Goal: Task Accomplishment & Management: Use online tool/utility

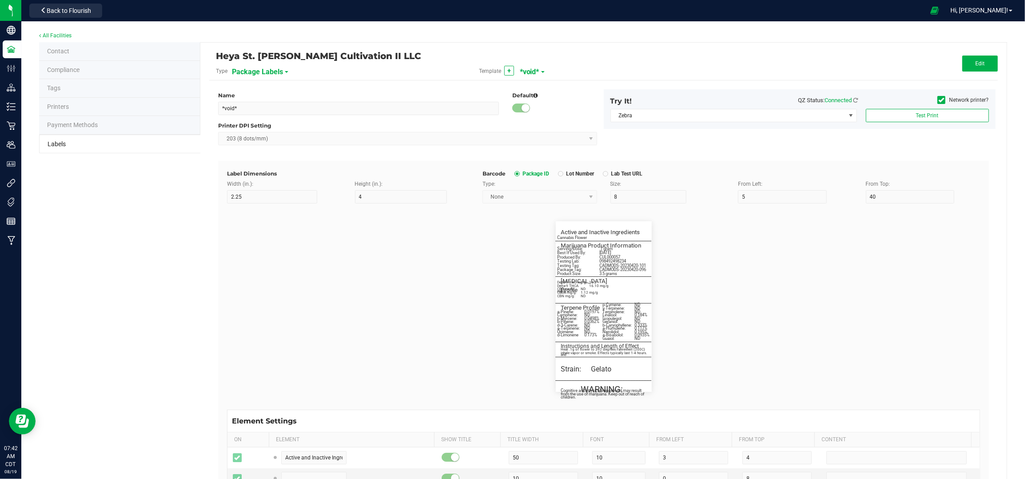
click at [528, 73] on span "*void*" at bounding box center [530, 71] width 20 height 15
click at [533, 157] on span "28g Flower - 2.25 x 3"" at bounding box center [547, 155] width 52 height 6
type input "28g Flower - 2.25 x 3""
type input "3"
type input "7"
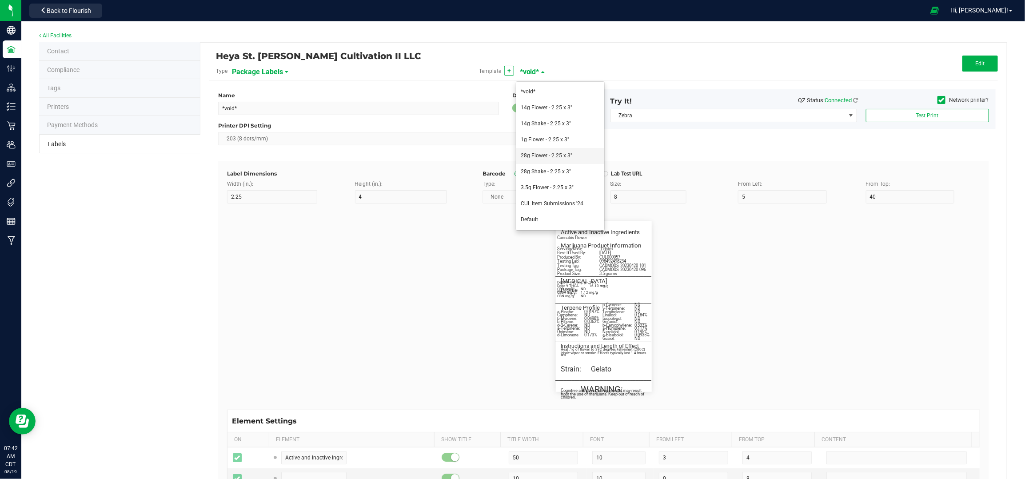
type input "10"
type input "26"
type input "60"
type input "5.5"
type input "3.25"
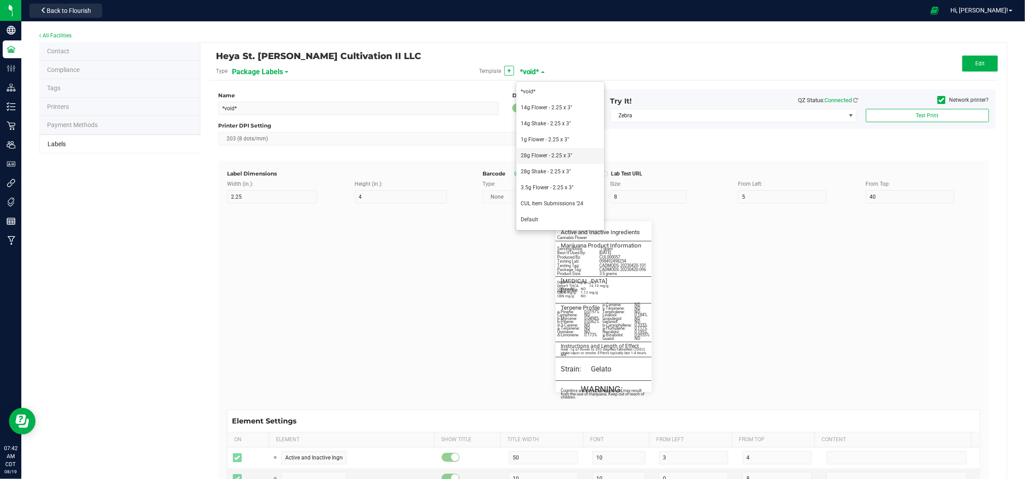
type input "Cannabis Flower"
type input "30"
type input "5.2"
type input "3"
type input "5.25"
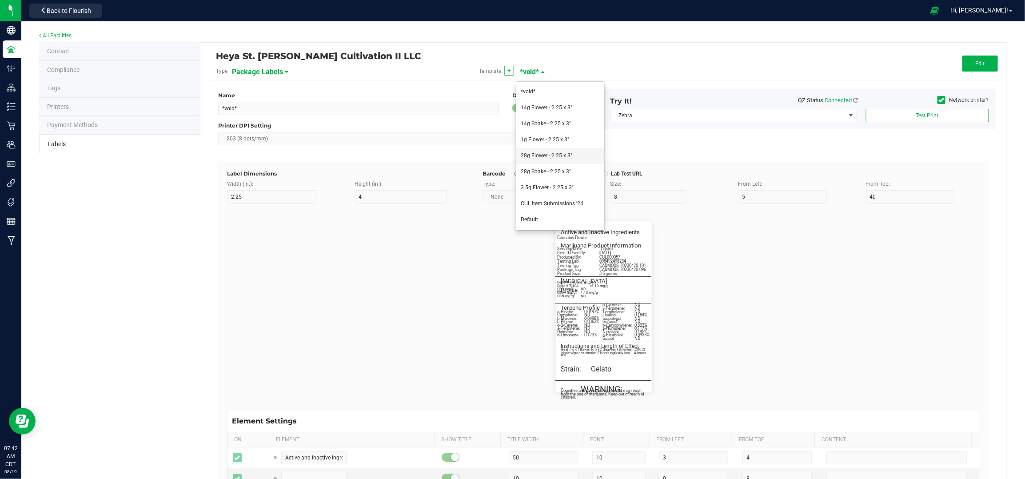
type input "____________________________________"
type input "10"
type input "0"
type input "5"
type input "Marijuana Product Information"
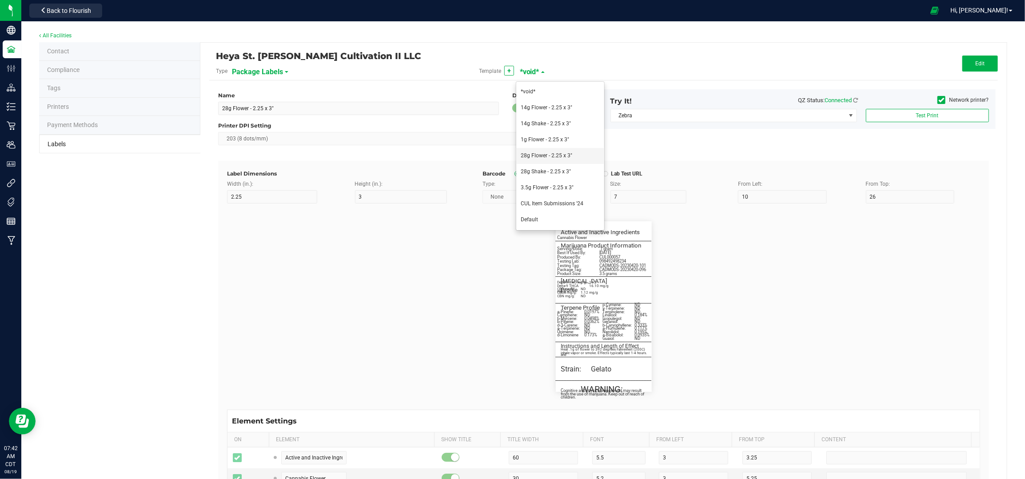
type input "60"
type input "5.5"
type input "3"
type input "8.25"
type input "Servings/Doses per Package:"
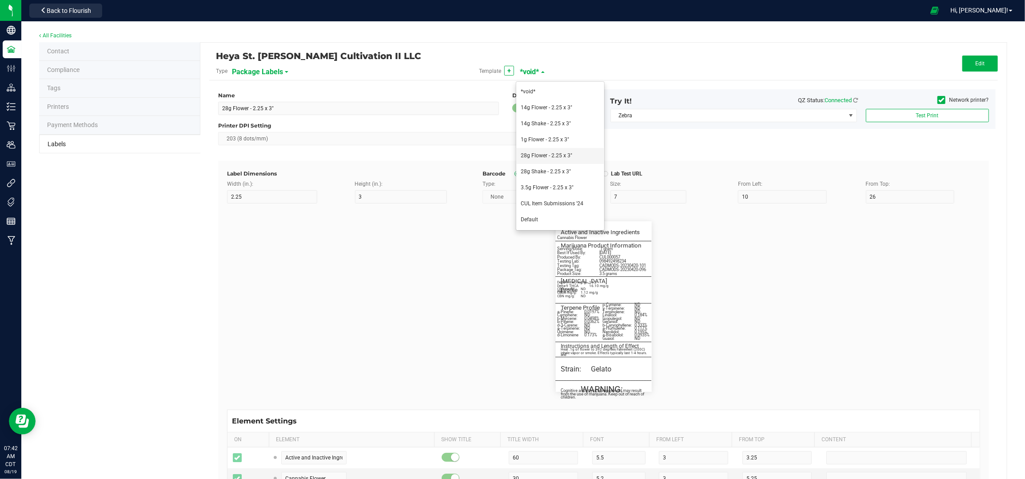
type input "26"
type input "5"
type input "3"
type input "10.25"
type input "280"
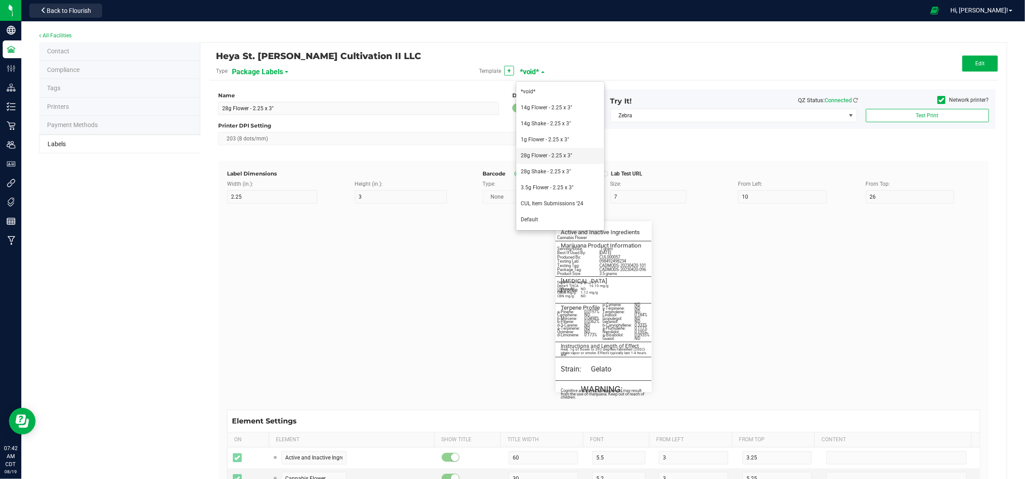
type input "Best If Used By:"
type input "26"
type input "5"
type input "12.25"
type input "[DATE]"
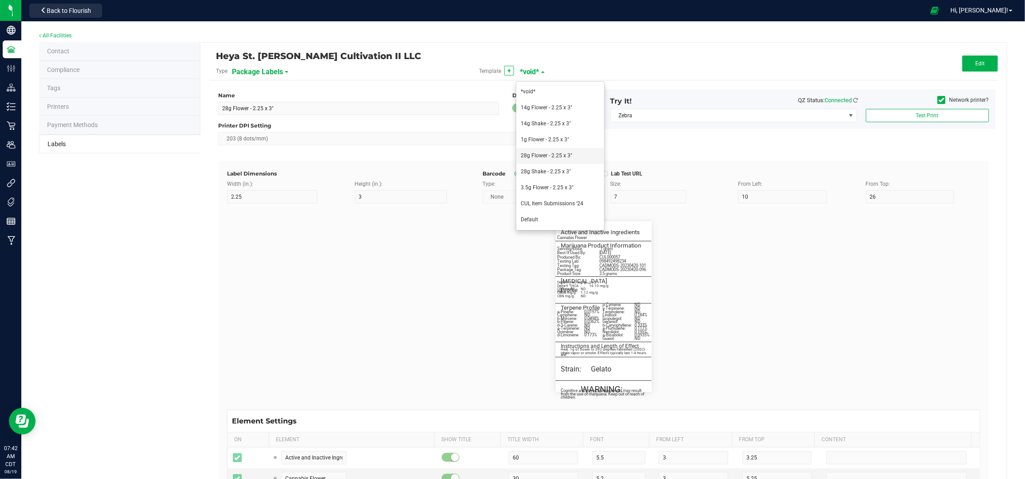
type input "Produced By:"
type input "26"
type input "5"
type input "3"
type input "14.25"
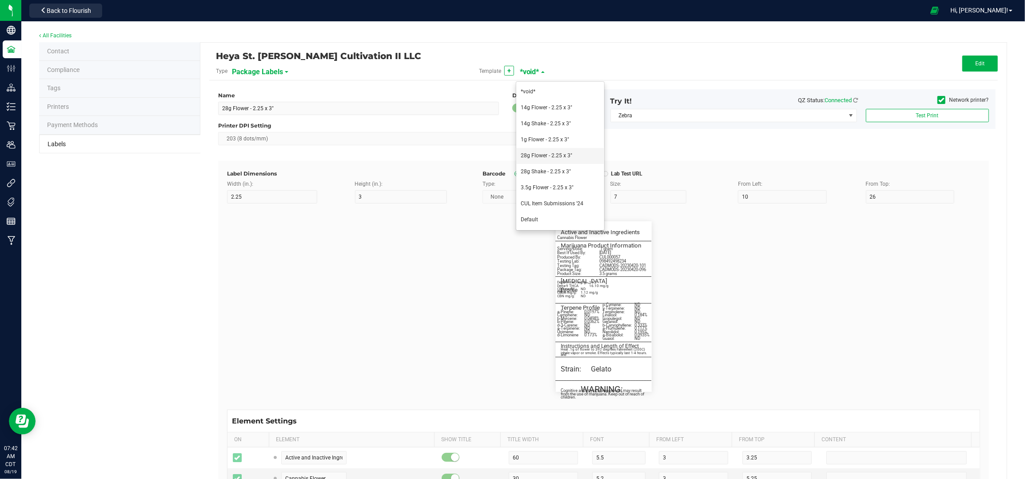
type input "CUL000057"
type input "Testing Lab:"
type input "26"
type input "5"
type input "3"
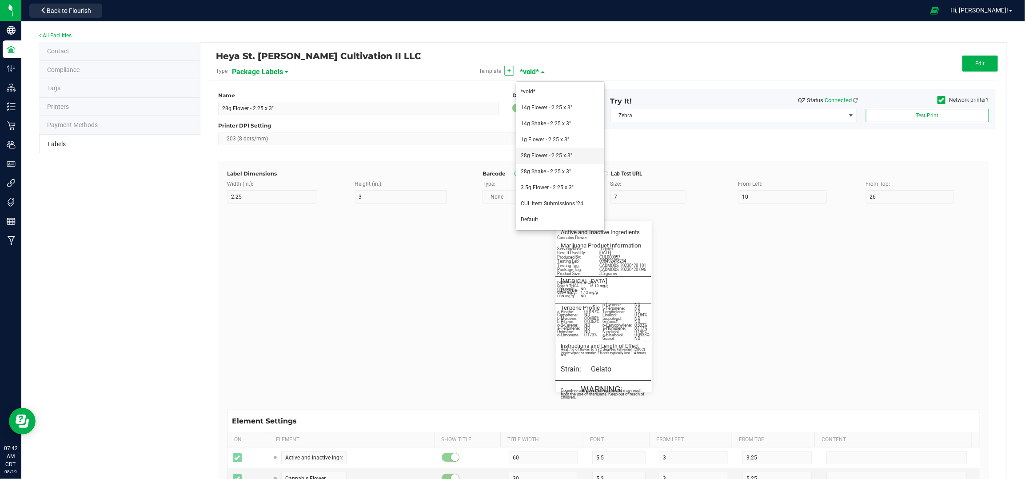
type input "16.25"
type input "TES000010"
type input "Testing Tag:"
type input "26"
type input "5"
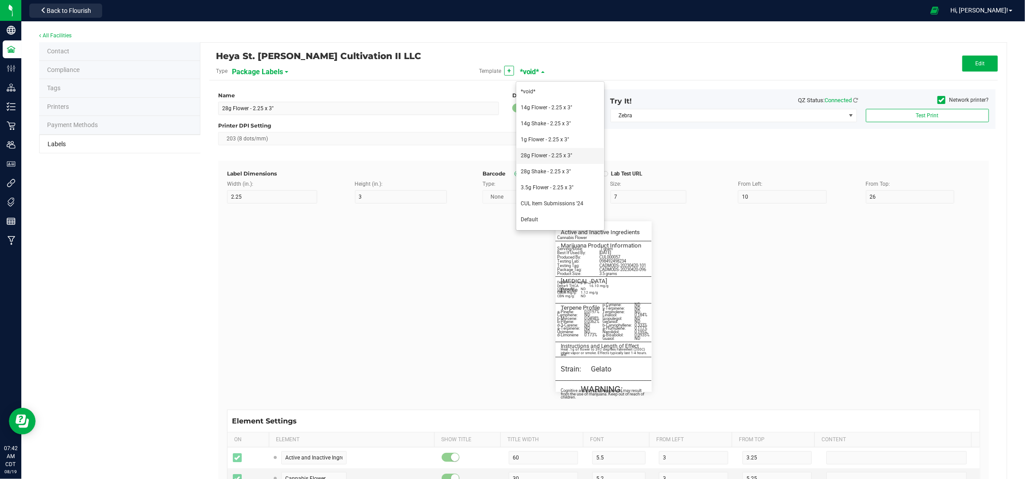
type input "18.25"
type input "1A40C03000009C500011302"
type input "Source Tag:"
type input "26"
type input "5"
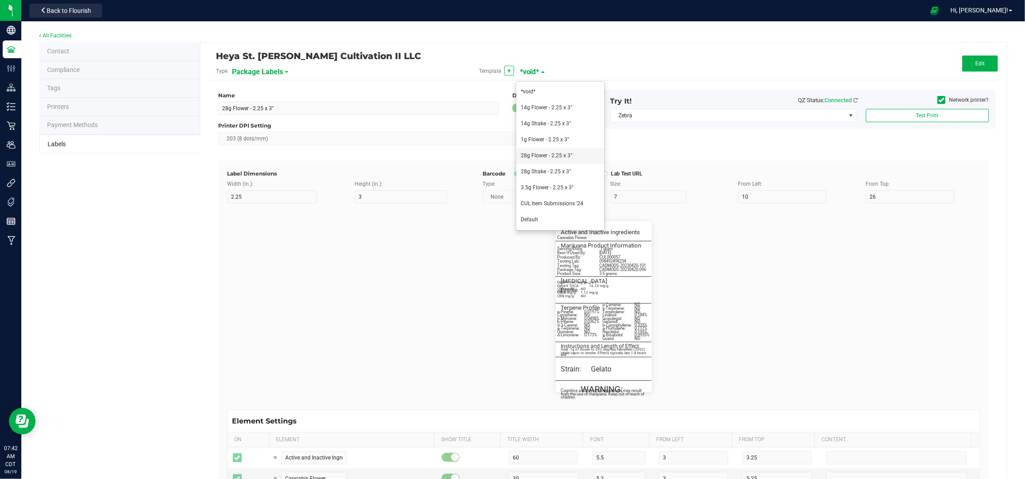
type input "20.25"
type input "1A40C03000009C500011276"
type input "Product Size"
type input "26"
type input "5"
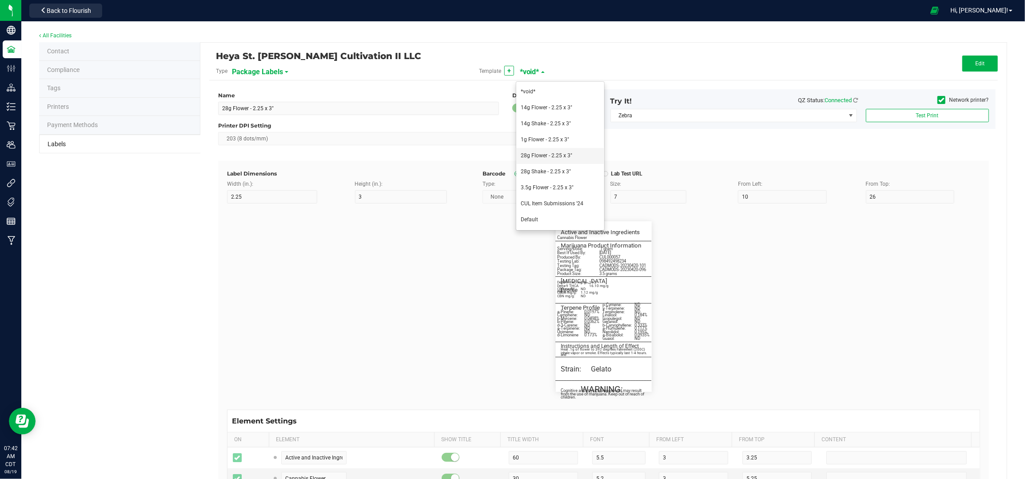
type input "3"
type input "29.5"
type input "28g"
type input "____________________________________"
type input "10"
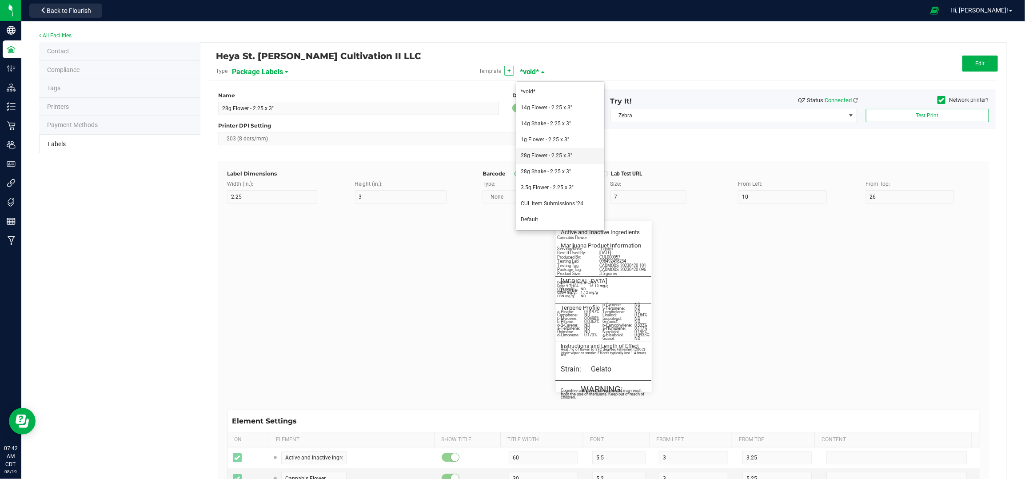
type input "10"
type input "0"
type input "29.5"
type input "[MEDICAL_DATA] Profile per Serving/Dose"
type input "60"
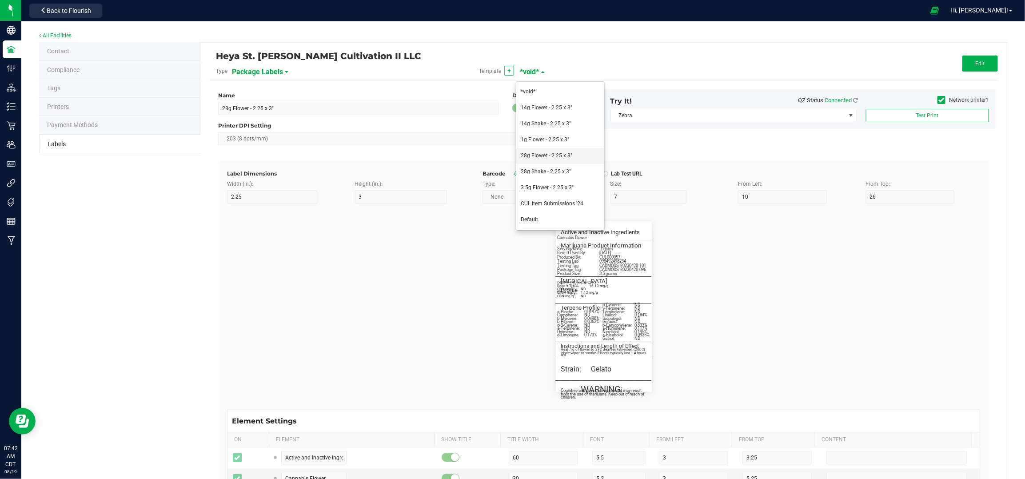
type input "5.5"
type input "3"
type input "32.5"
type input "Delta-9 THC mg/serving:"
type input "22"
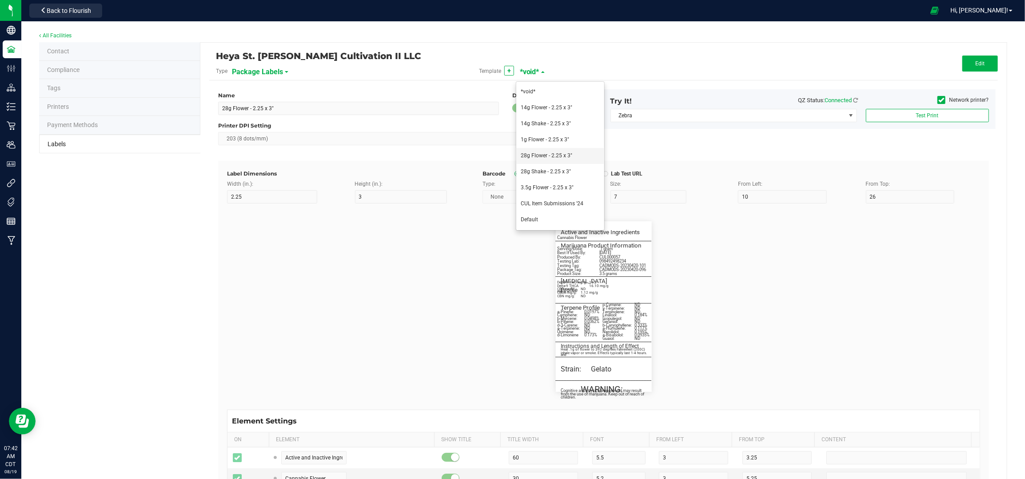
type input "5"
type input "3"
type input "34.5"
type input "1.231"
type input "Delta-9 THCA mg/serving:"
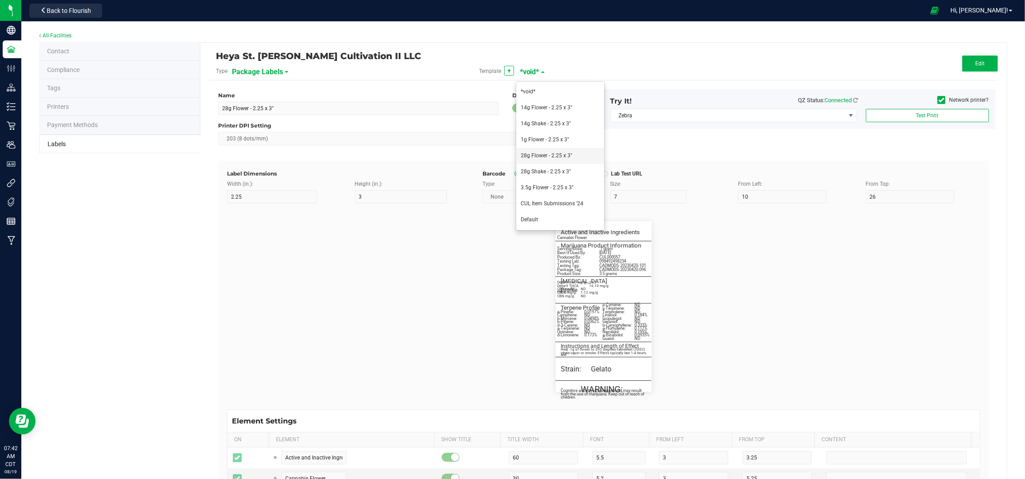
type input "22"
type input "5"
type input "3"
type input "36.5"
type input "34.654"
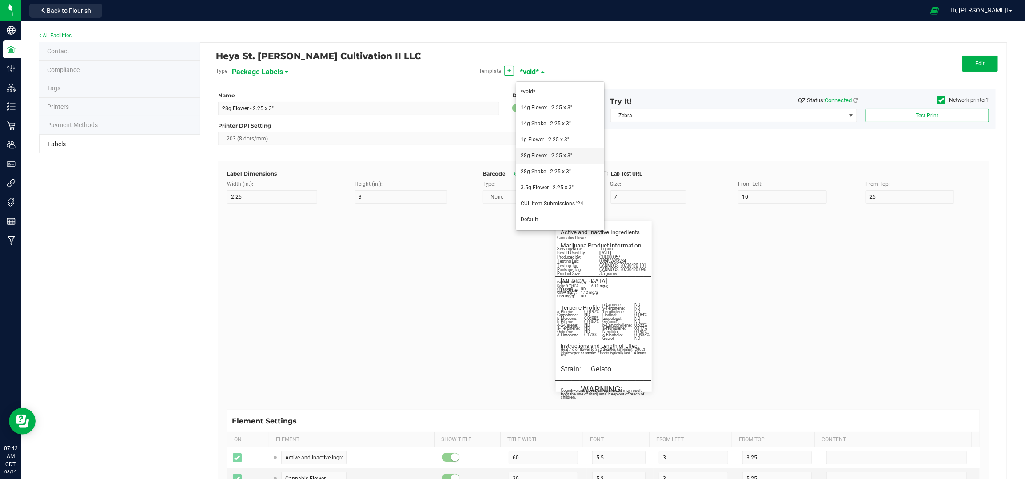
type input "CBD mg/serving:"
type input "22"
type input "5"
type input "38.5"
type input "ND"
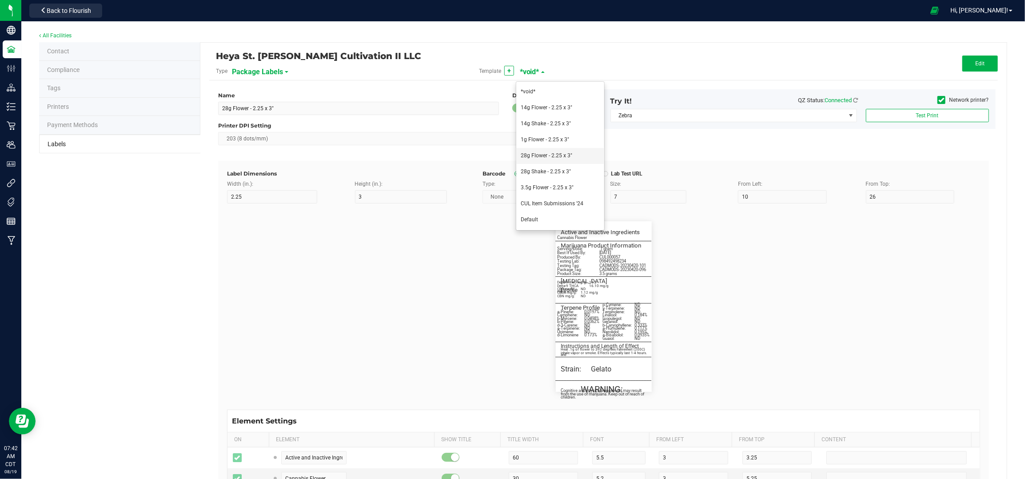
type input "CBDA mg/serving:"
type input "22"
type input "5"
type input "40.5"
type input "ND"
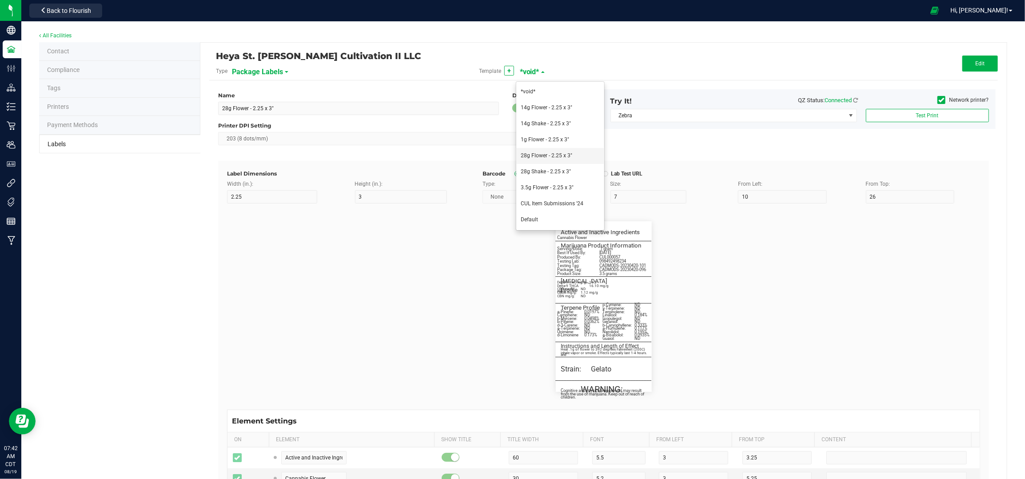
type input "CBN mg/serving:"
type input "21"
type input "5"
type input "32"
type input "34.5"
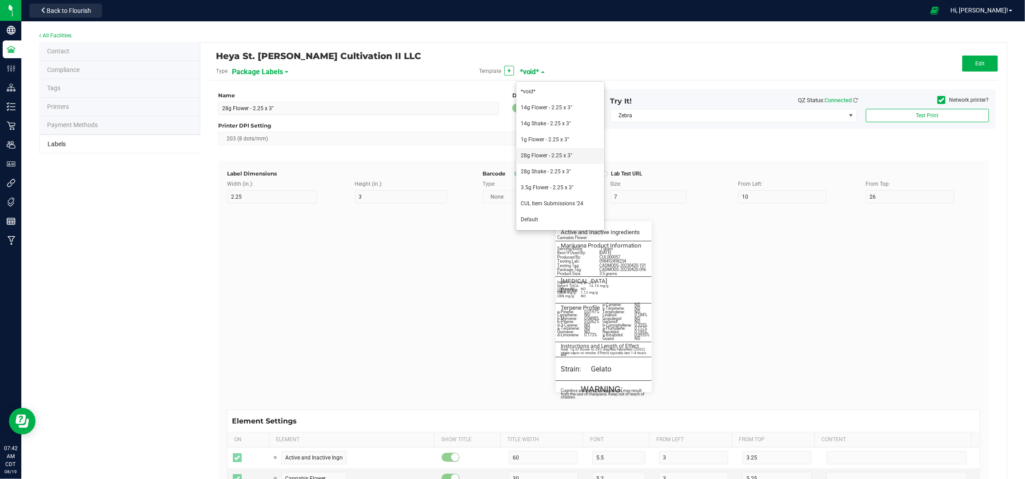
type input "ND"
type input "THCV mg/serving:"
type input "21"
type input "5"
type input "32"
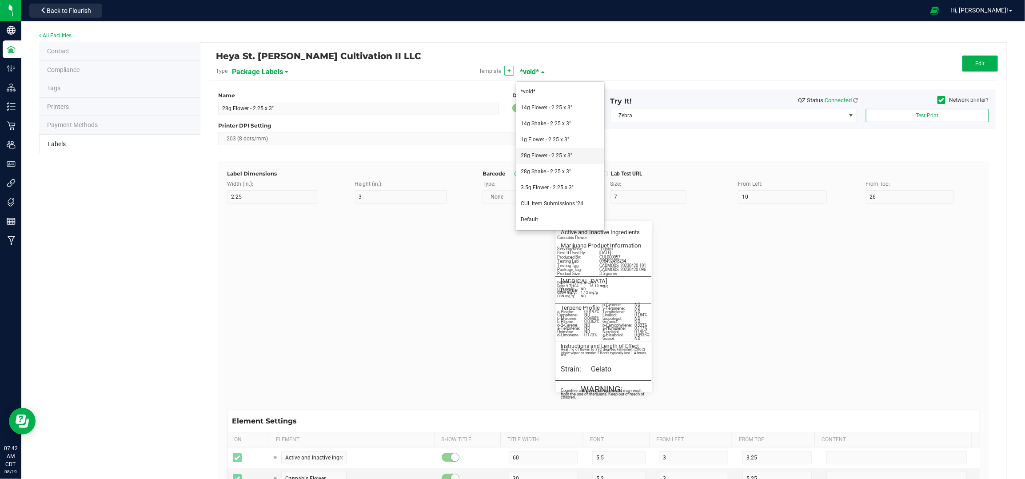
type input "36.5"
type input "ND"
type input "CBDV mg/serving:"
type input "21"
type input "5"
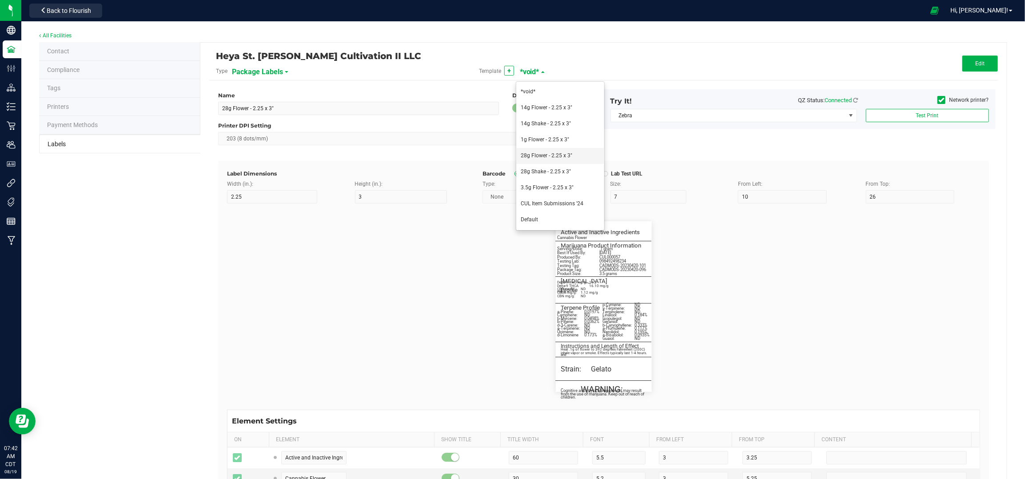
type input "32"
type input "38.5"
type input "ND"
type input "Delta-8 THC mg/serving:"
type input "21"
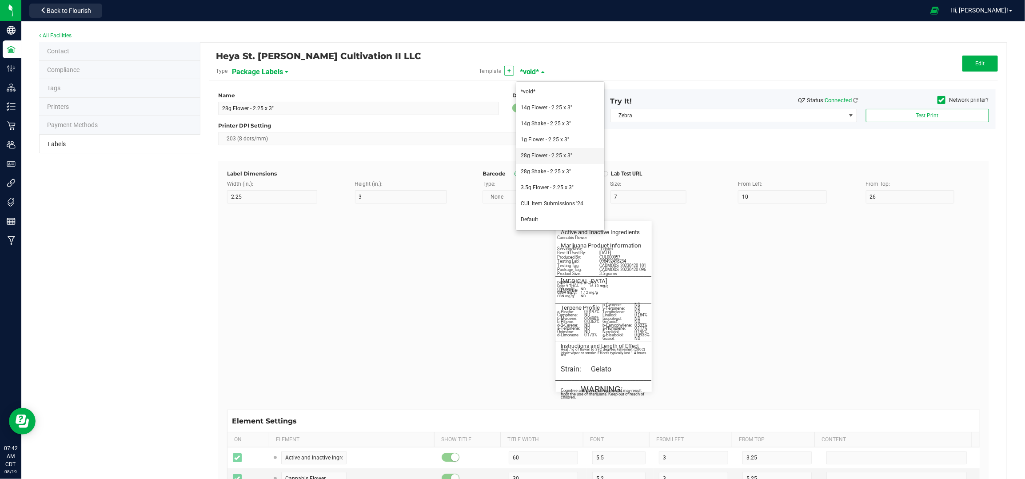
type input "5"
type input "32"
type input "40.5"
type input "ND"
type input "____________________________________"
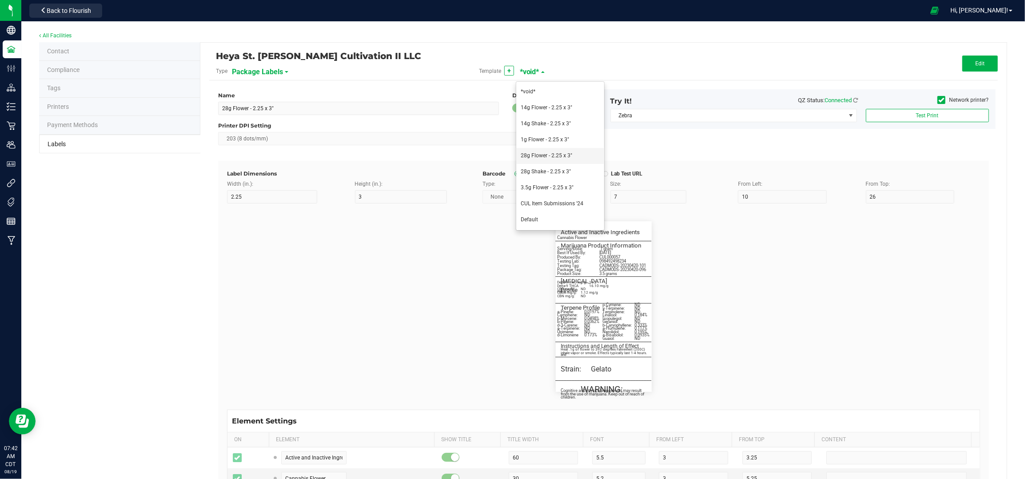
type input "10"
type input "0"
type input "40.75"
type input "Terpene Profile"
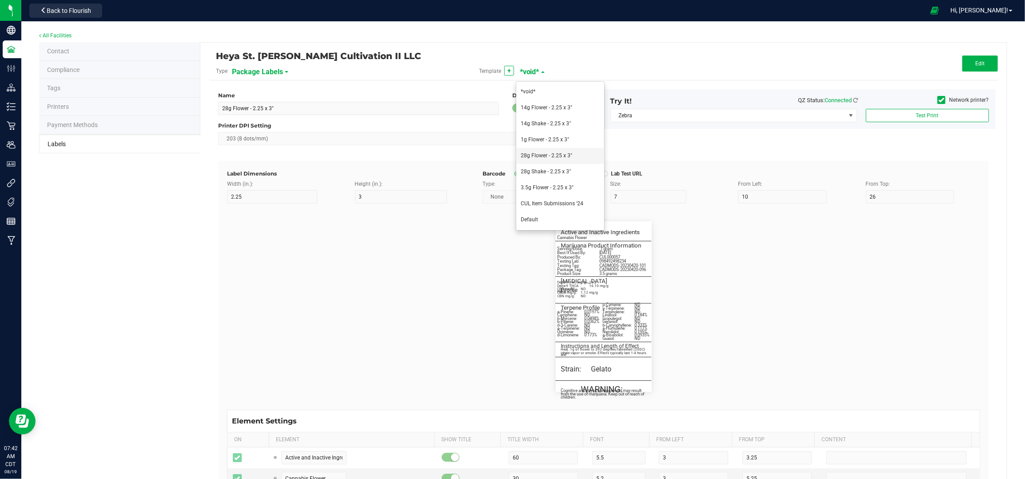
type input "30"
type input "5.5"
type input "44"
type input "b-Caryophyllene:"
type input "22"
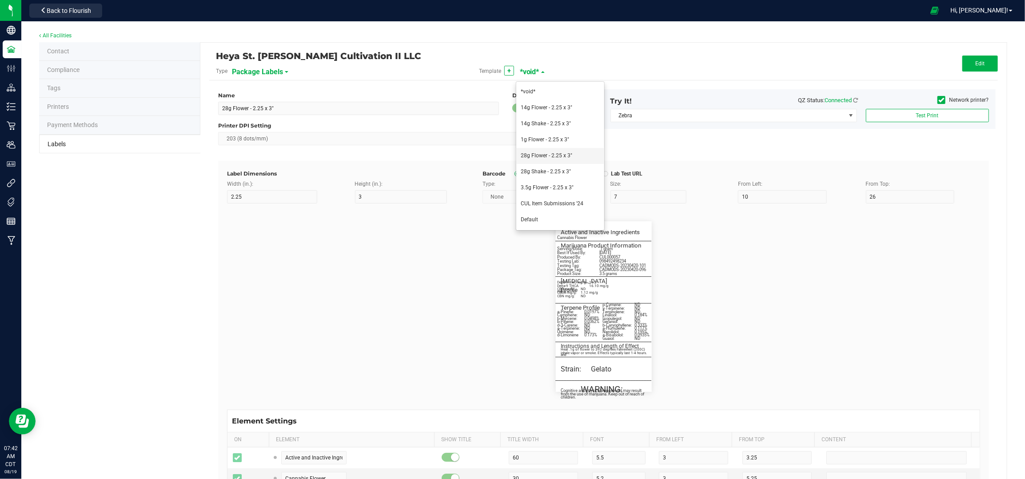
type input "5"
type input "46"
type input "0.485%"
type input "Limonene:"
type input "22"
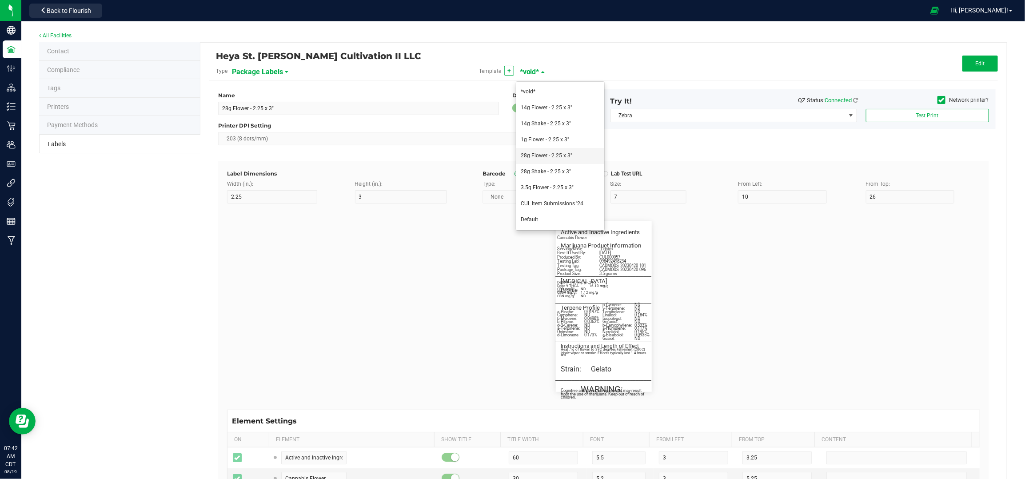
type input "5"
type input "3"
type input "48"
type input "0.378%"
type input "a-Humulene:"
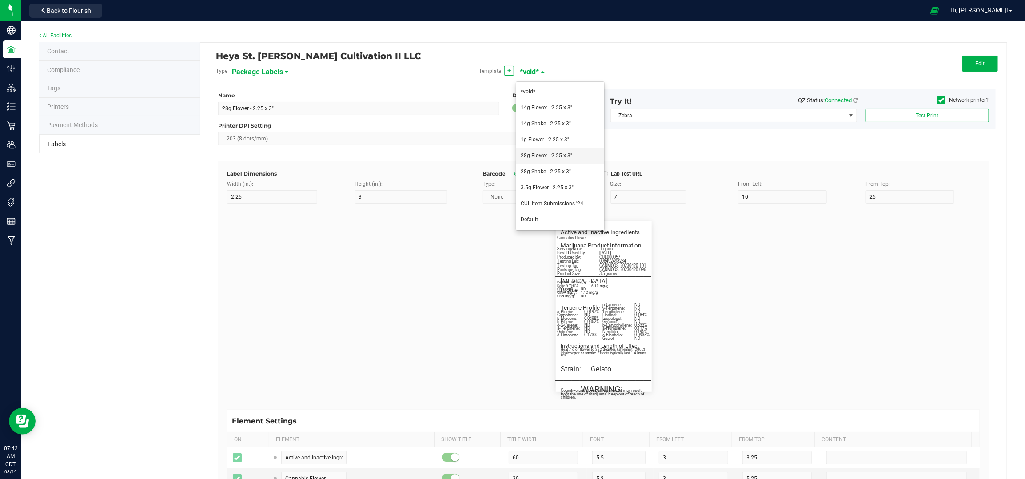
type input "22"
type input "5"
type input "3"
type input "50"
type input "0.263%"
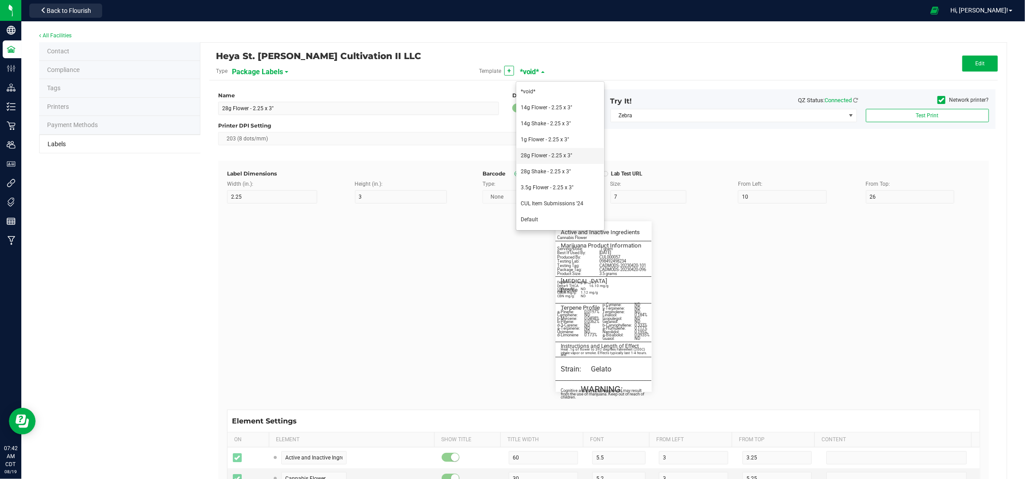
type input "50.25"
type input "Instructions and Length of Effect"
type input "60"
type input "5.5"
type input "3"
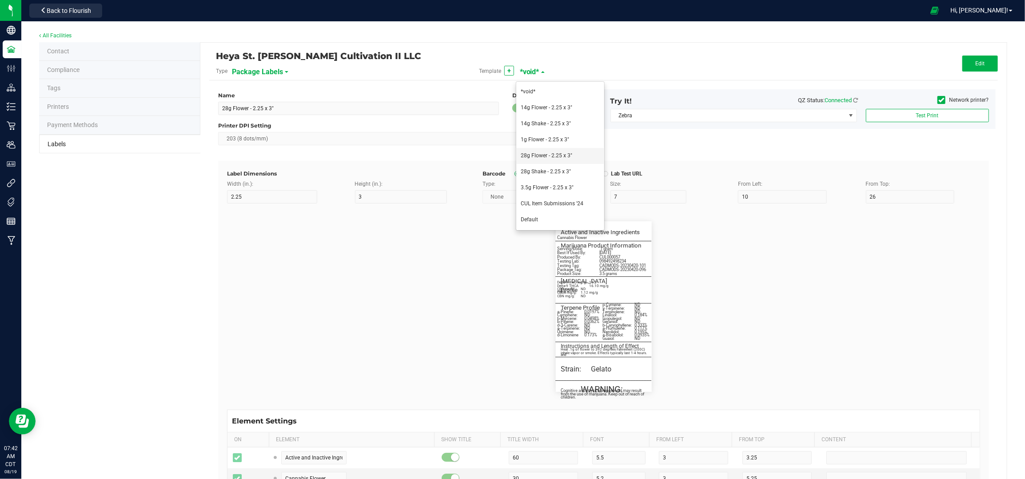
type input "53.25"
type input "Heat .1g of flower to 392 degrees Fahrenheit (200C) and inhale"
type input "60"
type input "5"
type input "55.25"
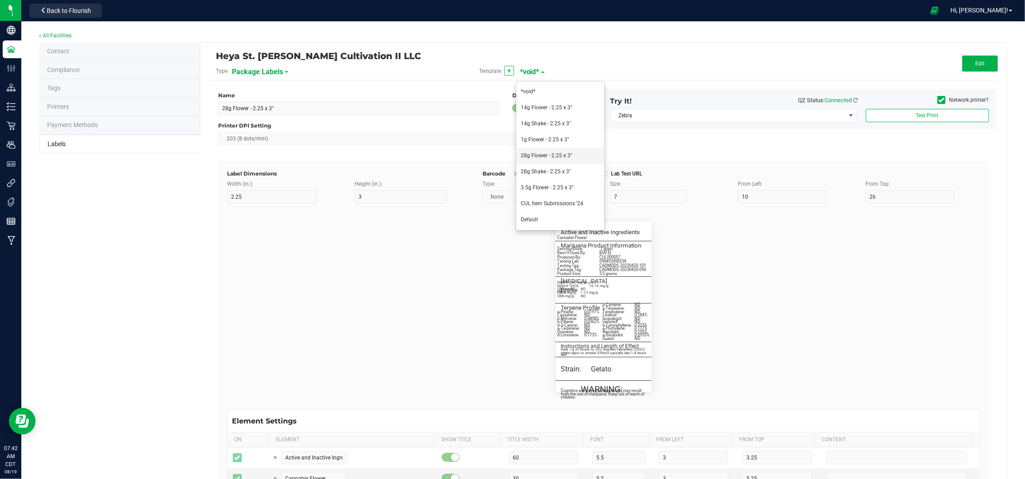
type input "vapor or smoke. Effects typically last 1-4 hours."
type input "60"
type input "5"
type input "3"
type input "57.25"
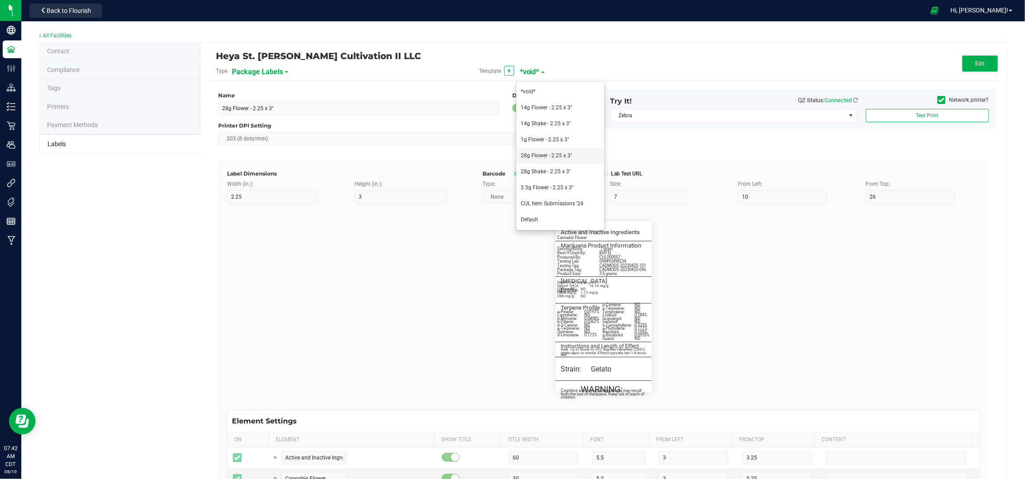
type input "____________________________________"
type input "10"
type input "0"
type input "57.25"
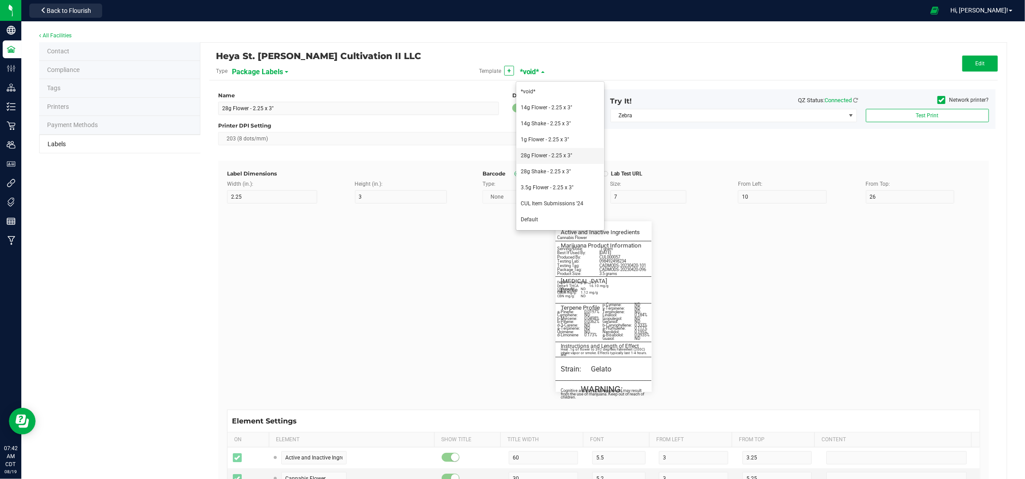
type input "Marijuana Approval Number:"
type input "30"
type input "6"
type input "3"
type input "60.75"
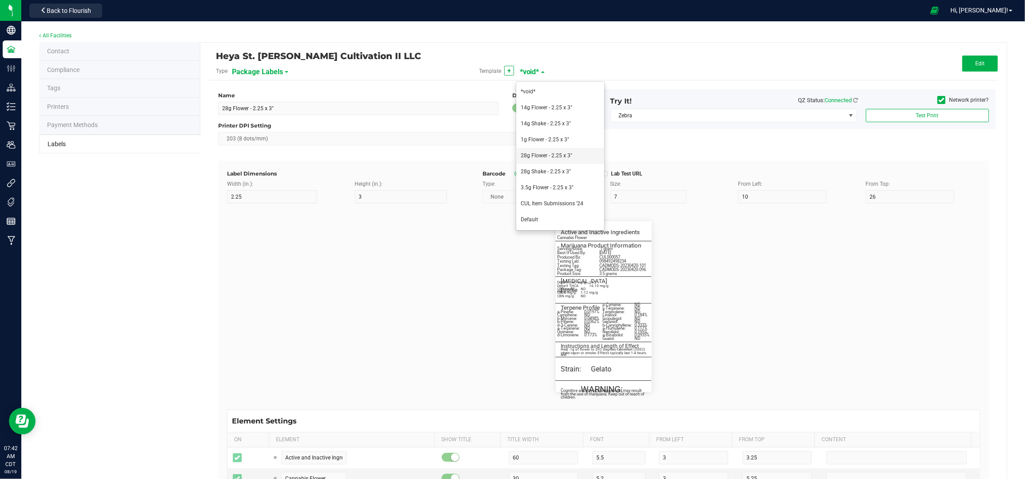
type input "M00002324352"
type input "____________________________________"
type input "10"
type input "0"
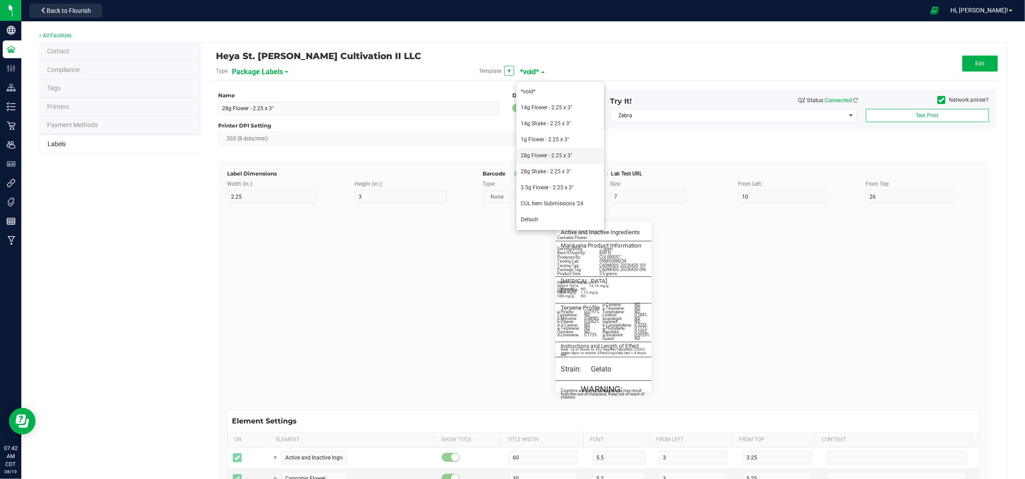
type input "61.25"
type input "____________________________________"
type input "10"
type input "0"
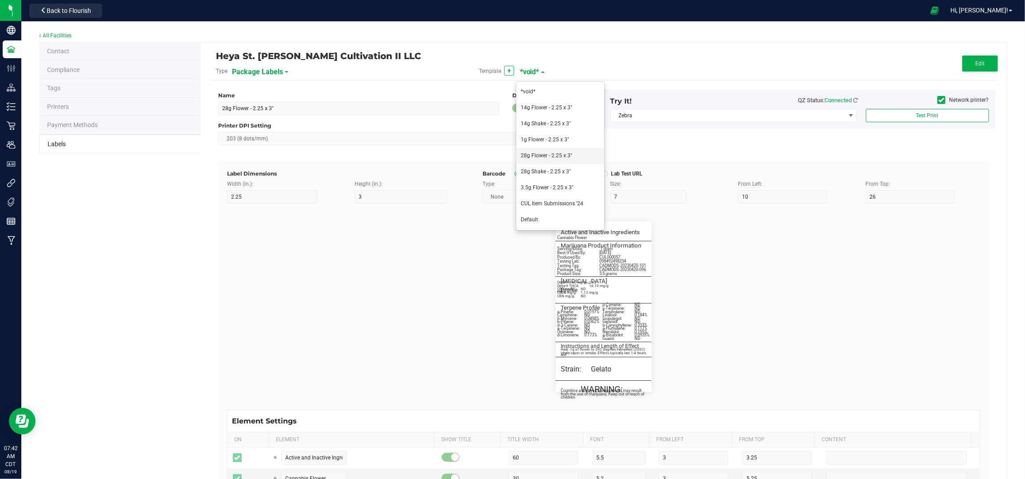
type input "65"
type input "Strain"
type input "10"
type input "6"
type input "3"
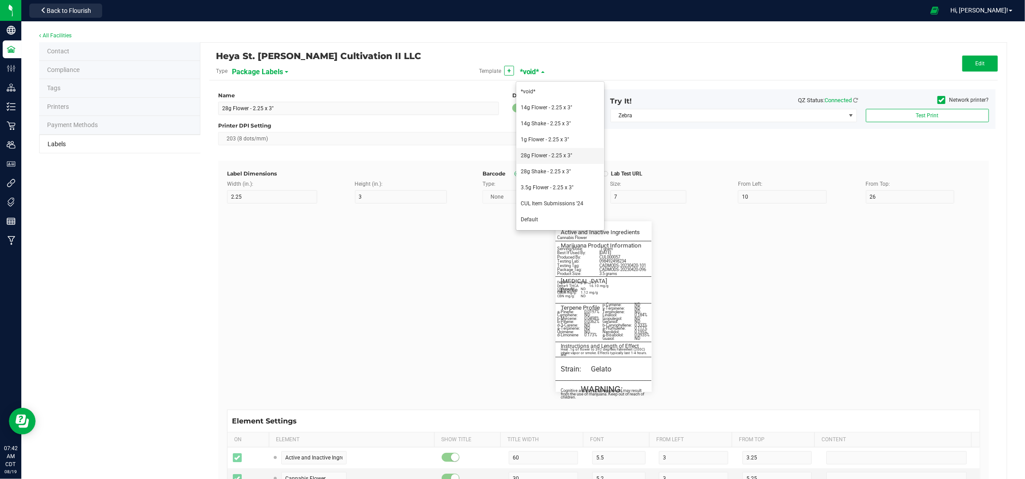
type input "64.75"
type input "Royal Slippers"
type input "Cognitive and physical impairment may result from the use of"
type input "80"
type input "5.5"
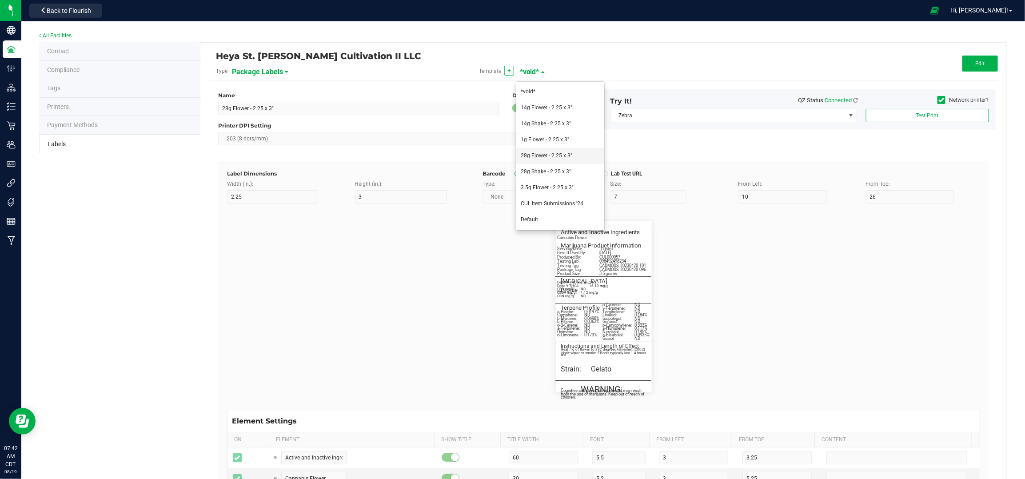
type input "3"
type input "67.75"
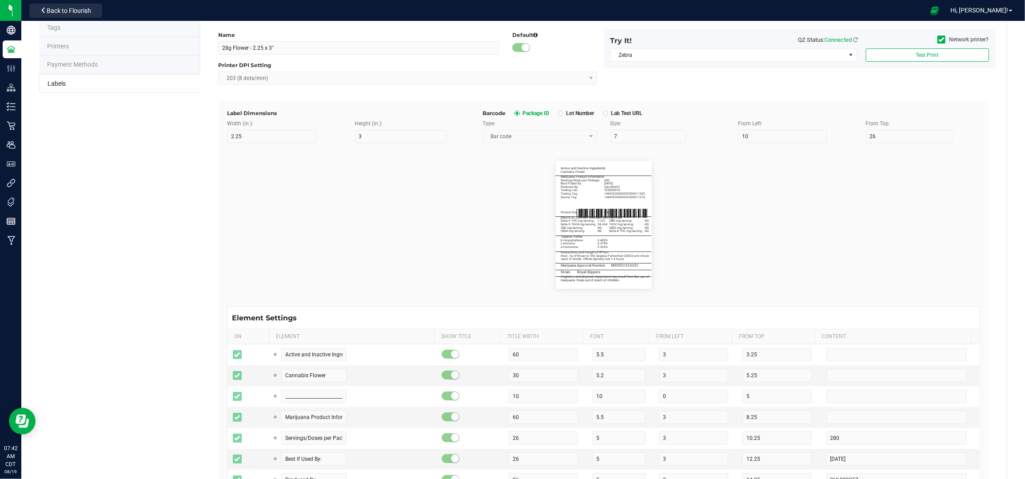
scroll to position [178, 0]
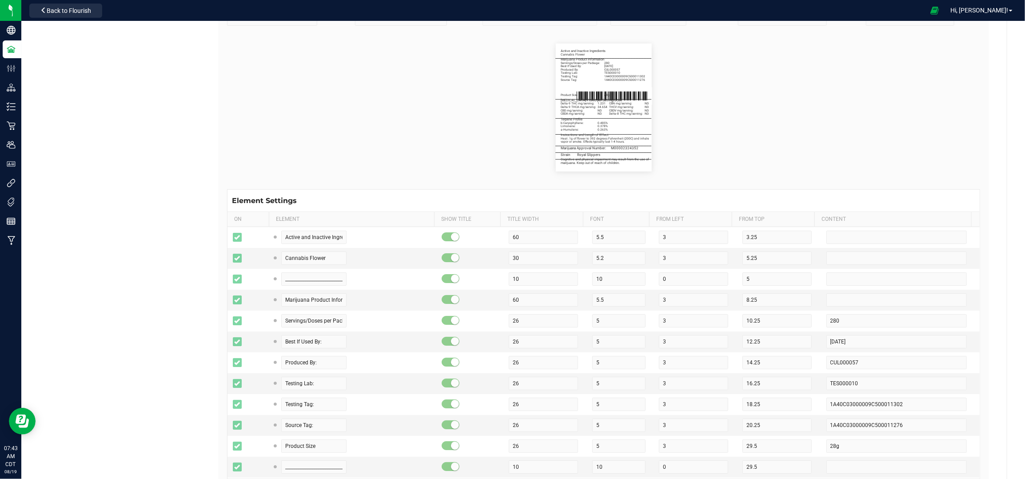
click at [884, 120] on flourish-label-viewer "Active and Inactive Ingredients Cannabis Flower _______________________________…" at bounding box center [603, 108] width 753 height 128
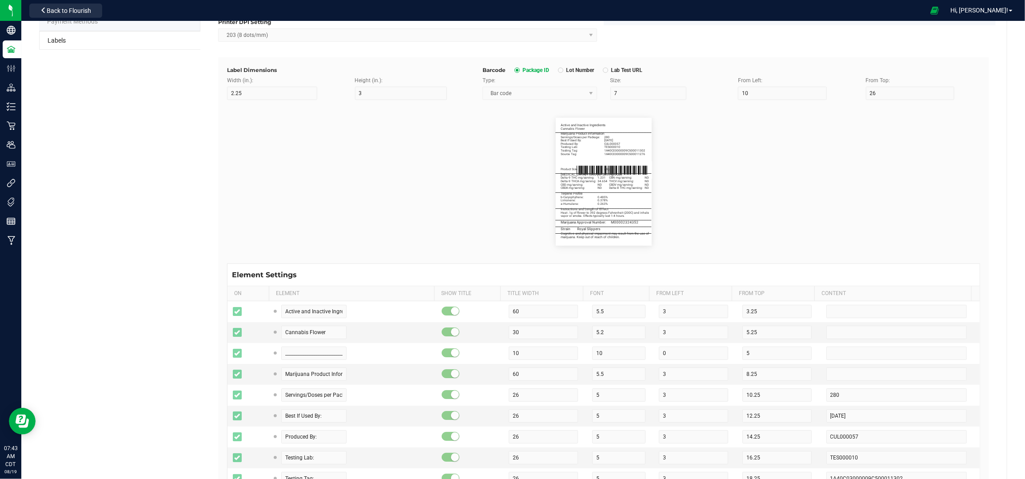
scroll to position [0, 0]
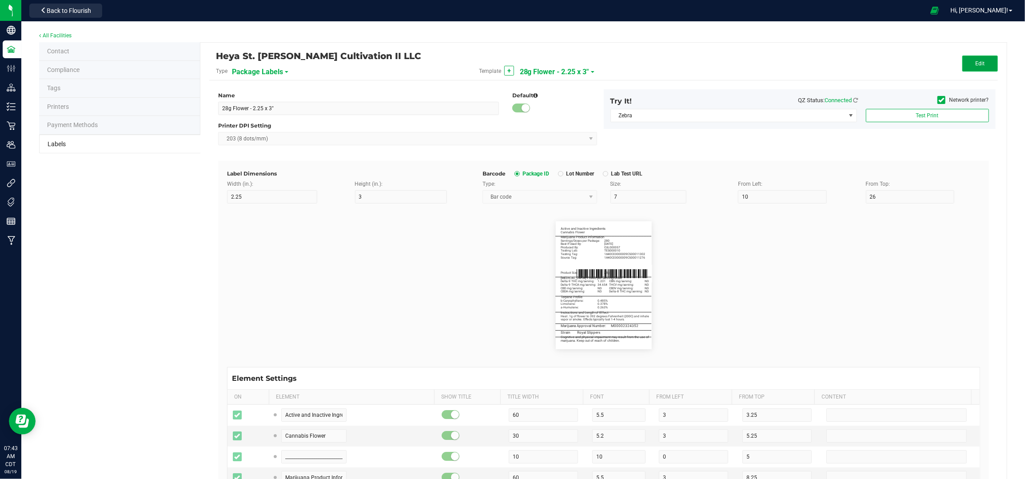
click at [975, 63] on span "Edit" at bounding box center [979, 63] width 9 height 6
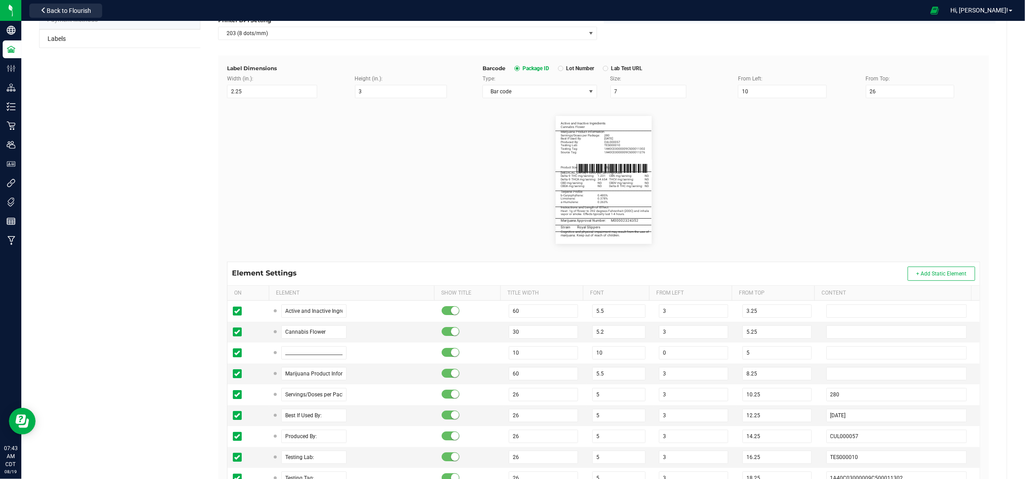
scroll to position [178, 0]
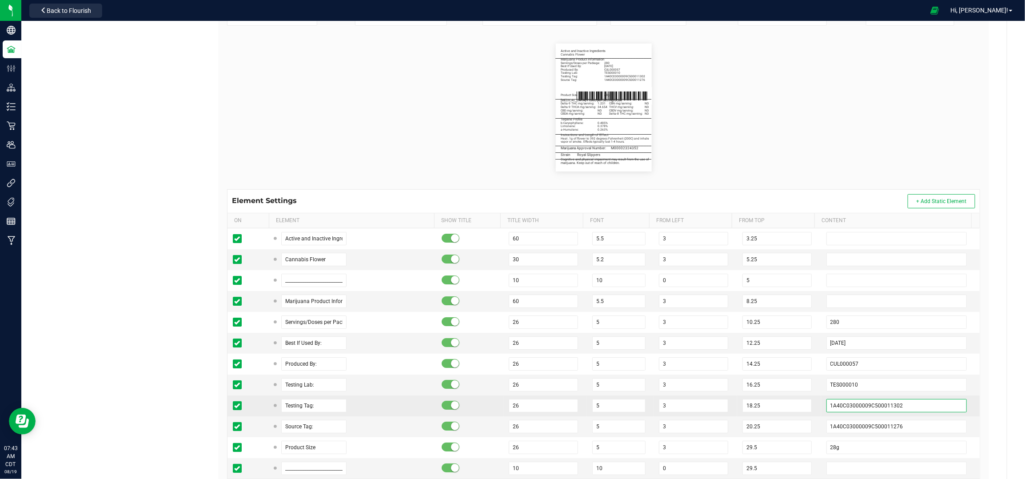
click at [897, 411] on input "1A40C03000009C500011302" at bounding box center [896, 405] width 141 height 13
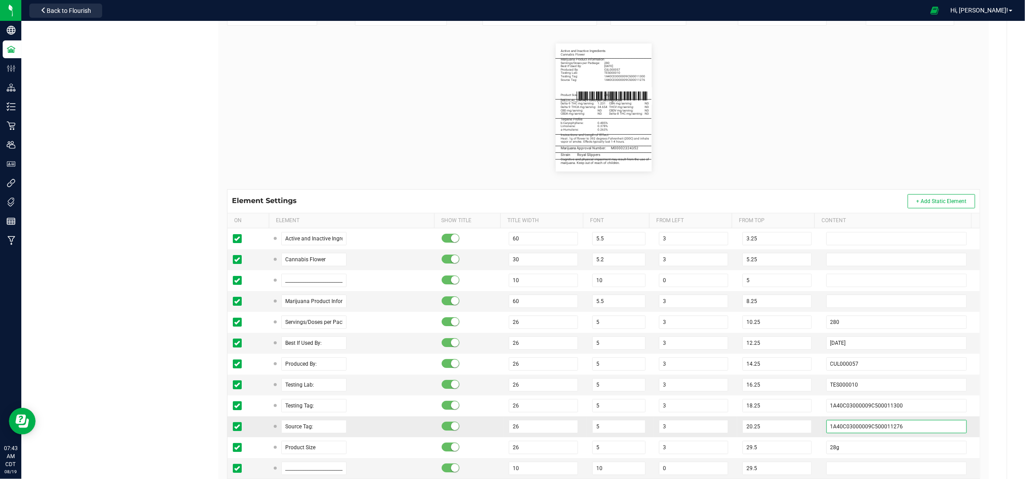
click at [899, 422] on input "1A40C03000009C500011276" at bounding box center [896, 426] width 141 height 13
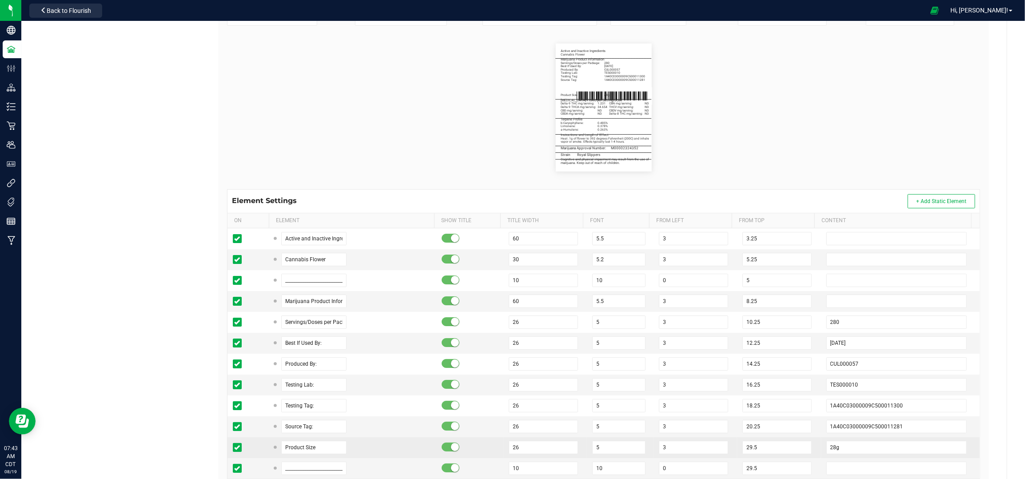
click at [805, 449] on td "29.5" at bounding box center [779, 447] width 84 height 21
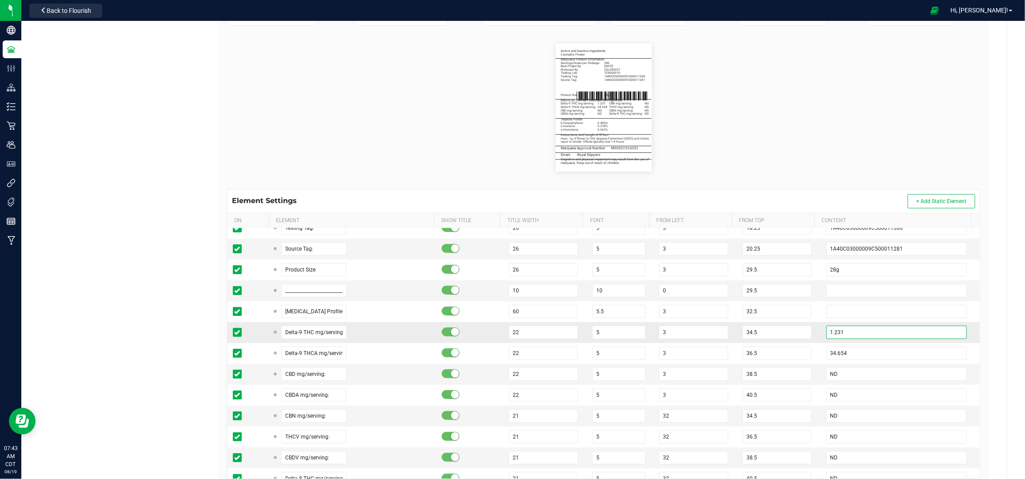
drag, startPoint x: 836, startPoint y: 334, endPoint x: 808, endPoint y: 335, distance: 28.0
click at [821, 335] on td "1.231" at bounding box center [900, 332] width 159 height 21
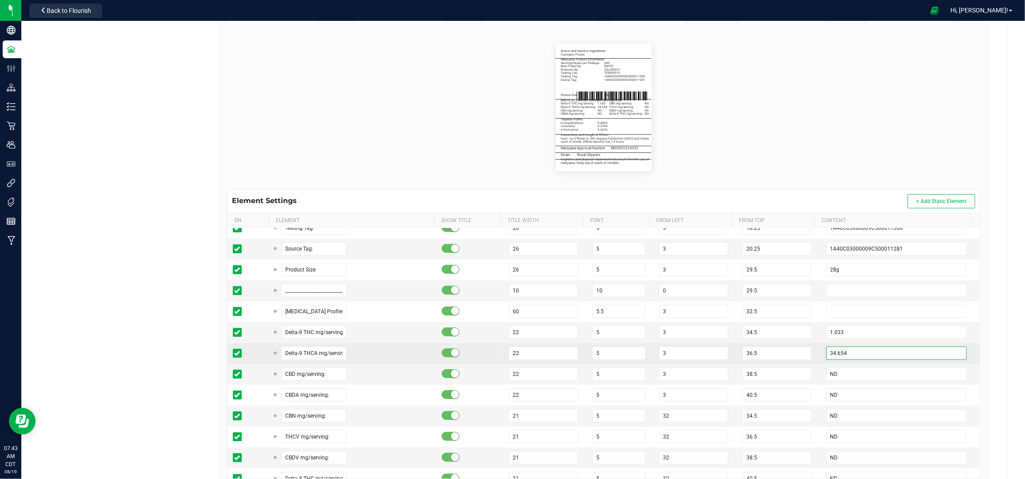
drag, startPoint x: 841, startPoint y: 353, endPoint x: 804, endPoint y: 357, distance: 37.1
click at [804, 359] on tr "Delta-9 THCA mg/serving: 22 5 3 36.5 34.654" at bounding box center [604, 353] width 752 height 21
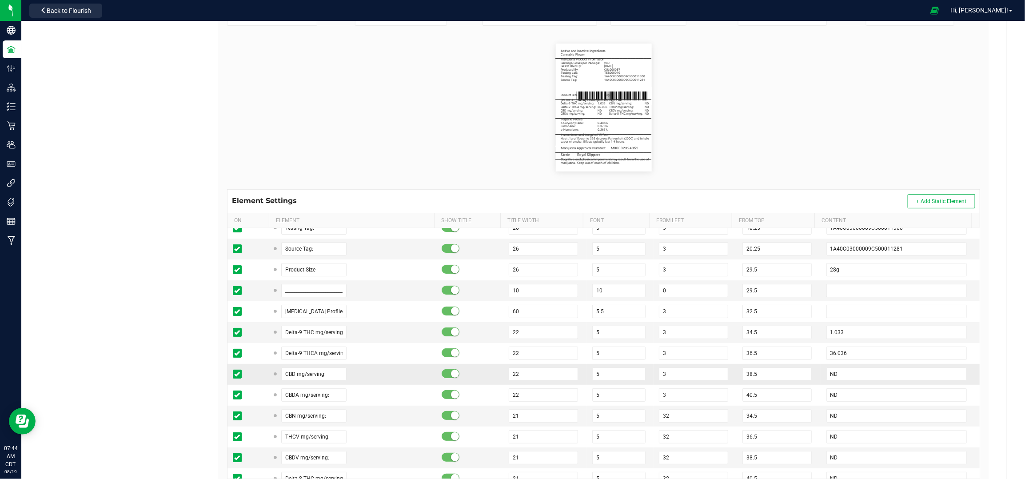
click at [802, 373] on td "38.5" at bounding box center [779, 374] width 84 height 21
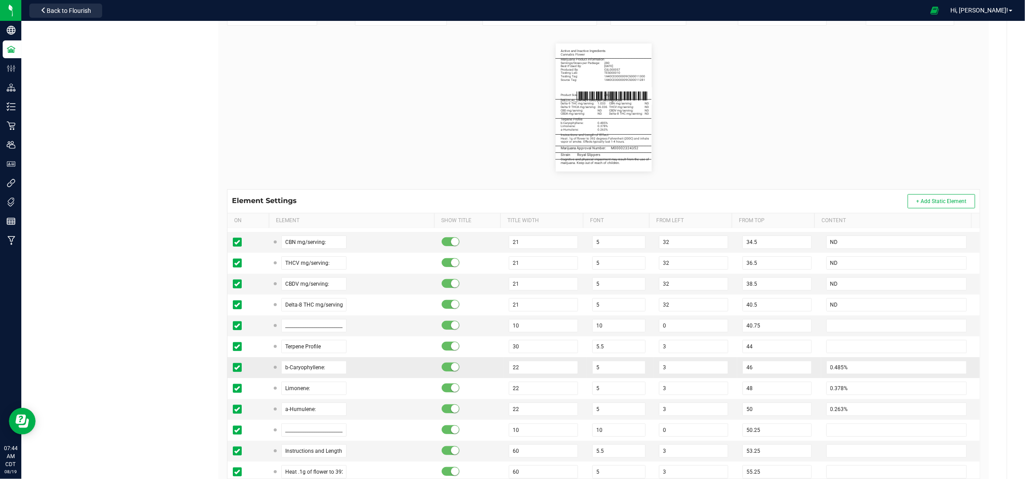
scroll to position [355, 0]
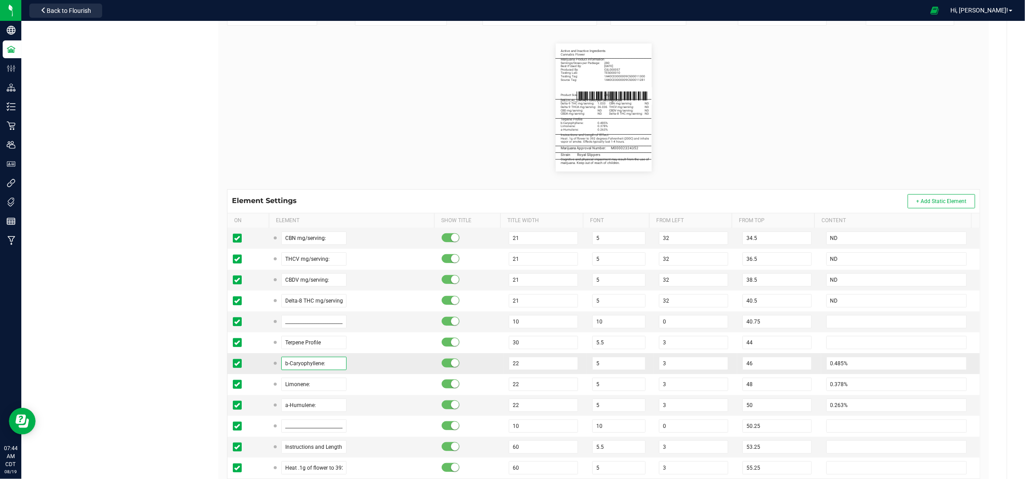
drag, startPoint x: 331, startPoint y: 368, endPoint x: 266, endPoint y: 364, distance: 65.0
click at [266, 364] on tr "b-Caryophyllene: 22 5 3 46 0.485%" at bounding box center [604, 363] width 752 height 21
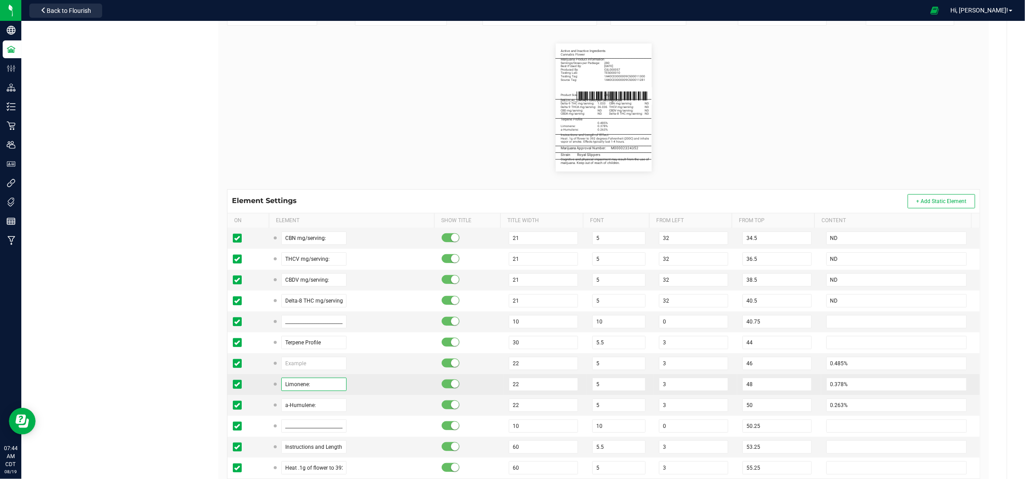
drag, startPoint x: 314, startPoint y: 387, endPoint x: 282, endPoint y: 382, distance: 31.9
click at [277, 384] on div "Limonene:" at bounding box center [311, 384] width 72 height 13
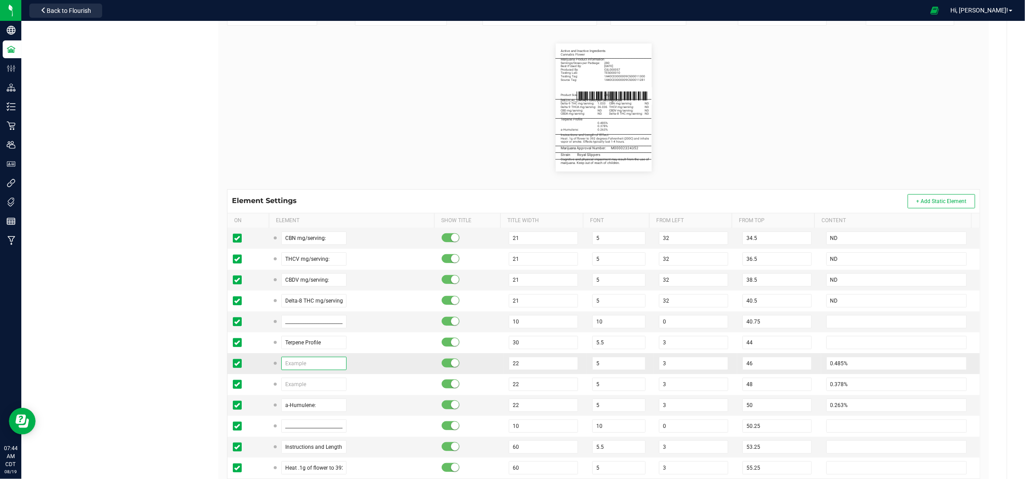
click at [319, 368] on input "text" at bounding box center [314, 363] width 66 height 13
paste input "Limonene:"
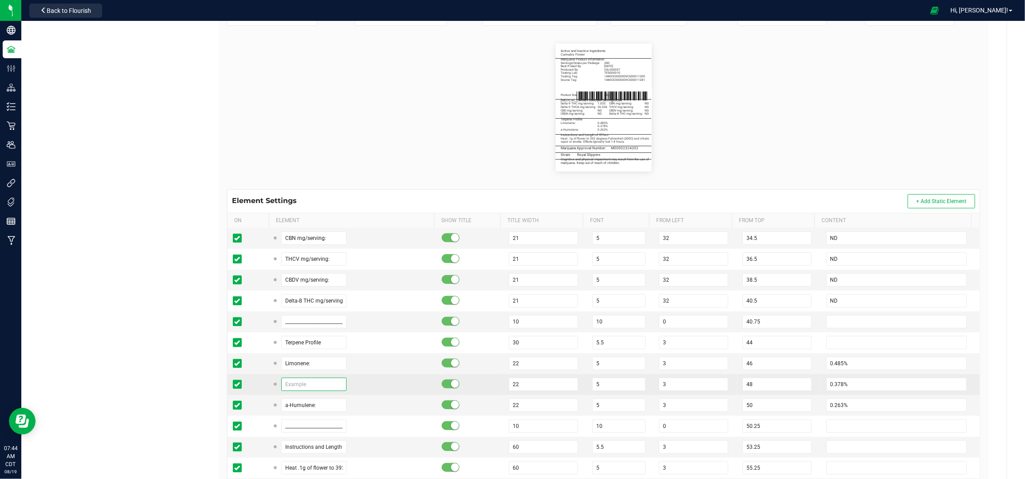
click at [308, 389] on input "text" at bounding box center [314, 384] width 66 height 13
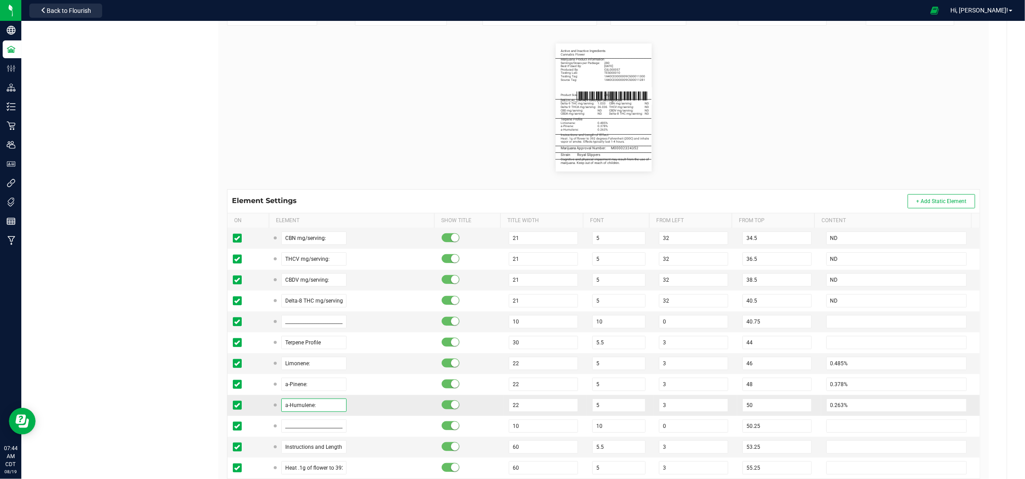
drag, startPoint x: 317, startPoint y: 406, endPoint x: 276, endPoint y: 405, distance: 41.3
click at [276, 405] on div "a-Humulene:" at bounding box center [311, 405] width 72 height 13
drag, startPoint x: 838, startPoint y: 406, endPoint x: 806, endPoint y: 405, distance: 32.9
click at [821, 405] on td "0.263%" at bounding box center [900, 405] width 159 height 21
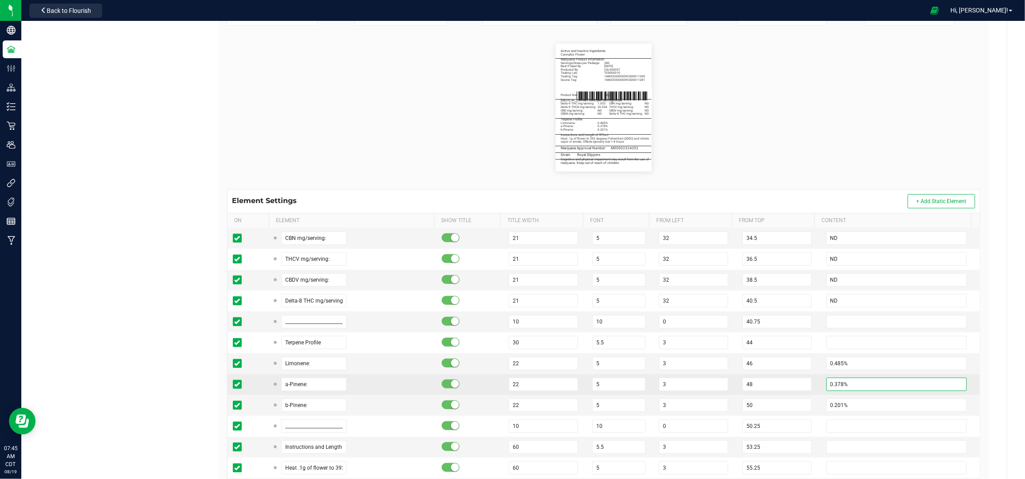
drag, startPoint x: 832, startPoint y: 386, endPoint x: 800, endPoint y: 387, distance: 32.5
click at [802, 387] on tr "a-Pinene: 22 5 3 48 0.378%" at bounding box center [604, 384] width 752 height 21
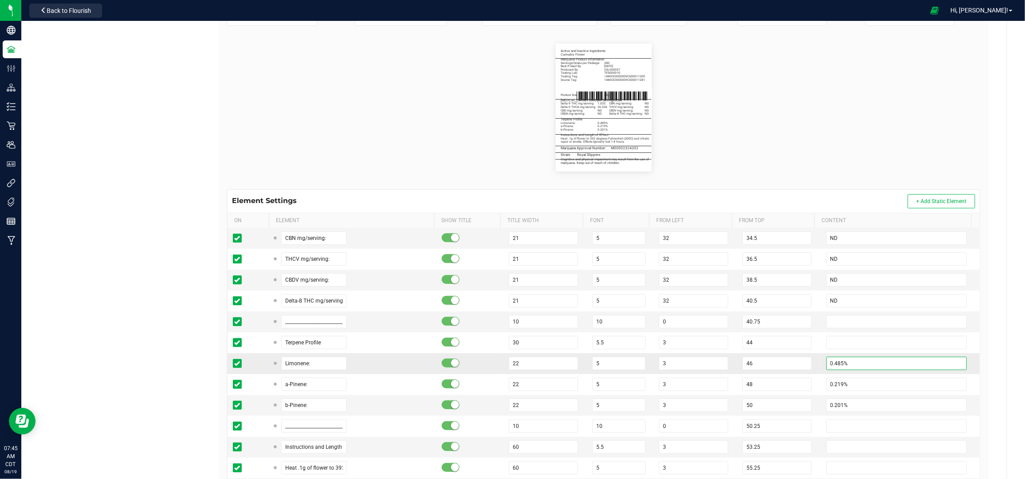
drag, startPoint x: 839, startPoint y: 362, endPoint x: 804, endPoint y: 365, distance: 35.2
click at [804, 365] on tr "Limonene: 22 5 3 46 0.485%" at bounding box center [604, 363] width 752 height 21
click at [804, 365] on td "46" at bounding box center [779, 363] width 84 height 21
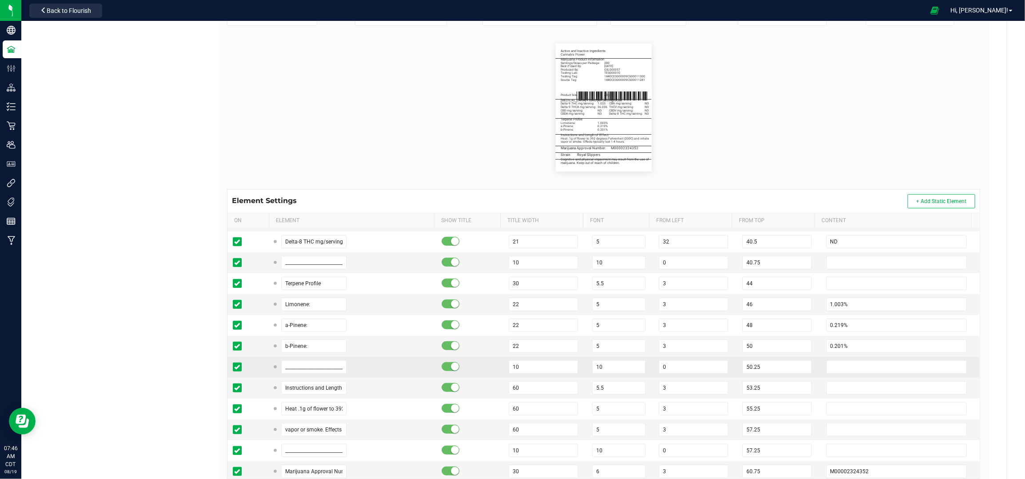
scroll to position [474, 0]
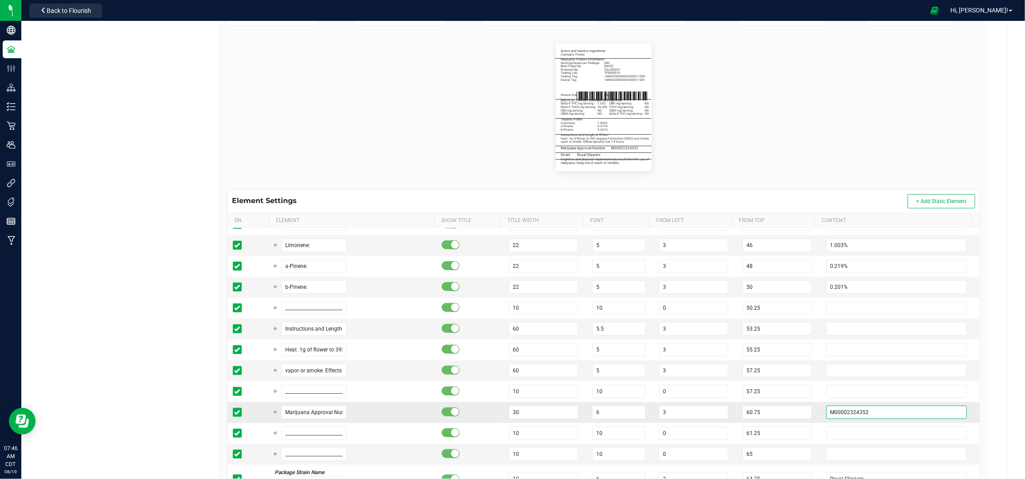
drag, startPoint x: 849, startPoint y: 416, endPoint x: 813, endPoint y: 416, distance: 36.0
click at [826, 416] on input "M00002324352" at bounding box center [896, 412] width 141 height 13
paste input "1684878"
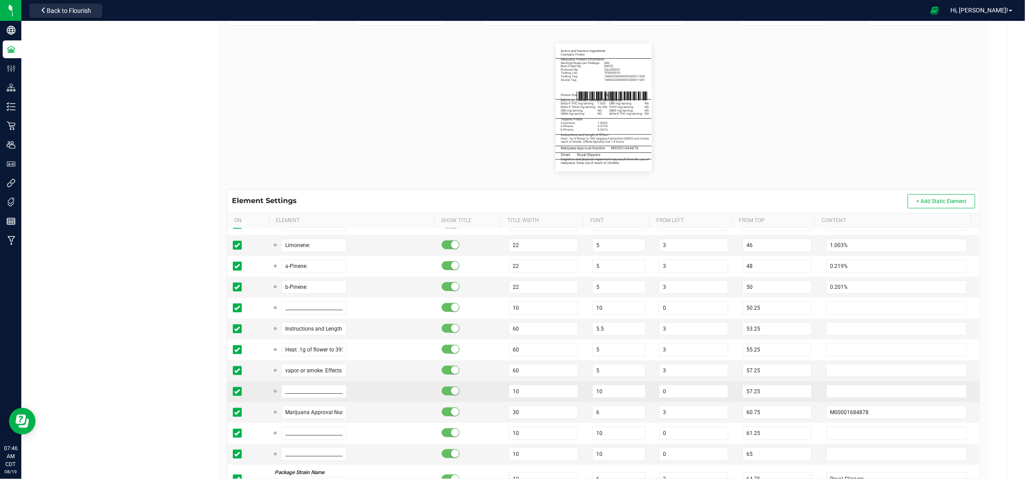
click at [719, 384] on td "0" at bounding box center [696, 391] width 84 height 21
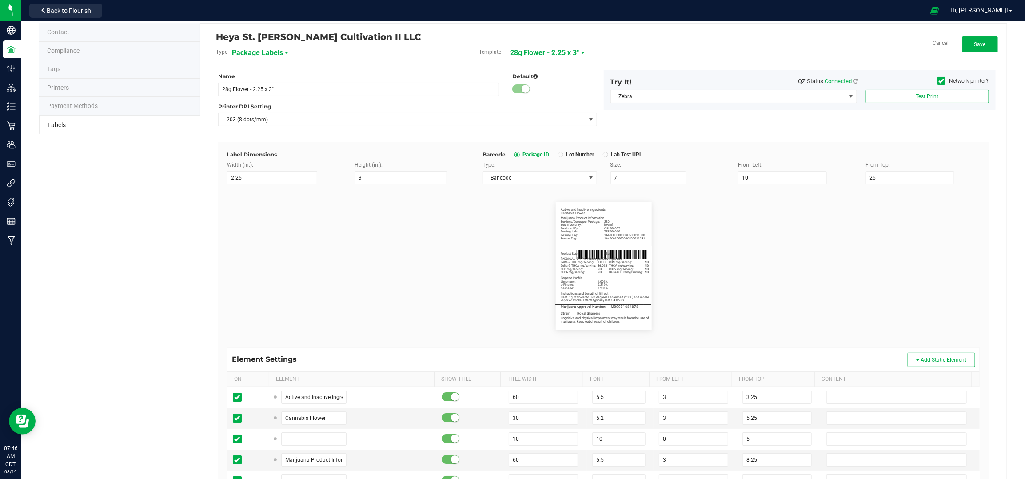
scroll to position [0, 0]
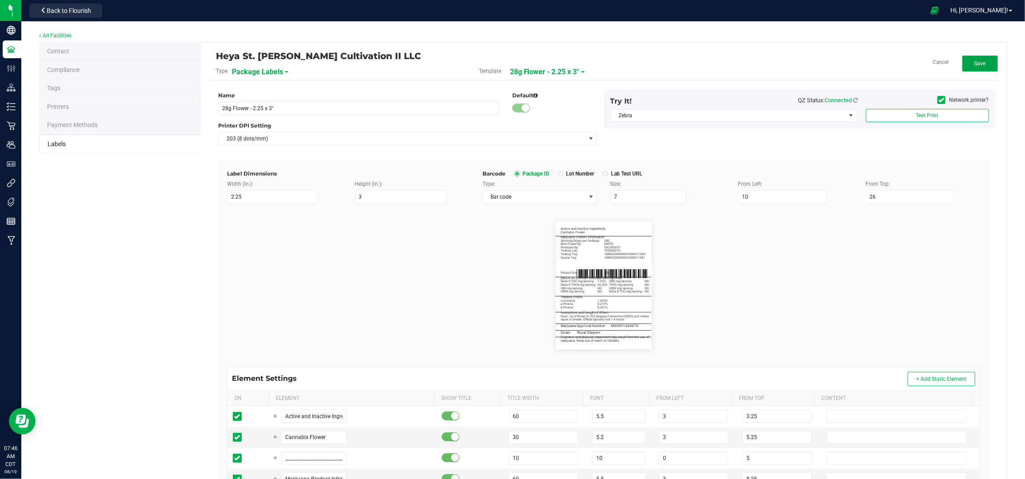
click at [974, 65] on span "Save" at bounding box center [980, 63] width 12 height 6
click at [978, 59] on button "Edit" at bounding box center [980, 64] width 36 height 16
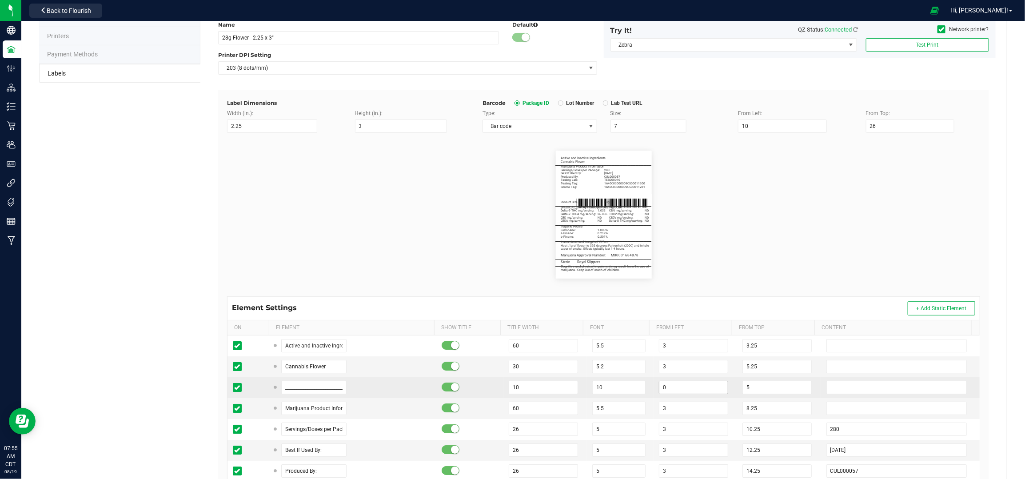
scroll to position [178, 0]
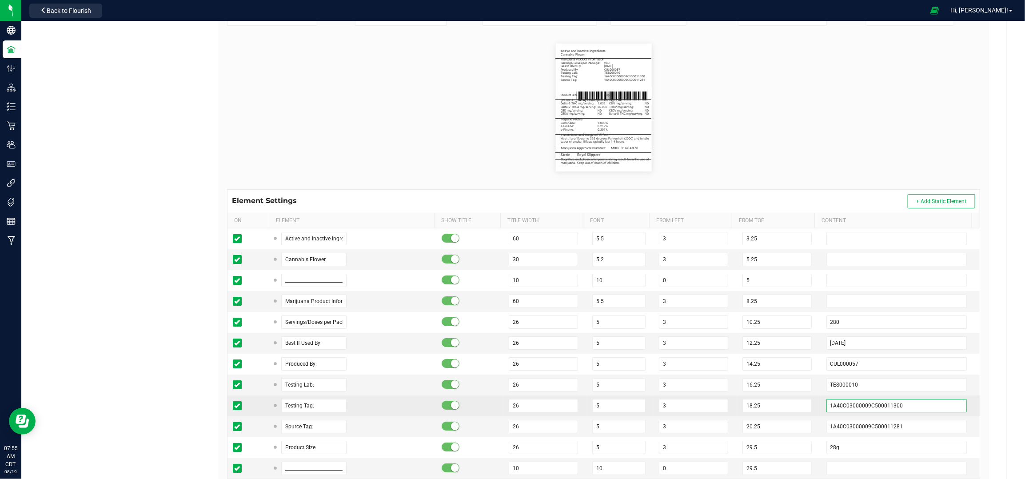
click at [902, 407] on input "1A40C03000009C500011300" at bounding box center [896, 405] width 141 height 13
drag, startPoint x: 888, startPoint y: 409, endPoint x: 893, endPoint y: 410, distance: 5.1
click at [889, 409] on input "1A40C03000009C500011300" at bounding box center [896, 405] width 141 height 13
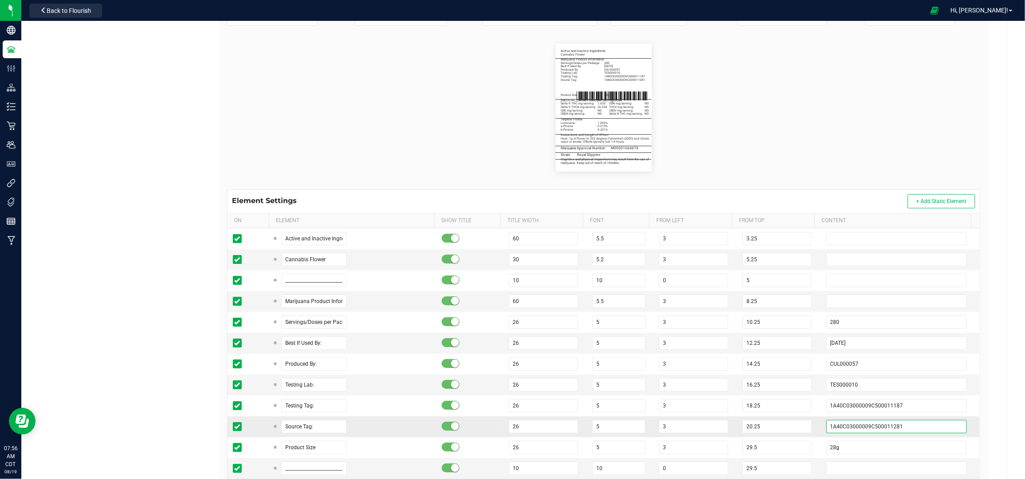
click at [902, 429] on input "1A40C03000009C500011281" at bounding box center [896, 426] width 141 height 13
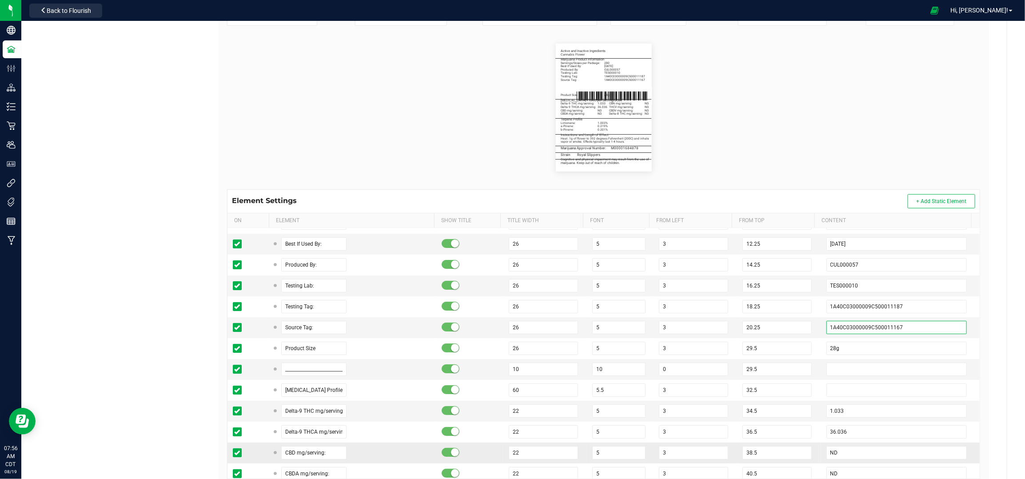
scroll to position [118, 0]
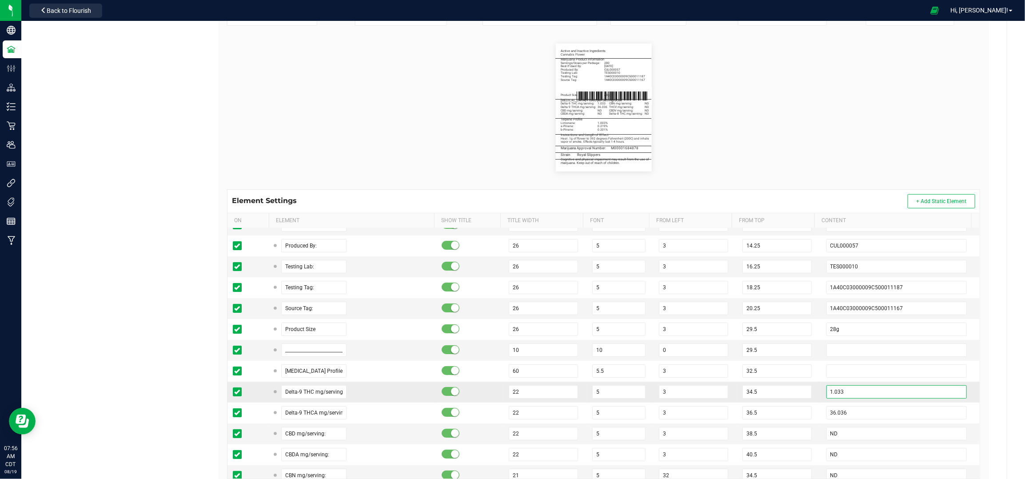
click at [837, 390] on input "1.033" at bounding box center [896, 391] width 141 height 13
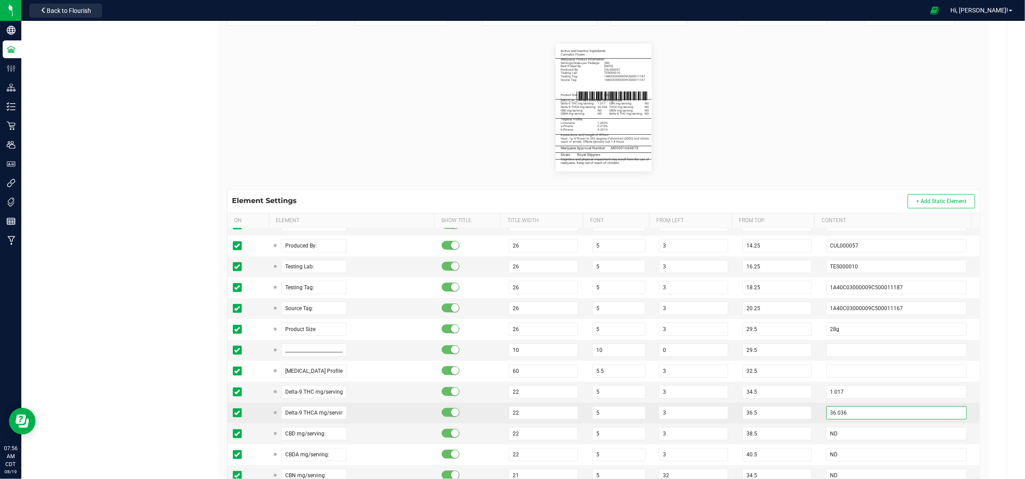
click at [853, 413] on input "36.036" at bounding box center [896, 412] width 141 height 13
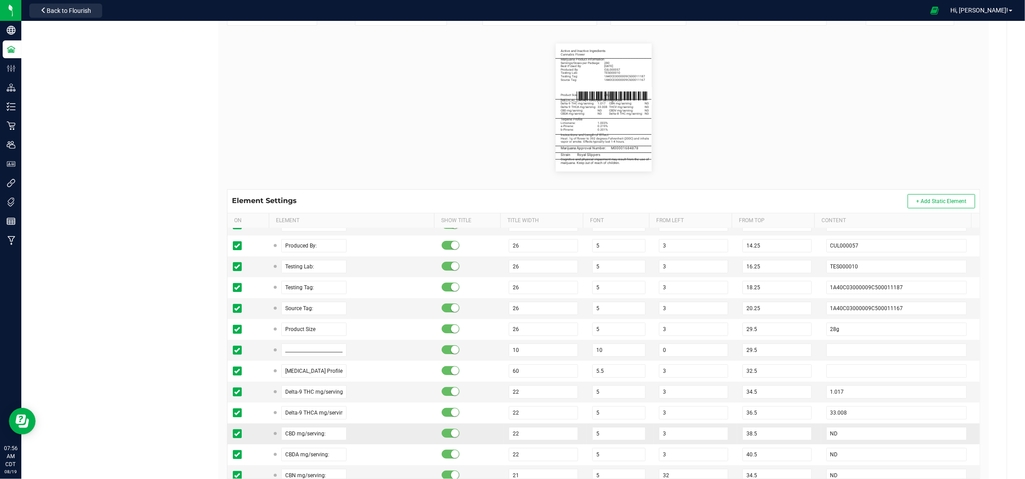
click at [805, 430] on td "38.5" at bounding box center [779, 433] width 84 height 21
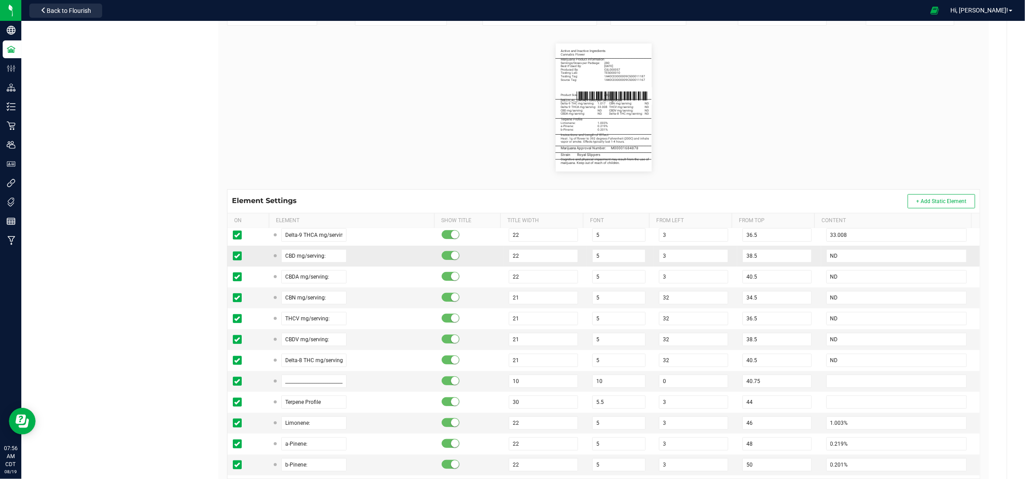
scroll to position [355, 0]
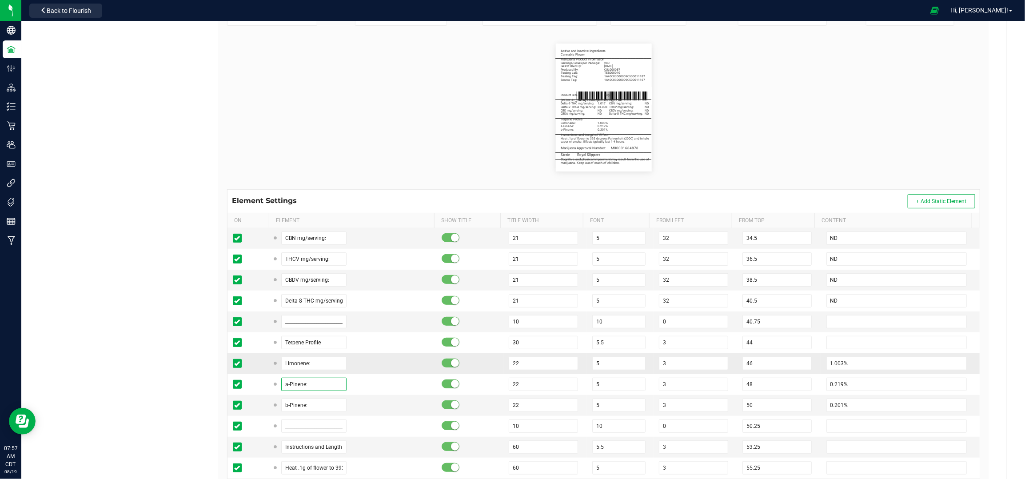
drag, startPoint x: 314, startPoint y: 387, endPoint x: 251, endPoint y: 375, distance: 63.7
click at [258, 384] on tr "a-Pinene: 22 5 3 48 0.219%" at bounding box center [604, 384] width 752 height 21
drag, startPoint x: 312, startPoint y: 368, endPoint x: 271, endPoint y: 363, distance: 41.6
click at [275, 363] on div "Limonene:" at bounding box center [311, 363] width 72 height 13
click at [310, 386] on input "text" at bounding box center [314, 384] width 66 height 13
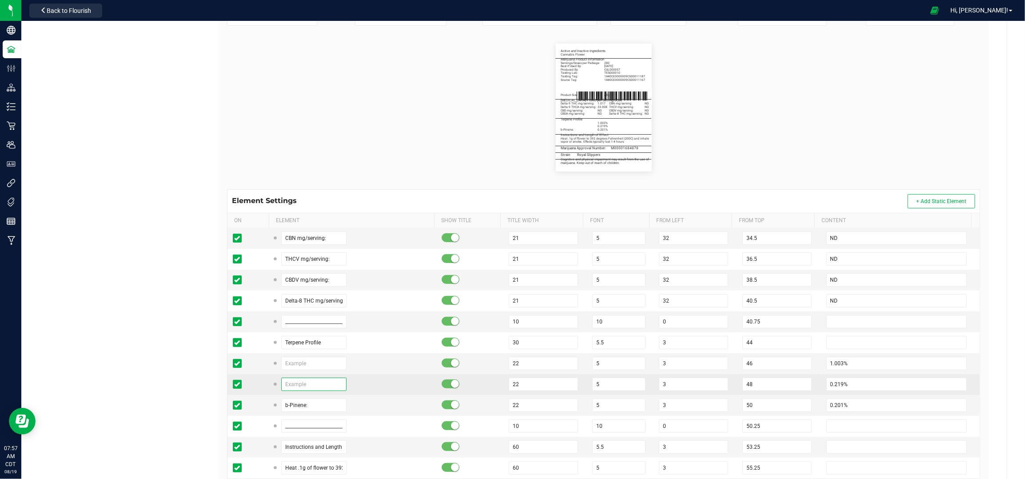
paste input "Limonene:"
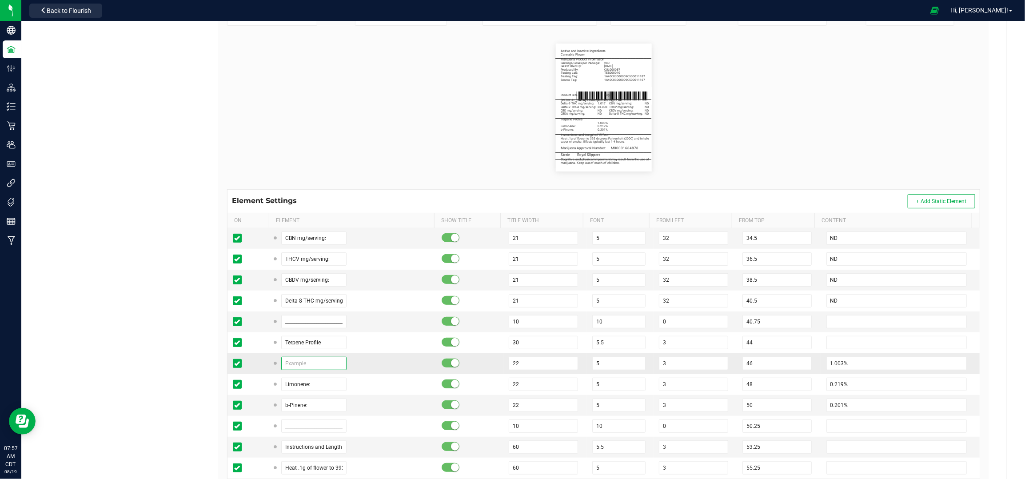
click at [315, 368] on input "text" at bounding box center [314, 363] width 66 height 13
drag, startPoint x: 315, startPoint y: 406, endPoint x: 256, endPoint y: 409, distance: 58.7
click at [256, 409] on tr "b-Pinene: 22 5 3 50 0.201%" at bounding box center [604, 405] width 752 height 21
drag, startPoint x: 836, startPoint y: 407, endPoint x: 799, endPoint y: 406, distance: 36.9
click at [799, 406] on tr "b-Caryophyllene: 22 5 3 50 0.201%" at bounding box center [604, 405] width 752 height 21
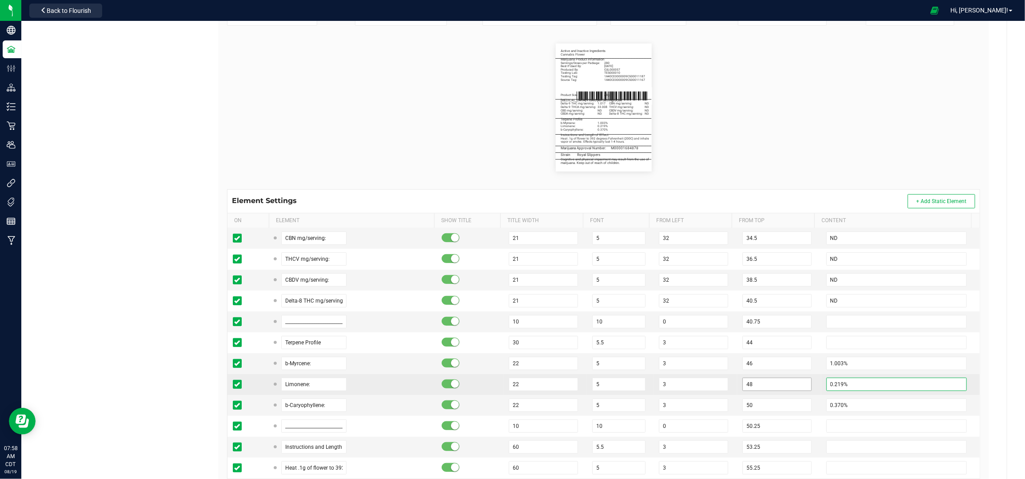
drag, startPoint x: 846, startPoint y: 387, endPoint x: 792, endPoint y: 387, distance: 53.3
click at [792, 387] on tr "Limonene: 22 5 3 48 0.219%" at bounding box center [604, 384] width 752 height 21
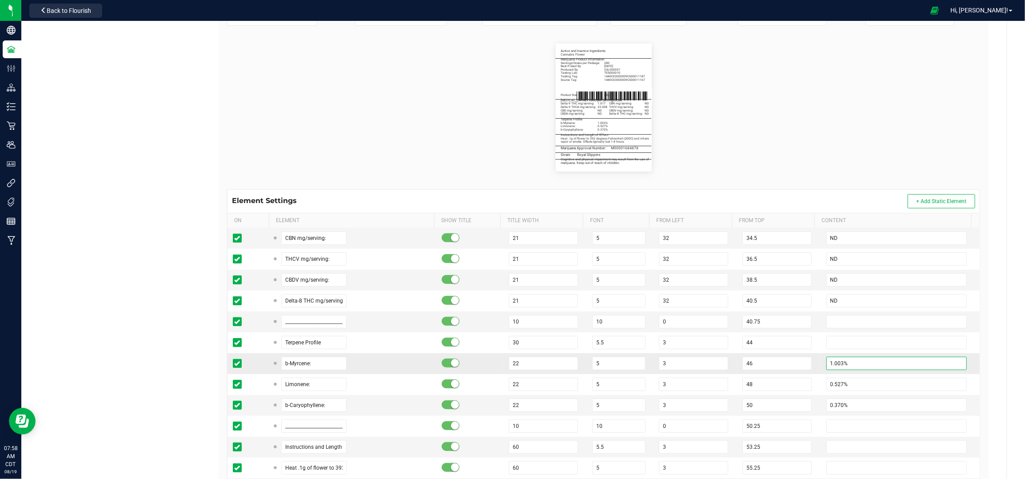
drag, startPoint x: 842, startPoint y: 364, endPoint x: 802, endPoint y: 370, distance: 41.3
click at [802, 370] on tr "b-Myrcene: 22 5 3 46 1.003%" at bounding box center [604, 363] width 752 height 21
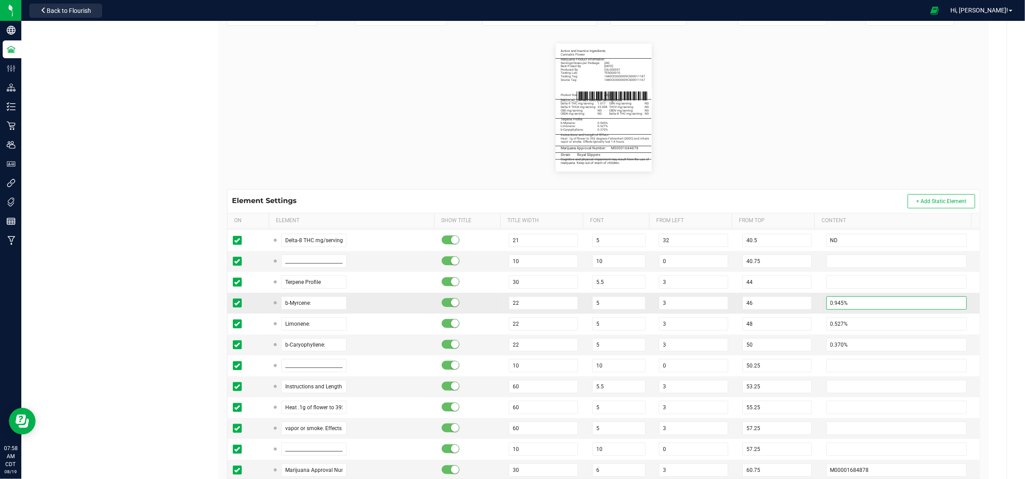
scroll to position [474, 0]
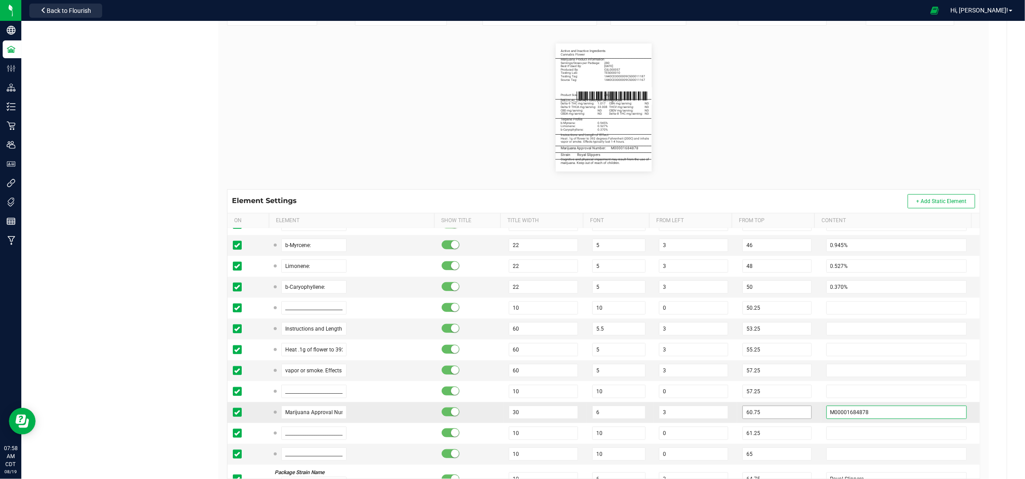
drag, startPoint x: 809, startPoint y: 424, endPoint x: 769, endPoint y: 419, distance: 40.7
click at [769, 419] on tr "Marijuana Approval Number: 30 6 3 60.75 M00001684878" at bounding box center [604, 412] width 752 height 21
paste input "667"
click at [812, 148] on flourish-label-viewer "Active and Inactive Ingredients Cannabis Flower _______________________________…" at bounding box center [603, 108] width 753 height 128
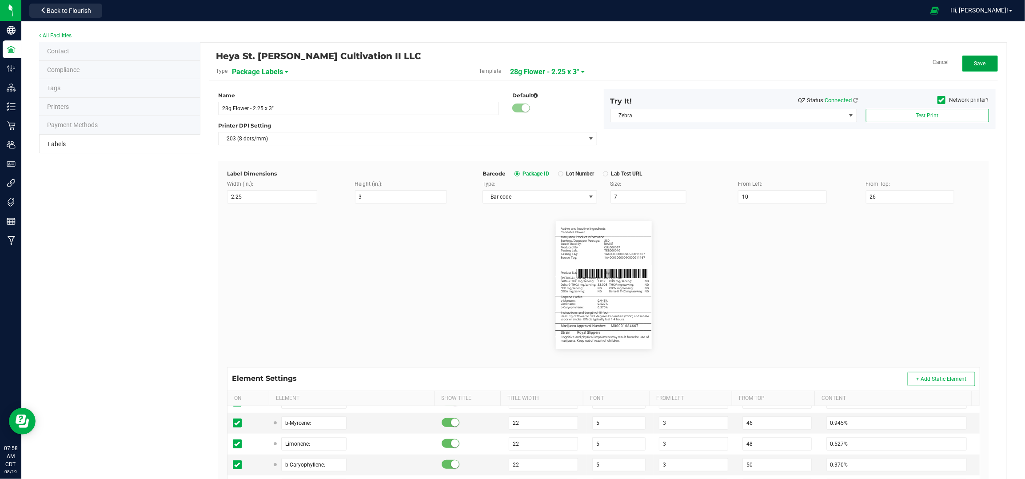
click at [967, 56] on button "Save" at bounding box center [980, 64] width 36 height 16
click at [967, 54] on div "Heya St. [PERSON_NAME] Cultivation II LLC Type Package Labels Template + 28g Fl…" at bounding box center [603, 66] width 789 height 29
click at [968, 59] on button "Edit" at bounding box center [980, 64] width 36 height 16
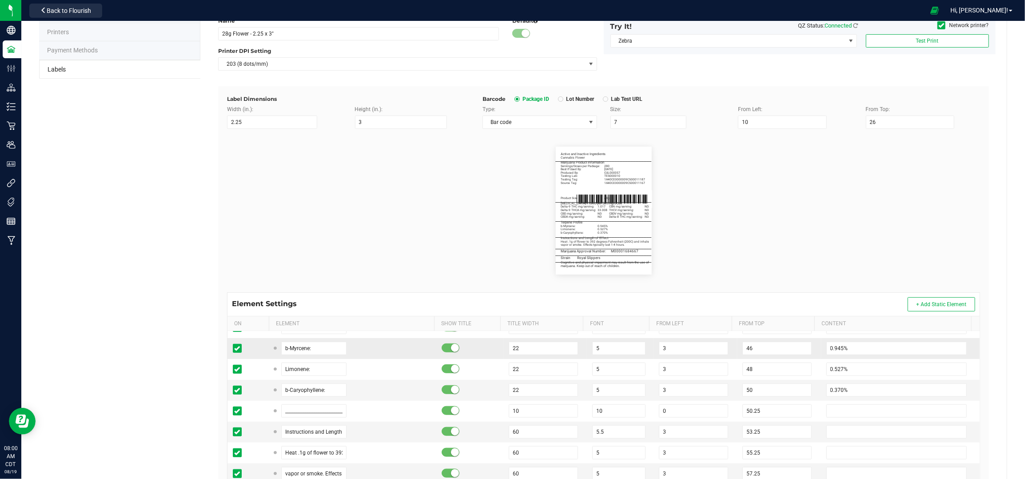
scroll to position [214, 0]
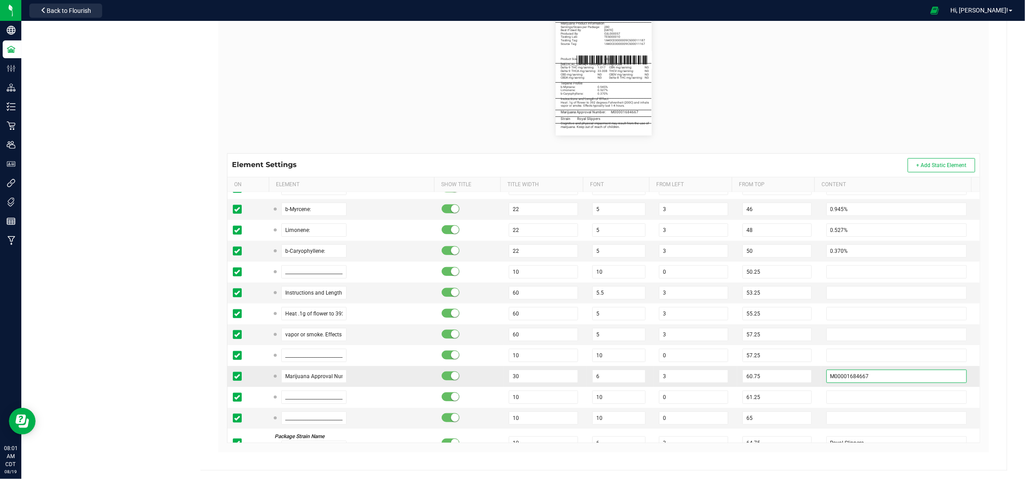
drag, startPoint x: 878, startPoint y: 376, endPoint x: 802, endPoint y: 374, distance: 76.0
click at [802, 378] on tr "Marijuana Approval Number: 30 6 3 60.75 M00001684667" at bounding box center [604, 376] width 752 height 21
click at [868, 378] on input "M00001684667" at bounding box center [896, 376] width 141 height 13
drag, startPoint x: 860, startPoint y: 378, endPoint x: 817, endPoint y: 379, distance: 42.7
click at [826, 379] on input "M00001684667" at bounding box center [896, 376] width 141 height 13
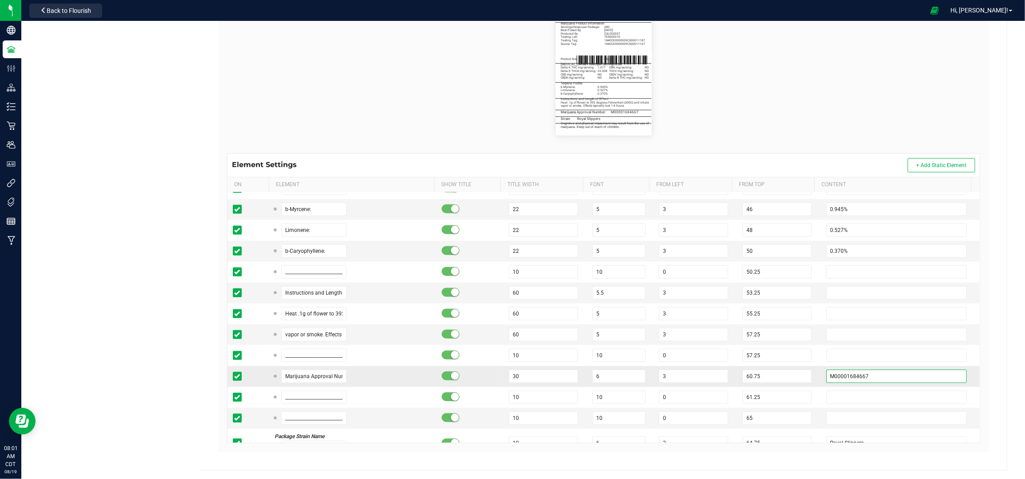
paste input "963604"
click at [804, 369] on td "60.75" at bounding box center [779, 376] width 84 height 21
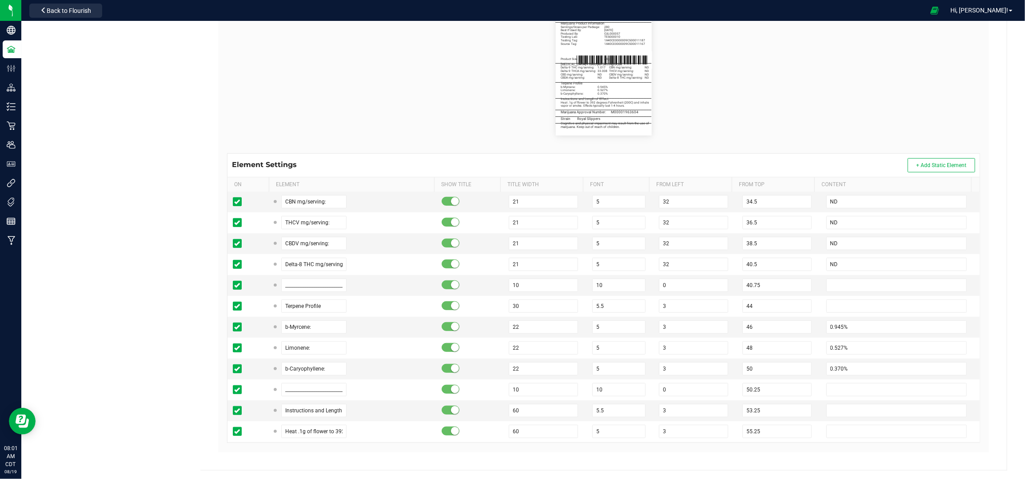
scroll to position [355, 0]
drag, startPoint x: 319, startPoint y: 330, endPoint x: 261, endPoint y: 329, distance: 57.8
click at [261, 329] on tr "b-Myrcene: 22 5 3 46 0.945%" at bounding box center [604, 327] width 752 height 21
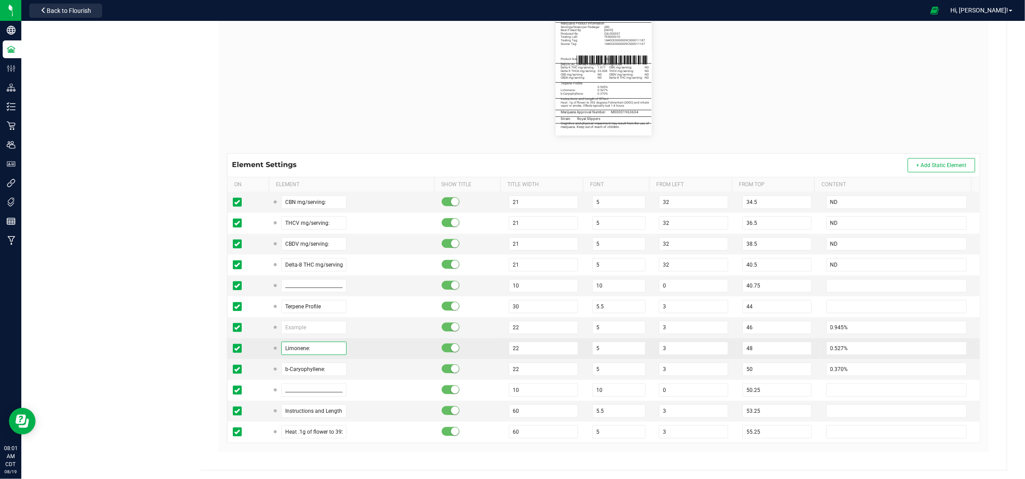
drag, startPoint x: 320, startPoint y: 349, endPoint x: 280, endPoint y: 355, distance: 41.0
click at [281, 355] on input "Limonene:" at bounding box center [314, 348] width 66 height 13
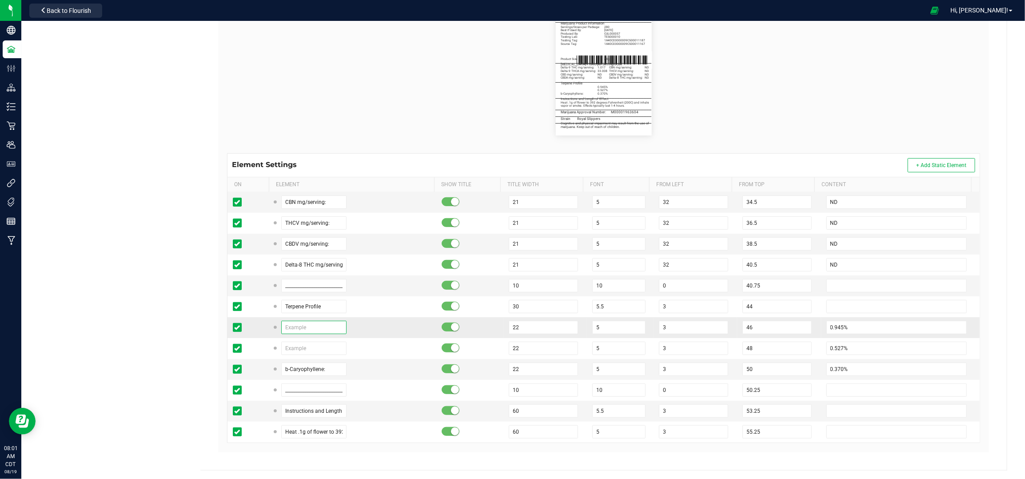
click at [294, 327] on input "text" at bounding box center [314, 327] width 66 height 13
paste input "Limonene:"
drag, startPoint x: 323, startPoint y: 369, endPoint x: 277, endPoint y: 367, distance: 45.3
click at [281, 368] on input "b-Caryophyllene:" at bounding box center [314, 369] width 66 height 13
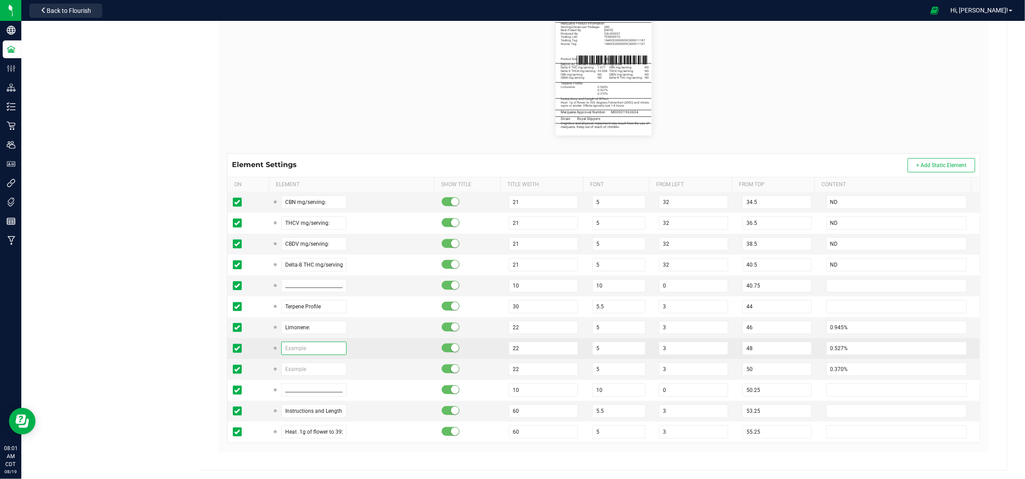
click at [300, 347] on input "text" at bounding box center [314, 348] width 66 height 13
paste input "b-Caryophyllene:"
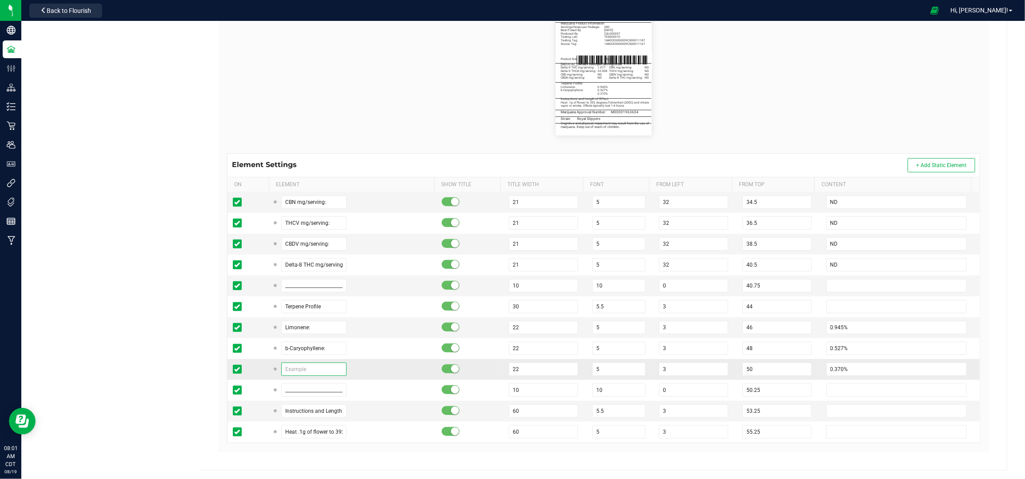
click at [318, 368] on input "text" at bounding box center [314, 369] width 66 height 13
drag, startPoint x: 837, startPoint y: 368, endPoint x: 800, endPoint y: 371, distance: 37.5
click at [802, 371] on tr "Linalool: 22 5 3 50 0.370%" at bounding box center [604, 369] width 752 height 21
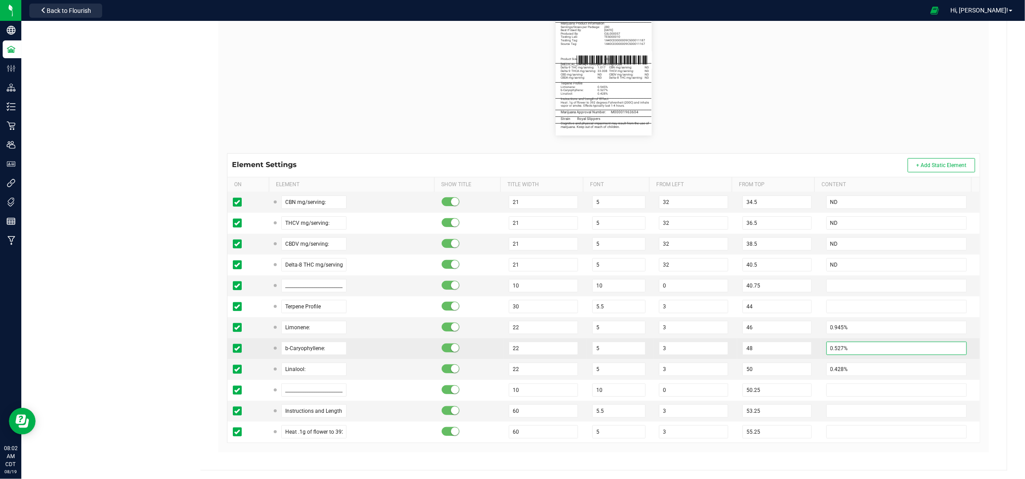
drag, startPoint x: 833, startPoint y: 355, endPoint x: 815, endPoint y: 355, distance: 18.2
click at [826, 355] on input "0.527%" at bounding box center [896, 348] width 141 height 13
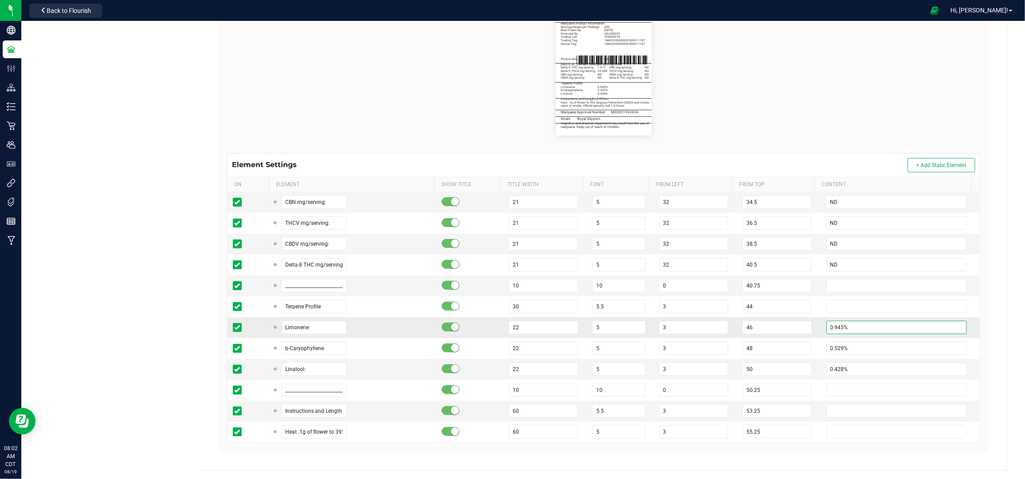
drag, startPoint x: 839, startPoint y: 326, endPoint x: 805, endPoint y: 331, distance: 34.6
click at [805, 331] on tr "Limonene: 22 5 3 46 0.945%" at bounding box center [604, 327] width 752 height 21
click at [804, 331] on td "46" at bounding box center [779, 327] width 84 height 21
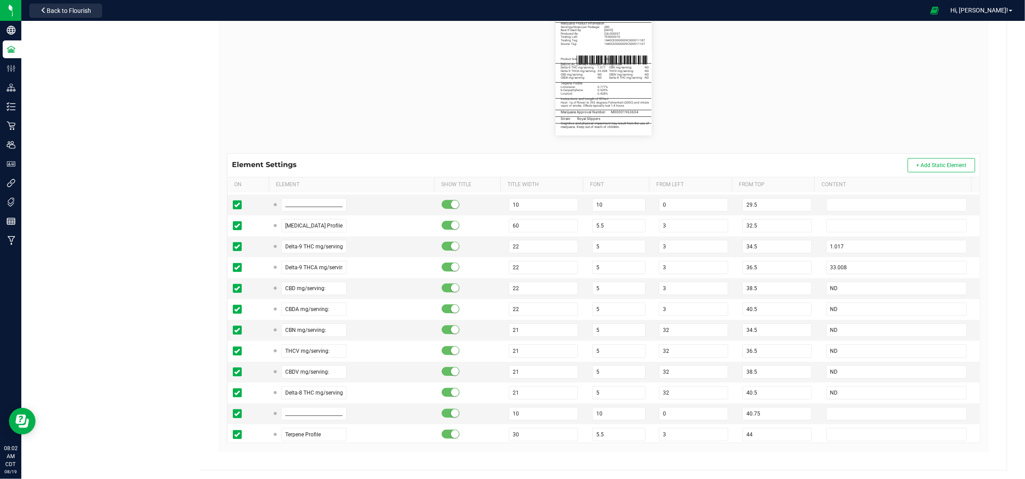
scroll to position [178, 0]
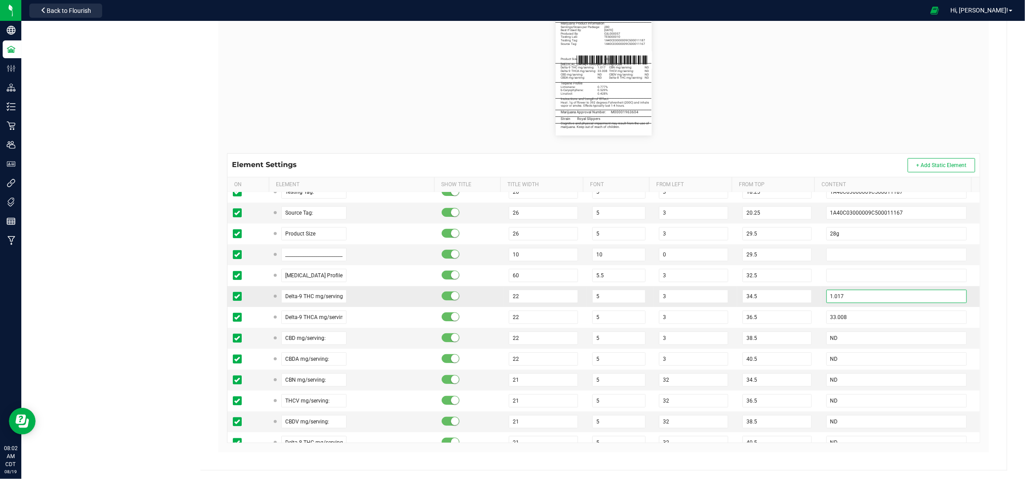
drag, startPoint x: 822, startPoint y: 299, endPoint x: 808, endPoint y: 299, distance: 13.8
click at [821, 299] on td "1.017" at bounding box center [900, 296] width 159 height 21
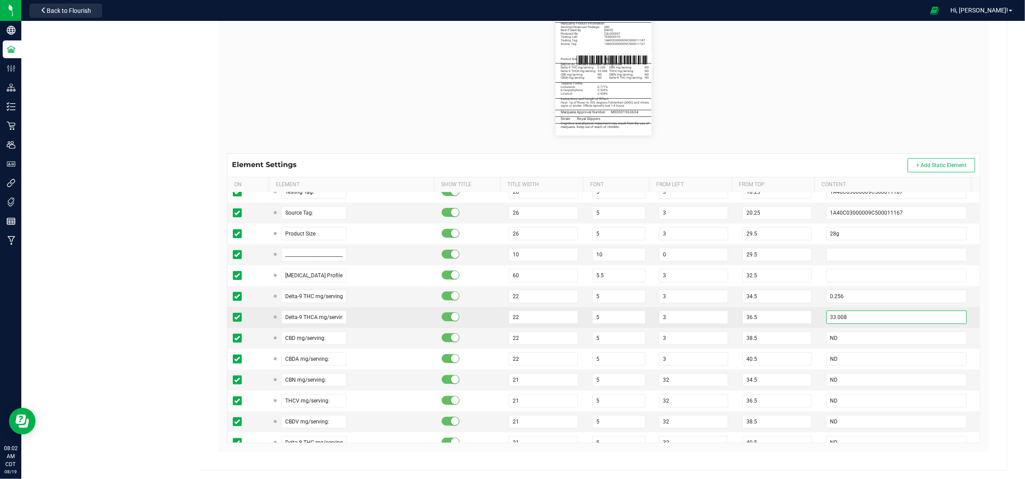
drag, startPoint x: 840, startPoint y: 321, endPoint x: 807, endPoint y: 320, distance: 33.3
click at [821, 320] on td "33.008" at bounding box center [900, 317] width 159 height 21
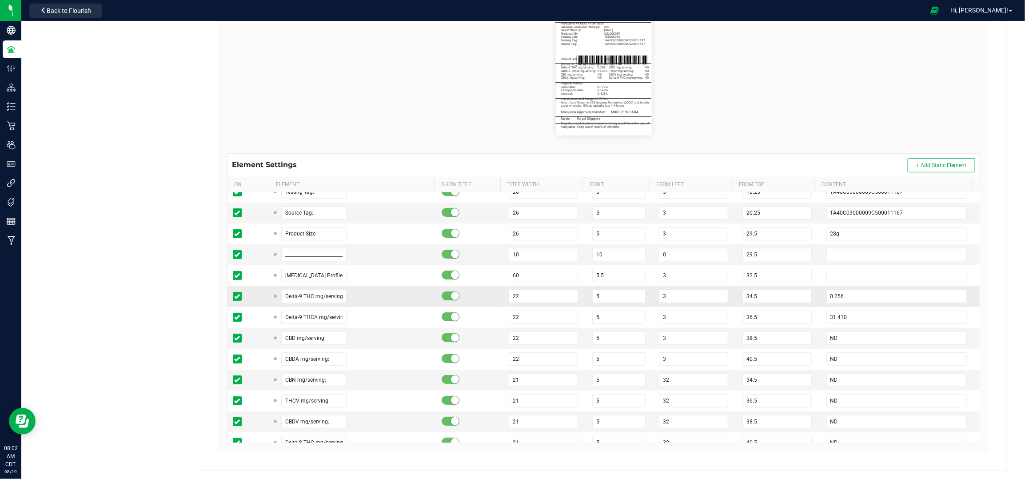
click at [799, 289] on td "34.5" at bounding box center [779, 296] width 84 height 21
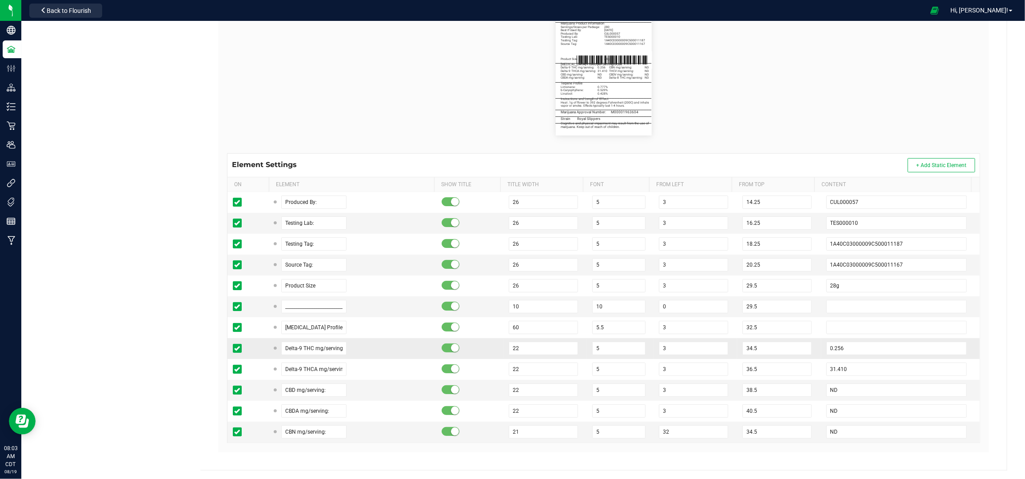
scroll to position [118, 0]
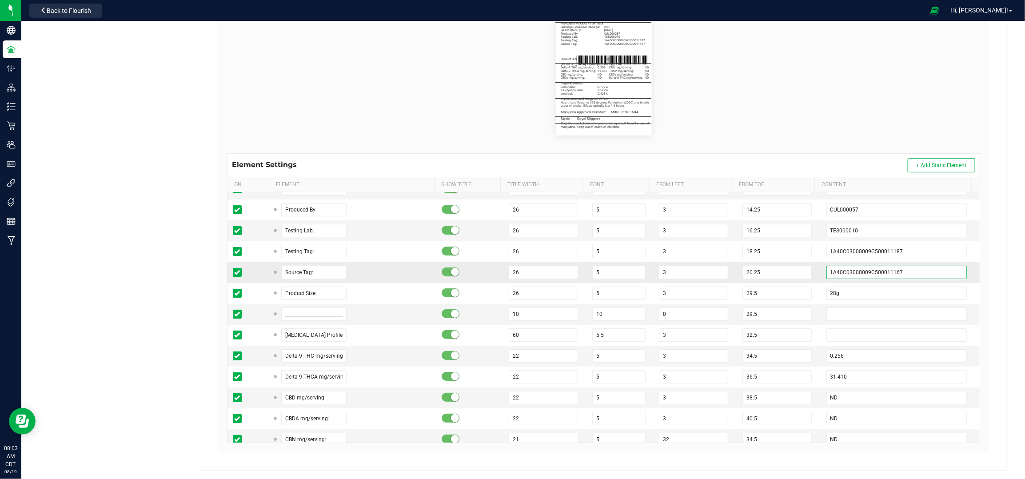
click at [890, 272] on input "1A40C03000009C500011167" at bounding box center [896, 272] width 141 height 13
click at [892, 252] on input "1A40C03000009C500011187" at bounding box center [896, 251] width 141 height 13
click at [803, 249] on td "18.25" at bounding box center [779, 251] width 84 height 21
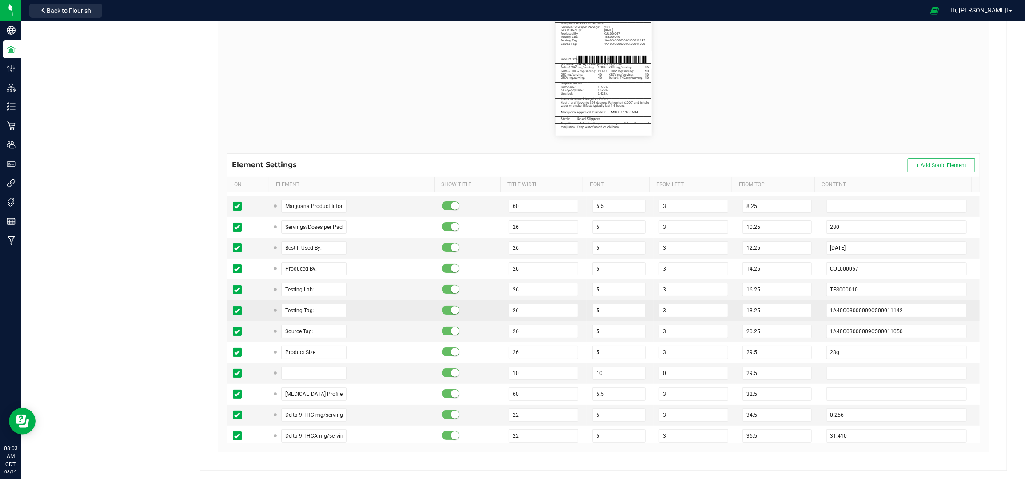
scroll to position [0, 0]
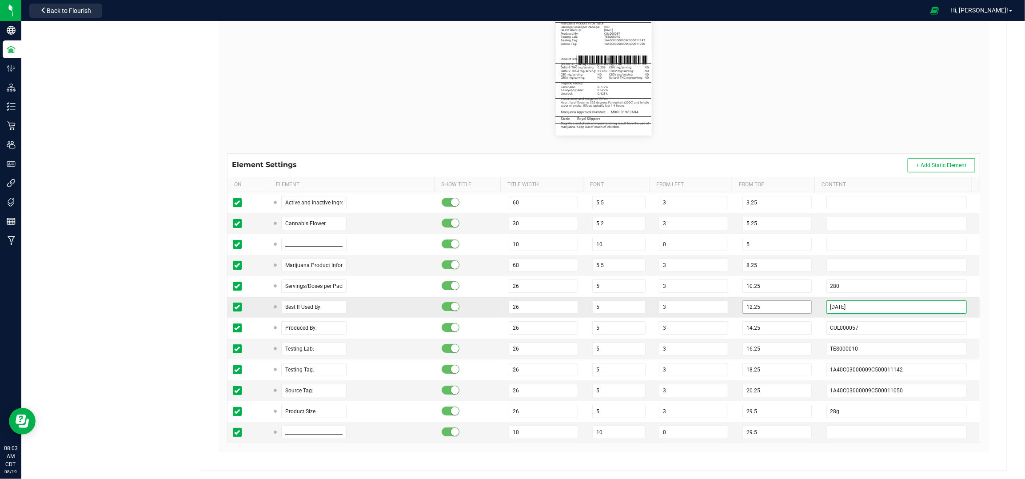
drag, startPoint x: 831, startPoint y: 307, endPoint x: 787, endPoint y: 305, distance: 44.0
click at [821, 307] on td "[DATE]" at bounding box center [900, 307] width 159 height 21
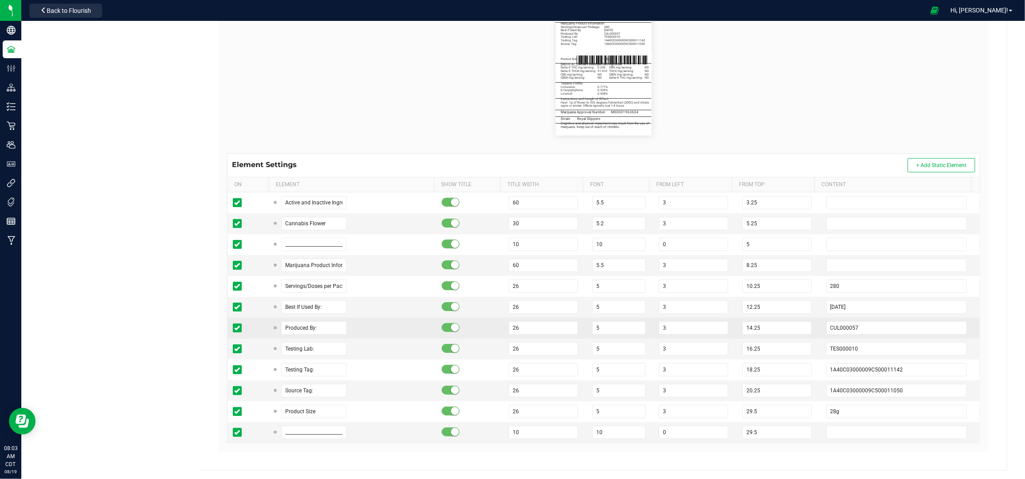
click at [804, 323] on td "14.25" at bounding box center [779, 328] width 84 height 21
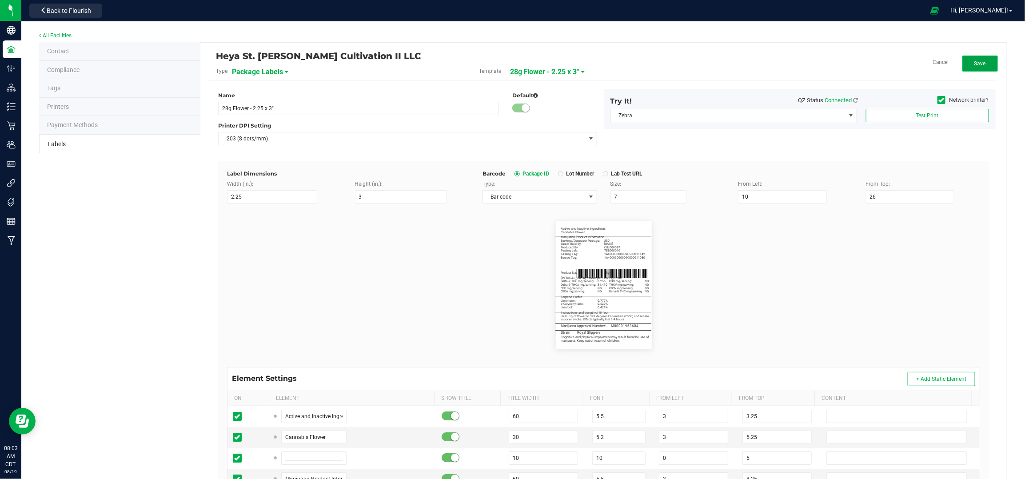
click at [980, 61] on button "Save" at bounding box center [980, 64] width 36 height 16
drag, startPoint x: 978, startPoint y: 66, endPoint x: 960, endPoint y: 154, distance: 89.4
click at [978, 66] on button "Edit" at bounding box center [980, 64] width 36 height 16
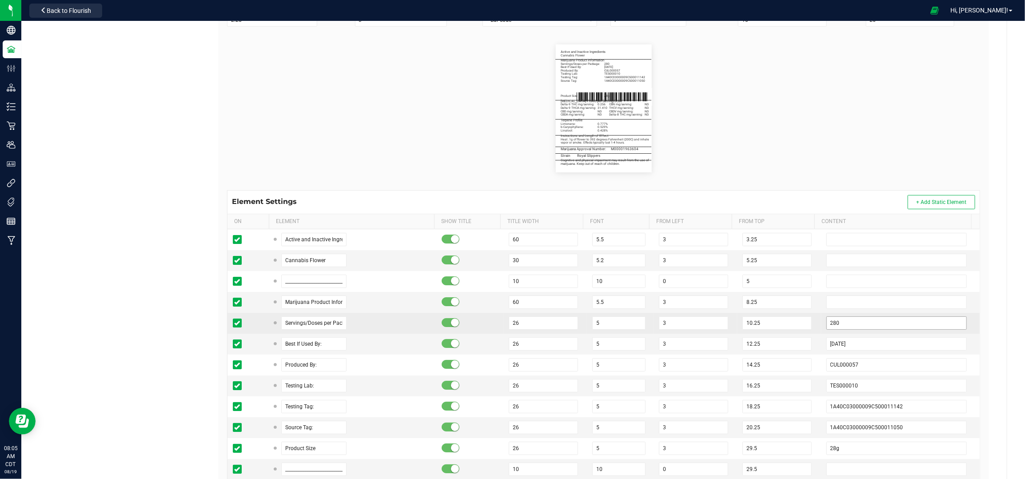
scroll to position [214, 0]
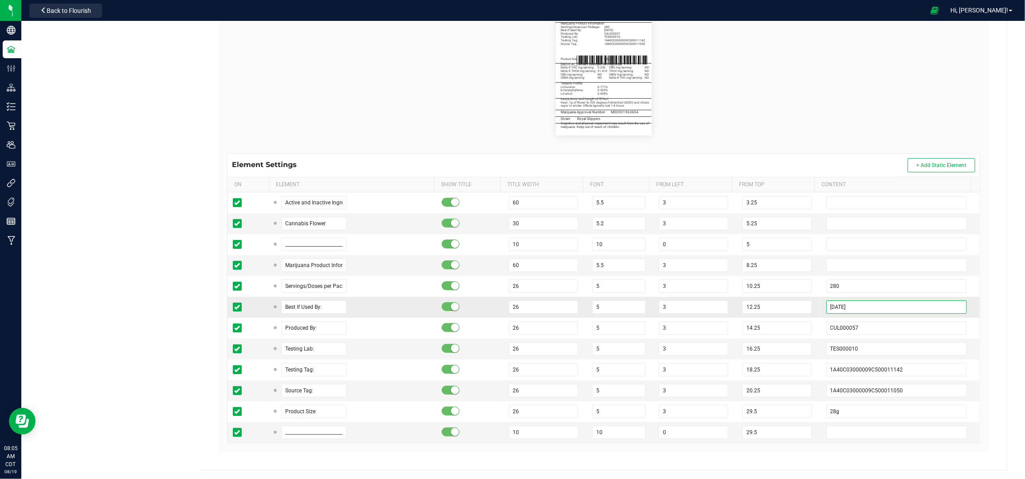
click at [829, 307] on input "[DATE]" at bounding box center [896, 306] width 141 height 13
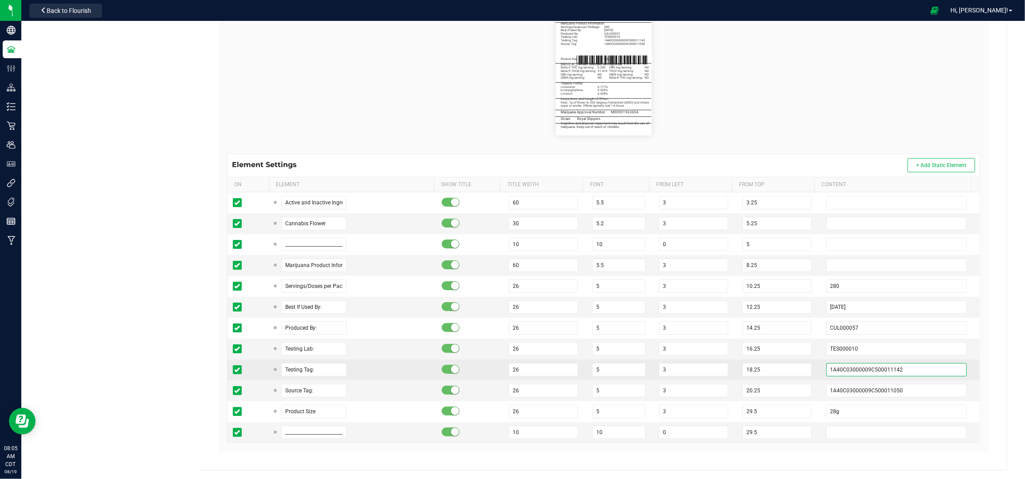
click at [907, 371] on input "1A40C03000009C500011142" at bounding box center [896, 369] width 141 height 13
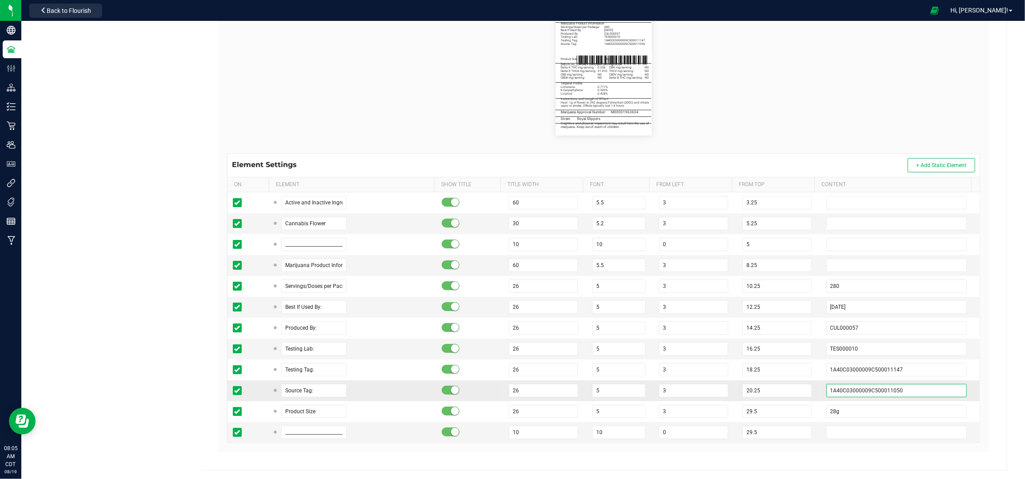
click at [898, 395] on input "1A40C03000009C500011050" at bounding box center [896, 390] width 141 height 13
click at [800, 424] on td "29.5" at bounding box center [779, 432] width 84 height 21
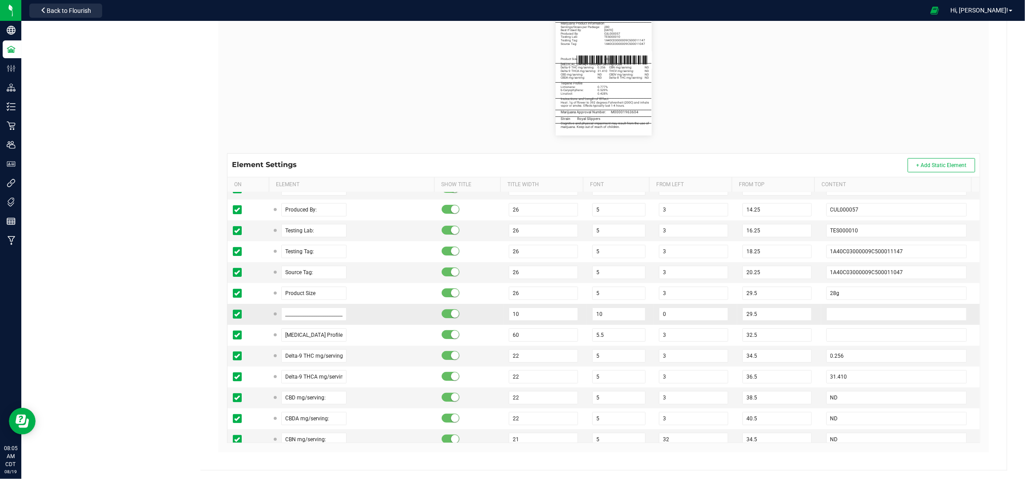
scroll to position [178, 0]
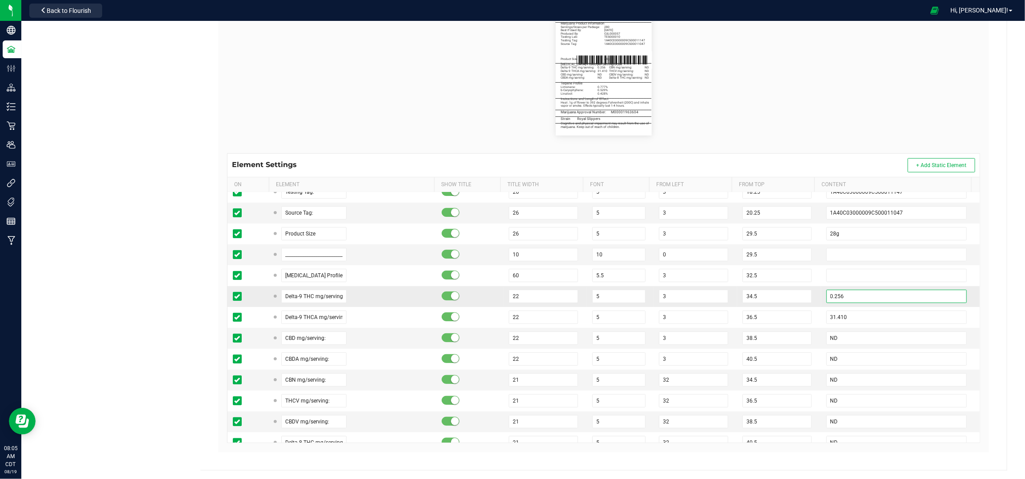
drag, startPoint x: 839, startPoint y: 296, endPoint x: 802, endPoint y: 295, distance: 37.3
click at [802, 295] on tr "Delta-9 THC mg/serving: 22 5 3 34.5 0.256" at bounding box center [604, 296] width 752 height 21
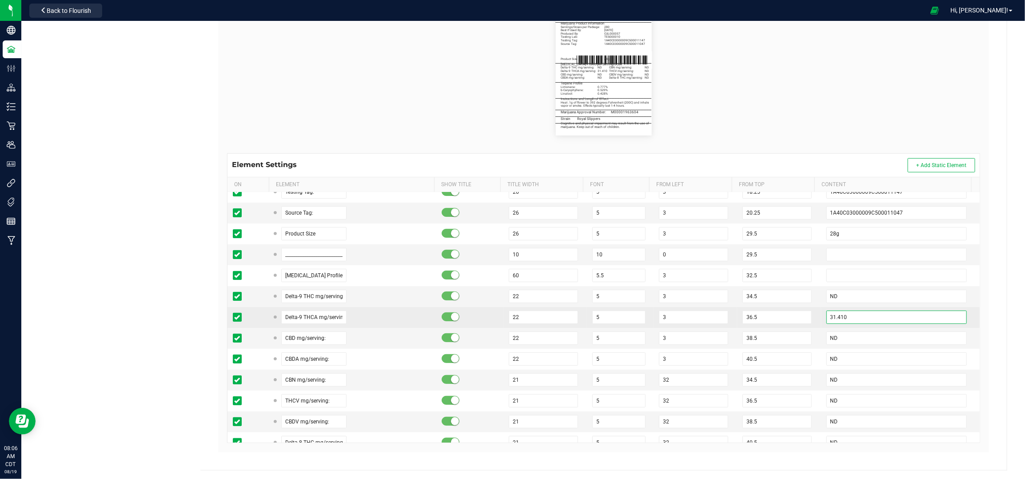
drag, startPoint x: 839, startPoint y: 317, endPoint x: 804, endPoint y: 313, distance: 34.8
click at [804, 313] on tr "Delta-9 THCA mg/serving: 22 5 3 36.5 31.410" at bounding box center [604, 317] width 752 height 21
click at [799, 313] on td "36.5" at bounding box center [779, 317] width 84 height 21
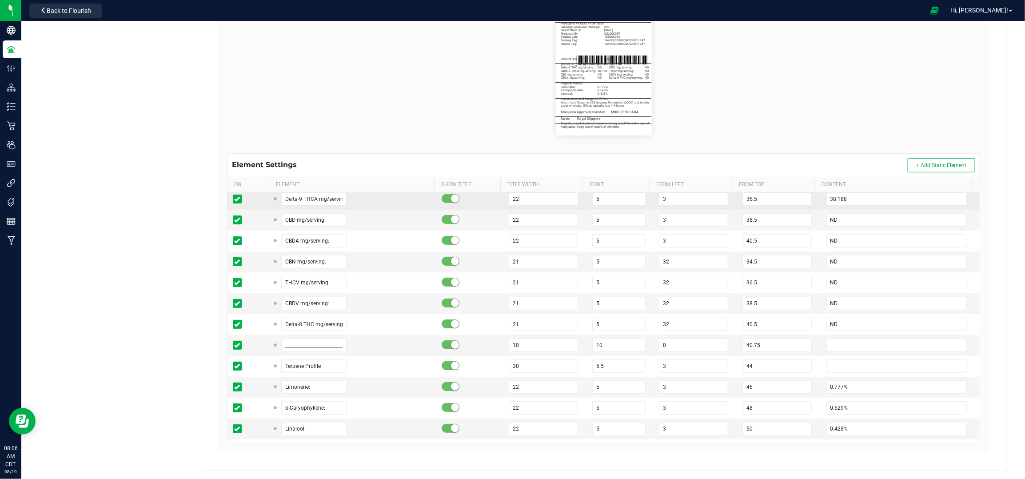
scroll to position [355, 0]
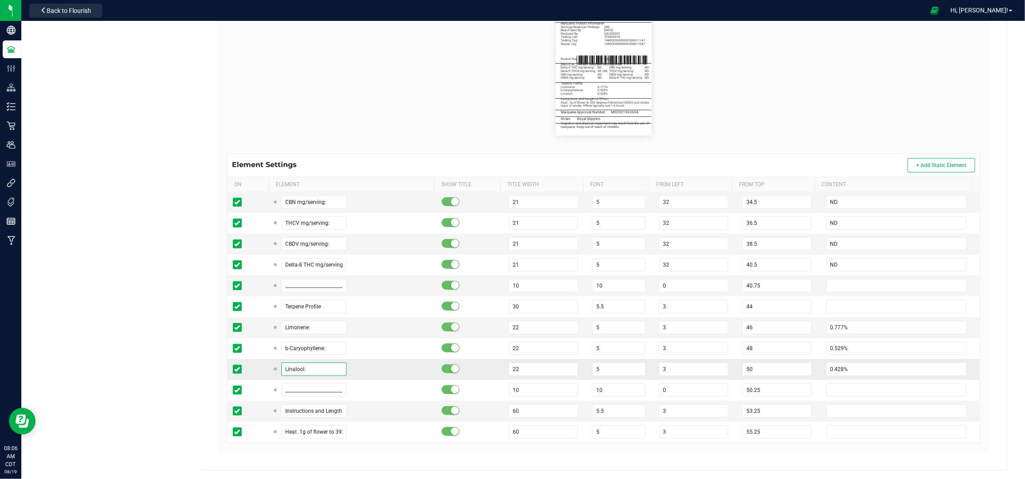
drag, startPoint x: 314, startPoint y: 368, endPoint x: 259, endPoint y: 371, distance: 55.2
click at [259, 371] on tr "Linalool: 22 5 3 50 0.428%" at bounding box center [604, 369] width 752 height 21
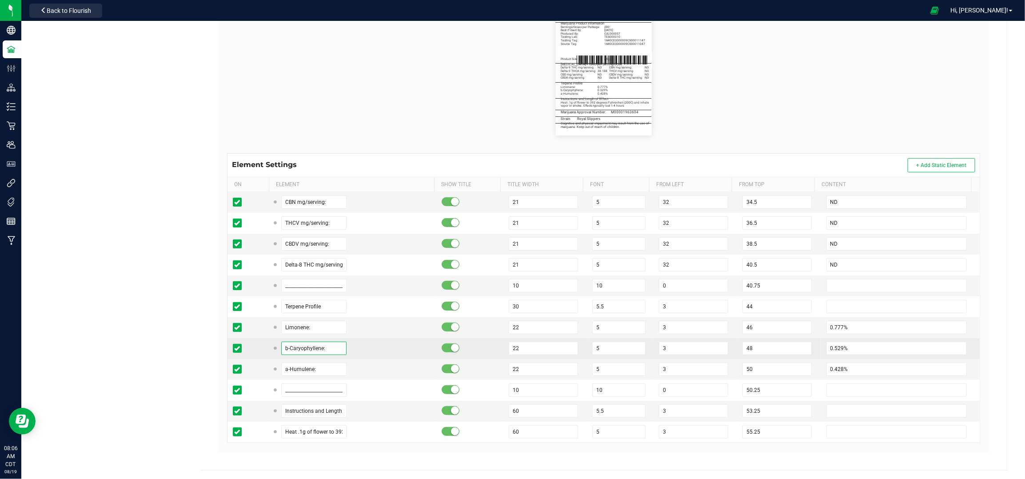
drag, startPoint x: 330, startPoint y: 352, endPoint x: 280, endPoint y: 350, distance: 50.3
click at [281, 350] on input "b-Caryophyllene:" at bounding box center [314, 348] width 66 height 13
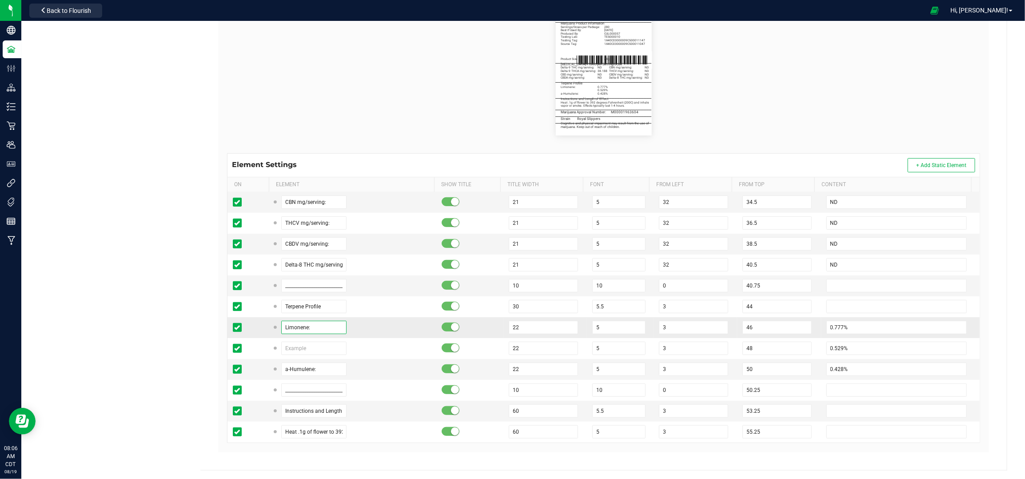
click at [317, 327] on input "Limonene:" at bounding box center [314, 327] width 66 height 13
paste input "b-Caryophyllene:"
drag, startPoint x: 299, startPoint y: 328, endPoint x: 279, endPoint y: 327, distance: 20.4
click at [281, 327] on input "Limonene:b-Caryophyllene:" at bounding box center [314, 327] width 66 height 13
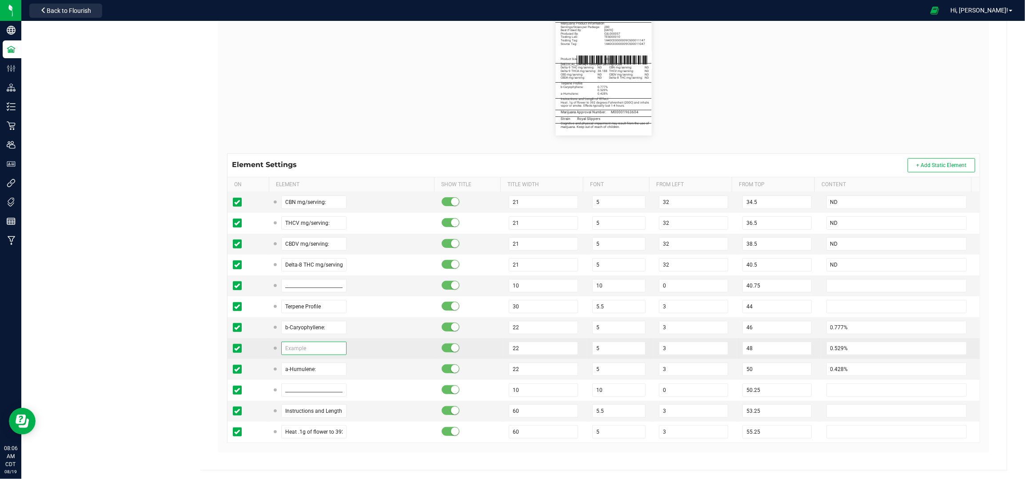
click at [302, 350] on input "text" at bounding box center [314, 348] width 66 height 13
paste input "Limonene:"
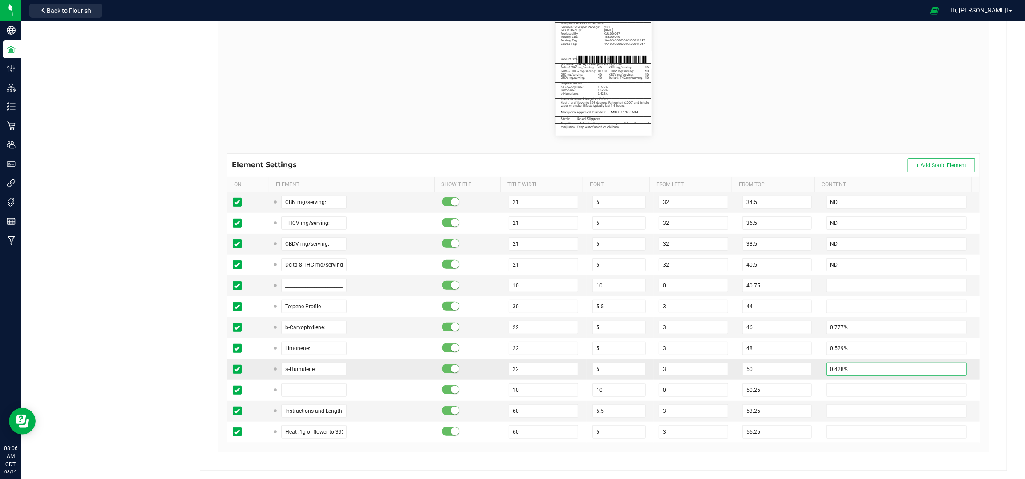
drag, startPoint x: 817, startPoint y: 368, endPoint x: 802, endPoint y: 368, distance: 15.1
click at [802, 368] on tr "a-Humulene: 22 5 3 50 0.428%" at bounding box center [604, 369] width 752 height 21
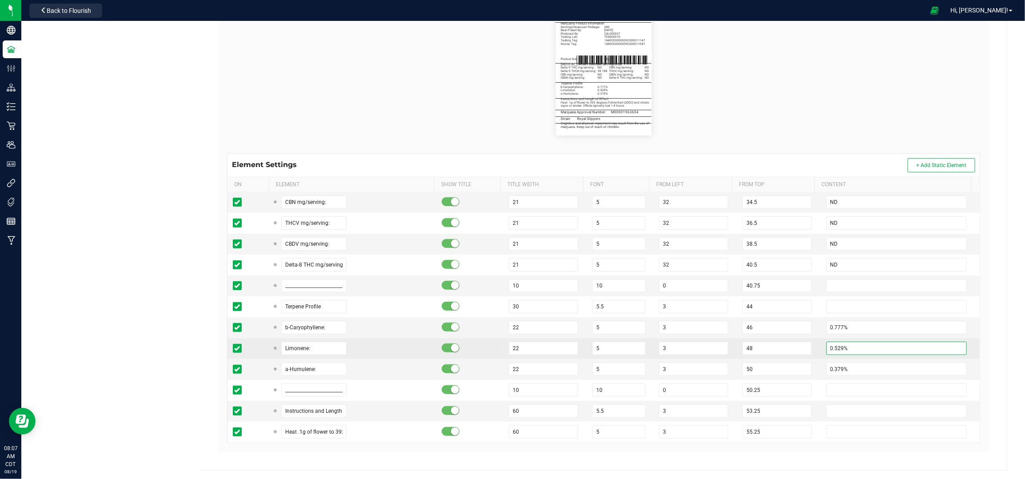
drag, startPoint x: 850, startPoint y: 353, endPoint x: 797, endPoint y: 358, distance: 53.1
click at [821, 354] on td "0.529%" at bounding box center [900, 348] width 159 height 21
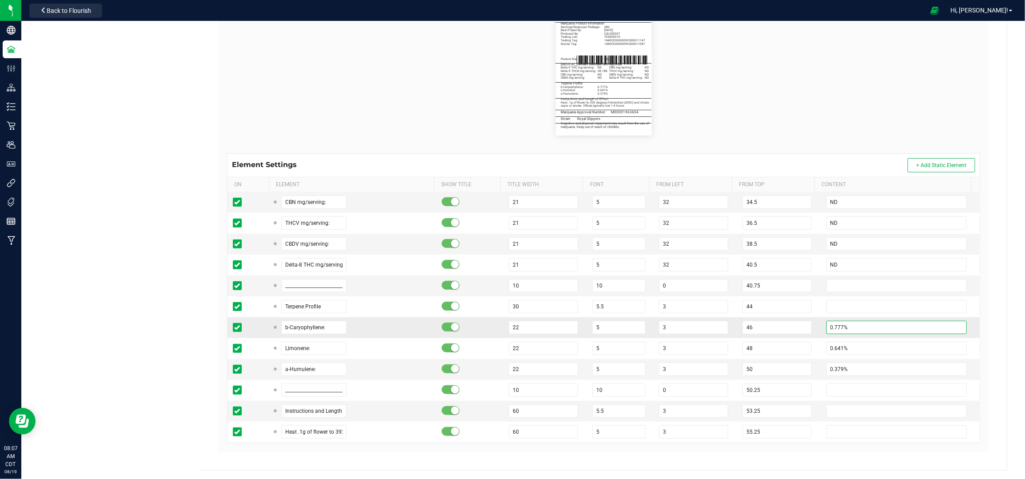
drag, startPoint x: 839, startPoint y: 329, endPoint x: 807, endPoint y: 331, distance: 32.1
click at [821, 331] on td "0.777%" at bounding box center [900, 327] width 159 height 21
click at [798, 333] on td "46" at bounding box center [779, 327] width 84 height 21
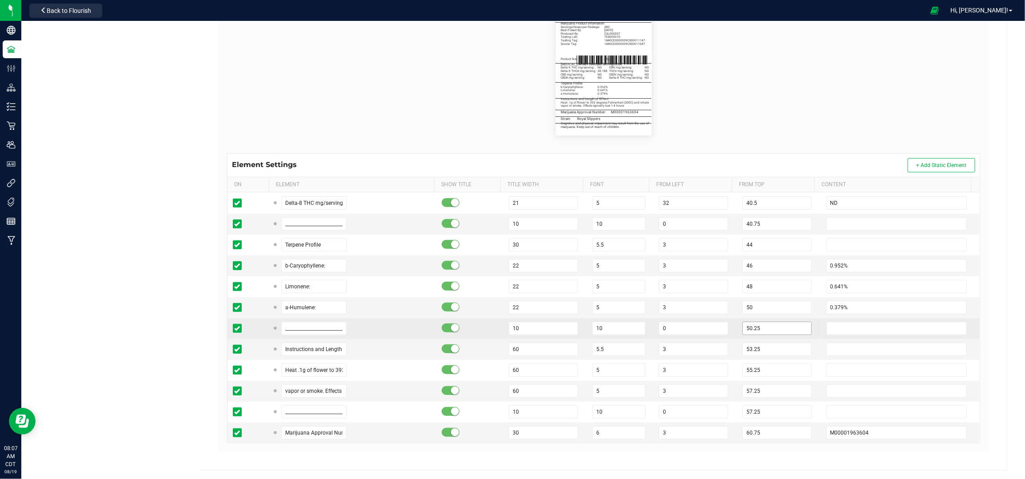
scroll to position [474, 0]
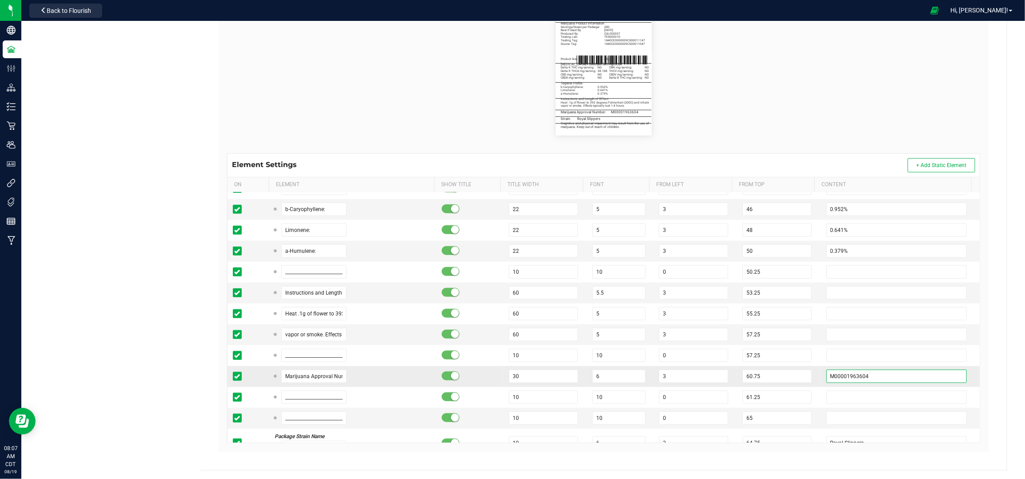
drag, startPoint x: 858, startPoint y: 381, endPoint x: 802, endPoint y: 379, distance: 56.0
click at [802, 379] on tr "Marijuana Approval Number: 30 6 3 60.75 M00001963604" at bounding box center [604, 376] width 752 height 21
paste input "68457"
click at [799, 291] on td "53.25" at bounding box center [779, 293] width 84 height 21
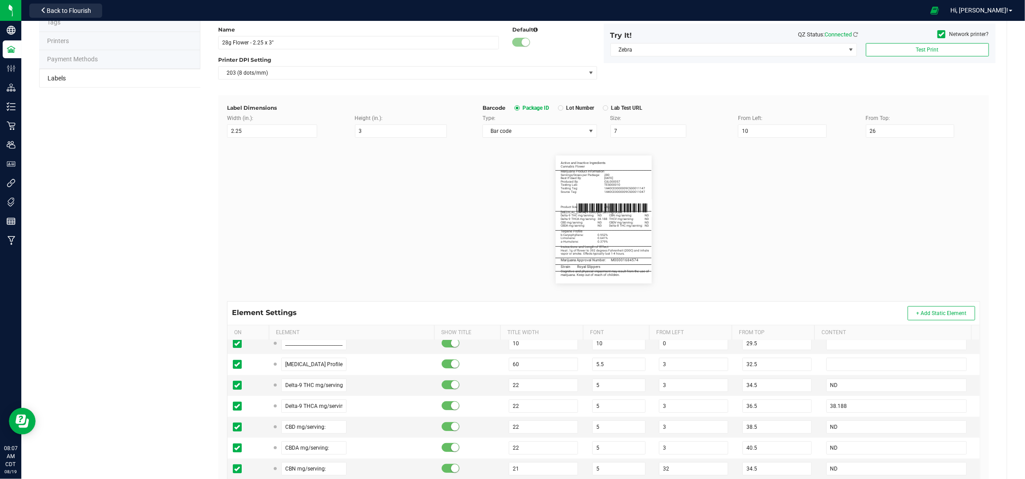
scroll to position [0, 0]
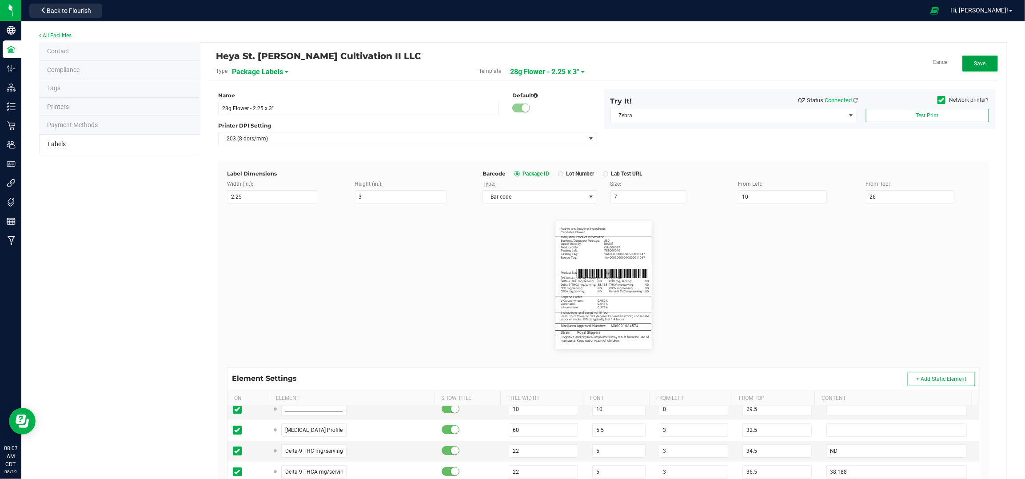
click at [974, 65] on span "Save" at bounding box center [980, 63] width 12 height 6
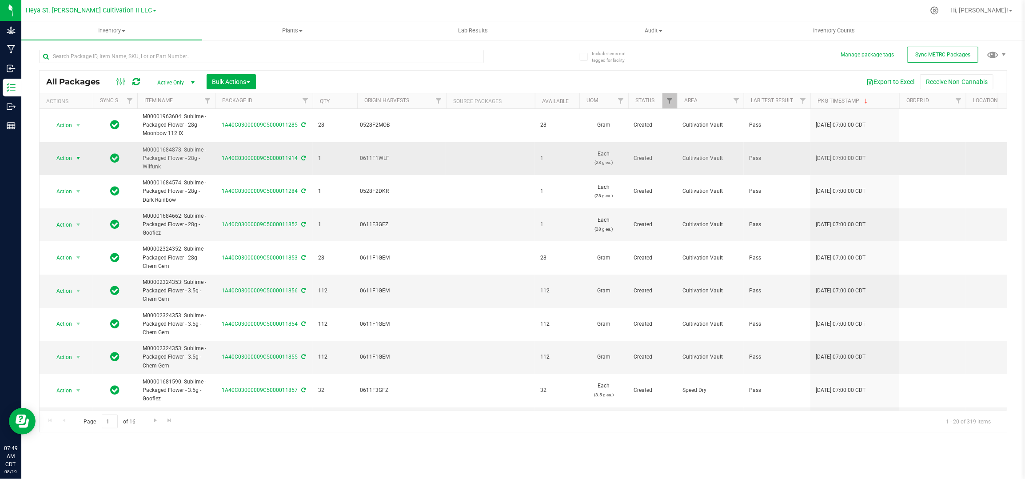
click at [64, 158] on span "Action" at bounding box center [60, 158] width 24 height 12
click at [67, 267] on li "Print package label" at bounding box center [77, 271] width 56 height 24
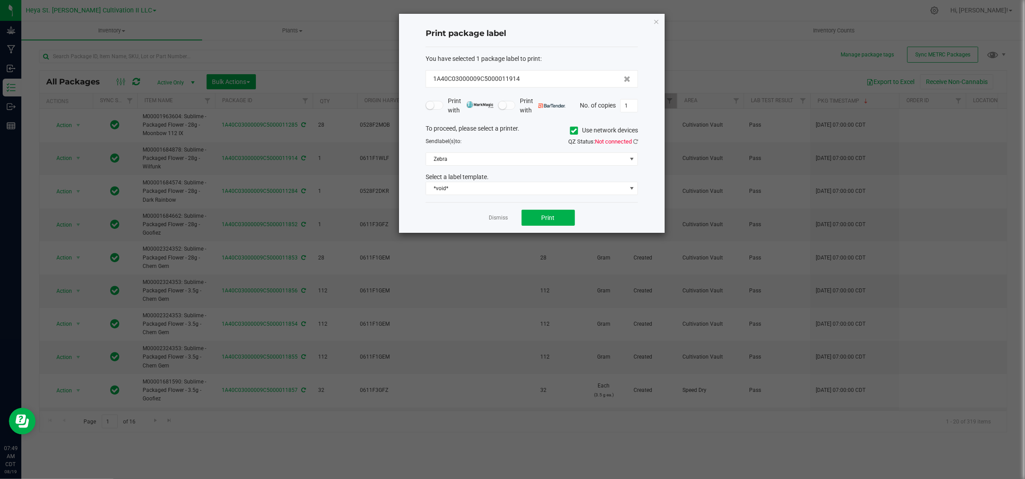
click at [572, 131] on icon at bounding box center [574, 131] width 6 height 0
click at [0, 0] on input "Use network devices" at bounding box center [0, 0] width 0 height 0
click at [623, 159] on span at bounding box center [526, 159] width 200 height 12
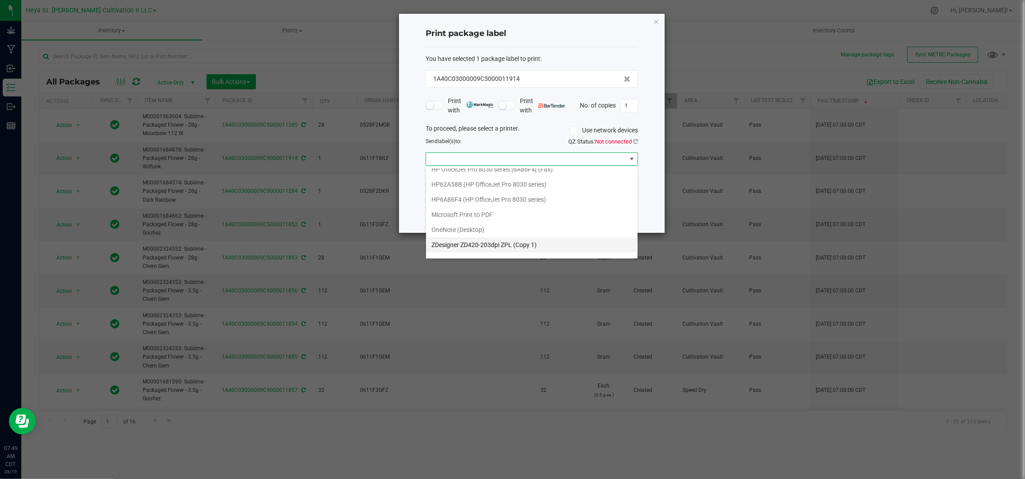
scroll to position [33, 0]
click at [607, 246] on 2\) "ZDesigner ZD420-203dpi ZPL (Copy 2)" at bounding box center [532, 249] width 212 height 15
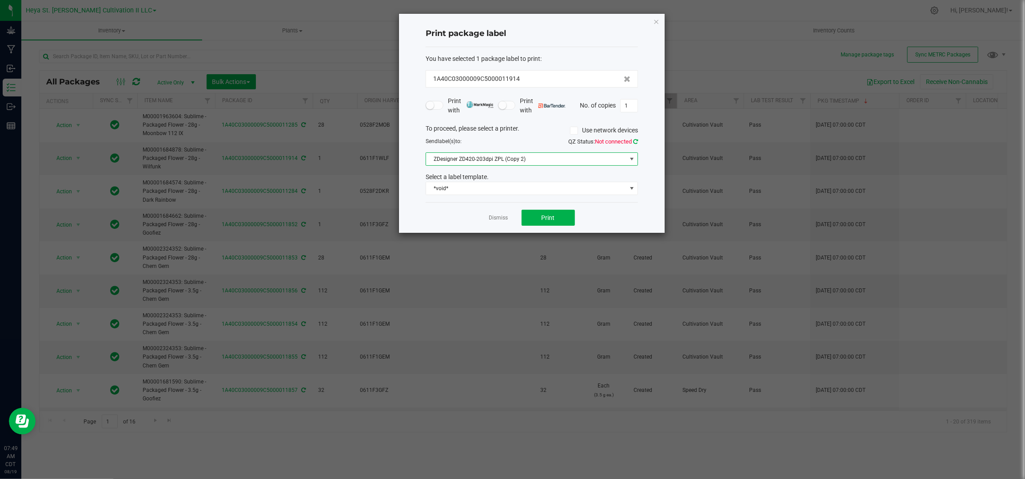
click at [636, 141] on icon at bounding box center [635, 142] width 5 height 6
click at [611, 188] on span "*void*" at bounding box center [526, 188] width 200 height 12
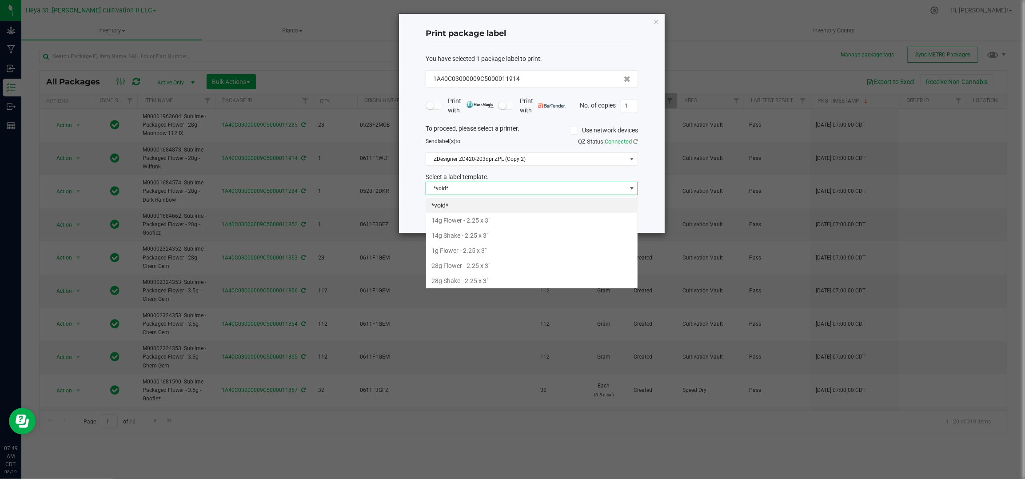
scroll to position [14, 212]
click at [603, 262] on li "28g Flower - 2.25 x 3"" at bounding box center [532, 265] width 212 height 15
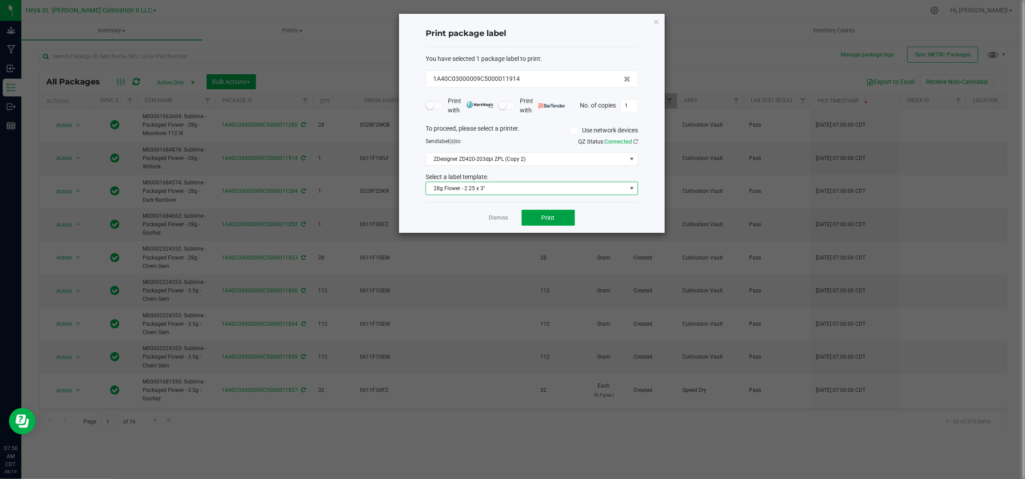
click at [551, 218] on span "Print" at bounding box center [548, 217] width 13 height 7
click at [490, 220] on link "Dismiss" at bounding box center [498, 218] width 19 height 8
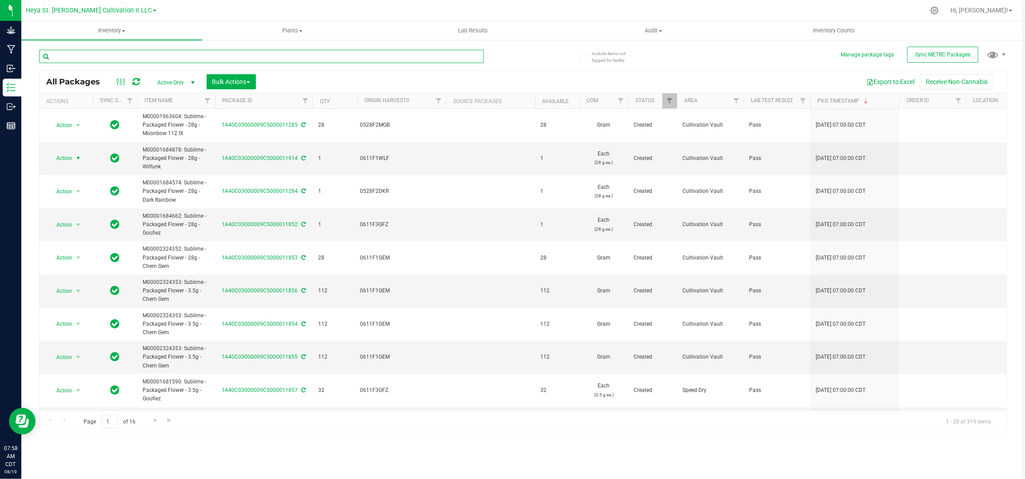
click at [190, 53] on input "text" at bounding box center [261, 56] width 445 height 13
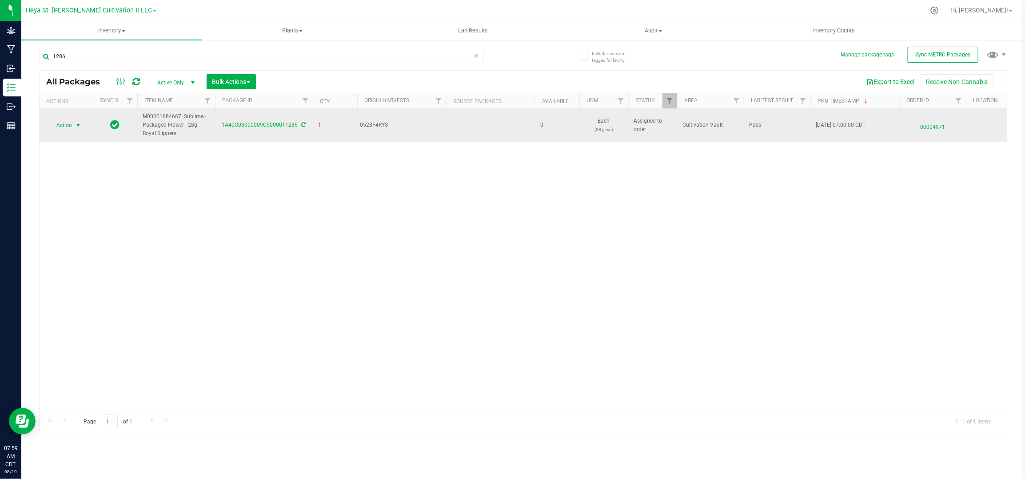
click at [62, 124] on span "Action" at bounding box center [60, 125] width 24 height 12
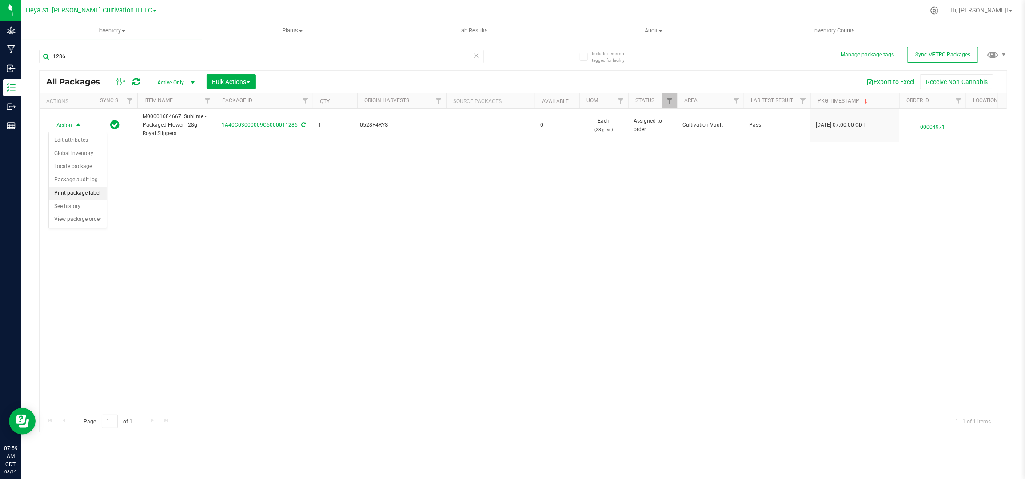
click at [76, 194] on li "Print package label" at bounding box center [78, 193] width 58 height 13
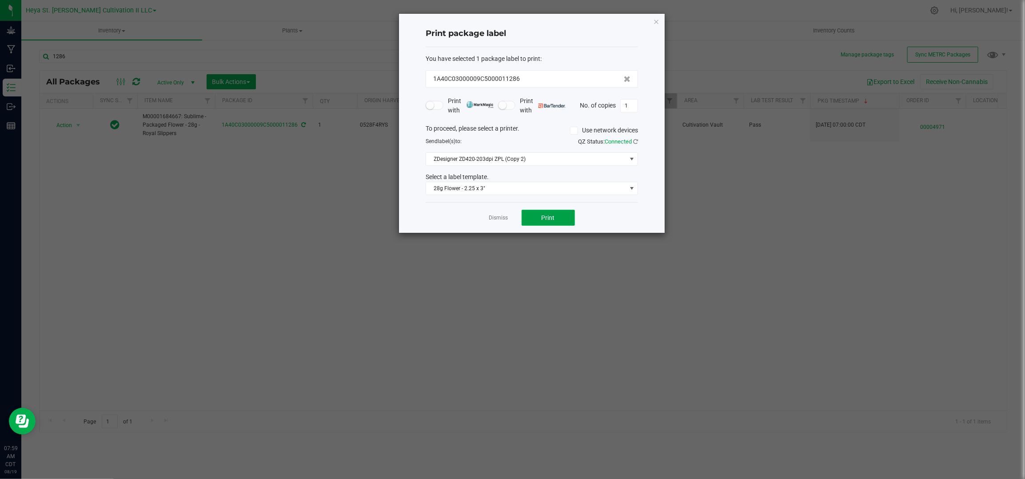
click at [550, 215] on span "Print" at bounding box center [548, 217] width 13 height 7
click at [500, 216] on link "Dismiss" at bounding box center [498, 218] width 19 height 8
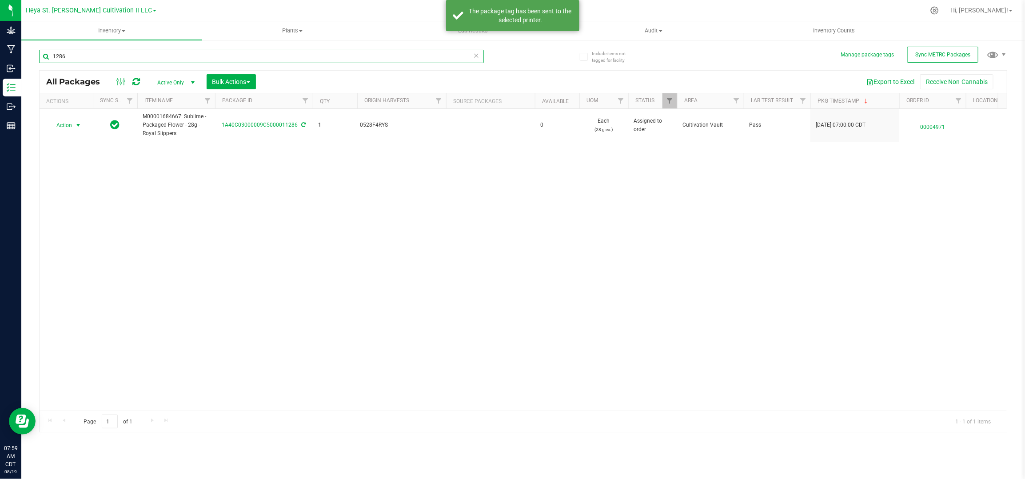
click at [75, 56] on input "1286" at bounding box center [261, 56] width 445 height 13
type input "1"
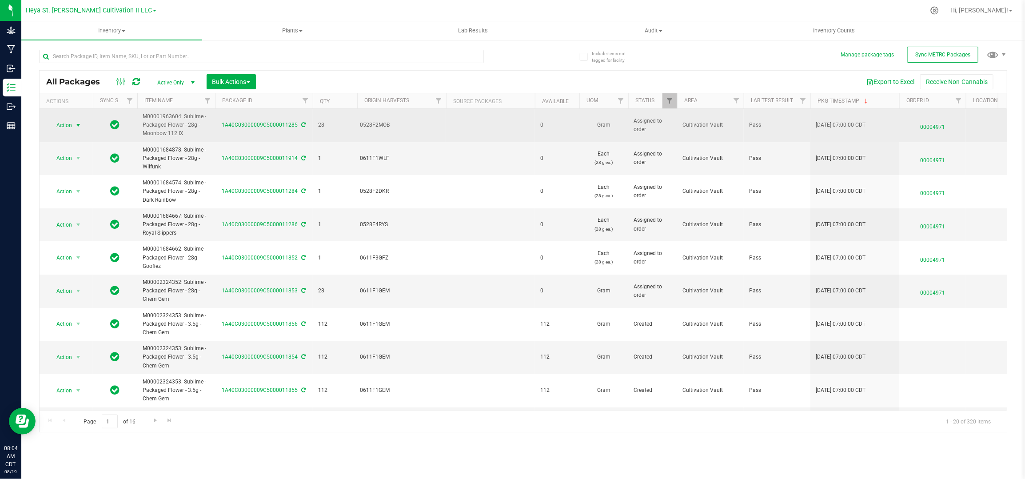
click at [72, 126] on span "Action" at bounding box center [60, 125] width 24 height 12
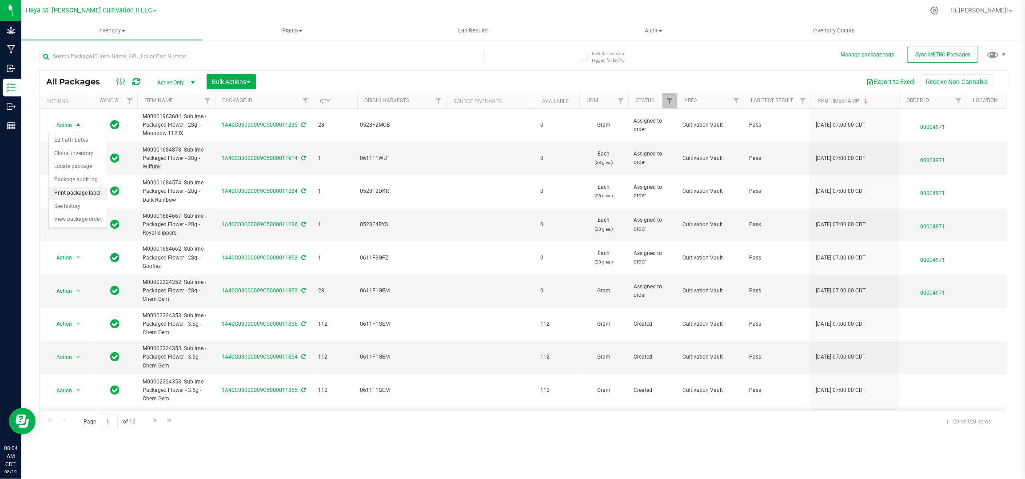
click at [79, 191] on li "Print package label" at bounding box center [78, 193] width 58 height 13
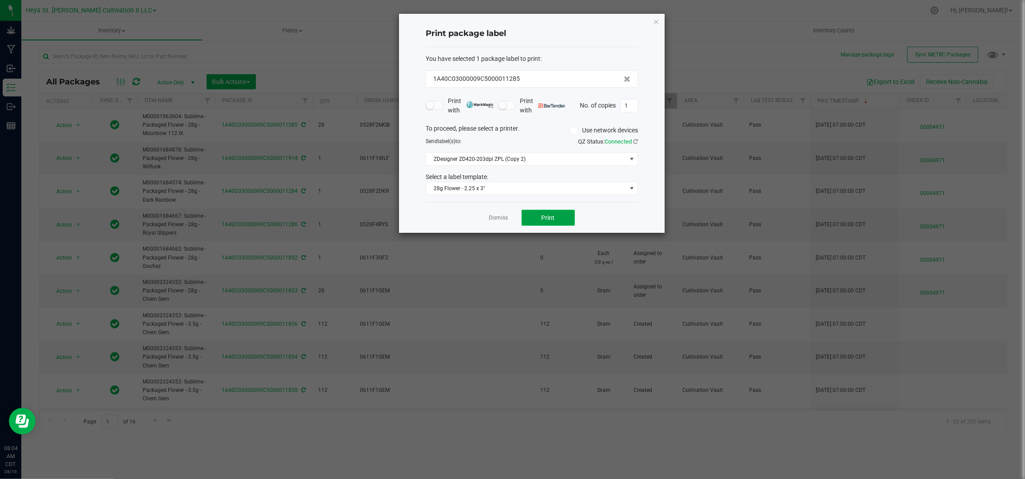
click at [566, 216] on button "Print" at bounding box center [548, 218] width 53 height 16
click at [492, 217] on link "Dismiss" at bounding box center [498, 218] width 19 height 8
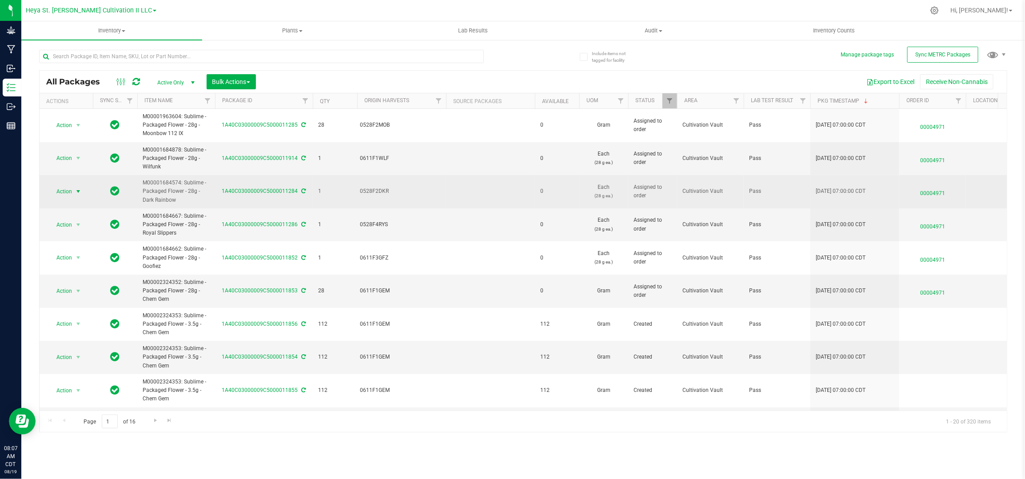
click at [69, 192] on span "Action" at bounding box center [60, 191] width 24 height 12
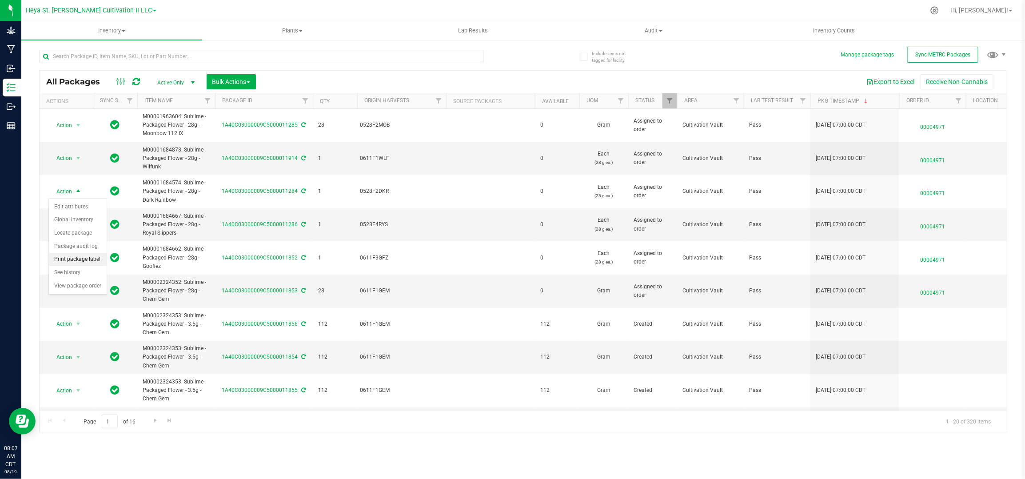
click at [78, 260] on li "Print package label" at bounding box center [78, 259] width 58 height 13
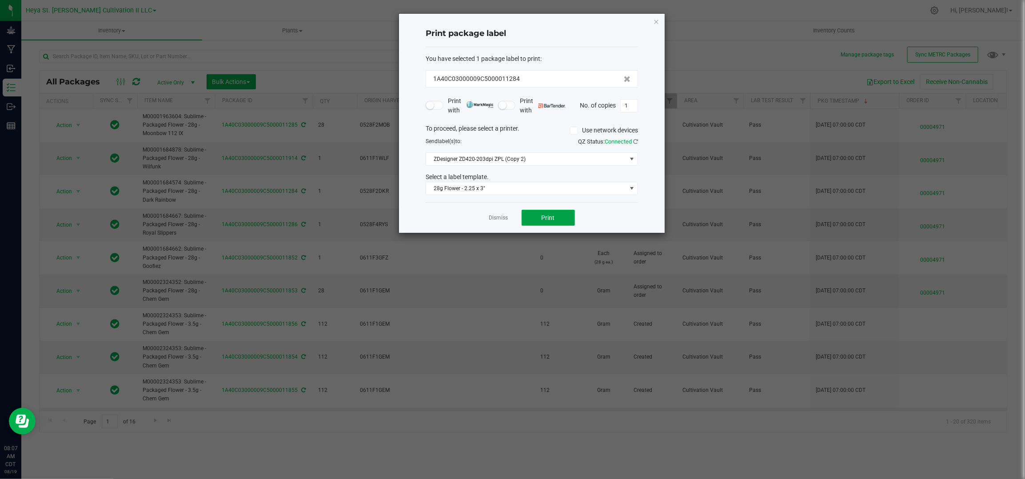
click at [558, 217] on button "Print" at bounding box center [548, 218] width 53 height 16
click at [501, 220] on link "Dismiss" at bounding box center [498, 218] width 19 height 8
